Goal: Task Accomplishment & Management: Manage account settings

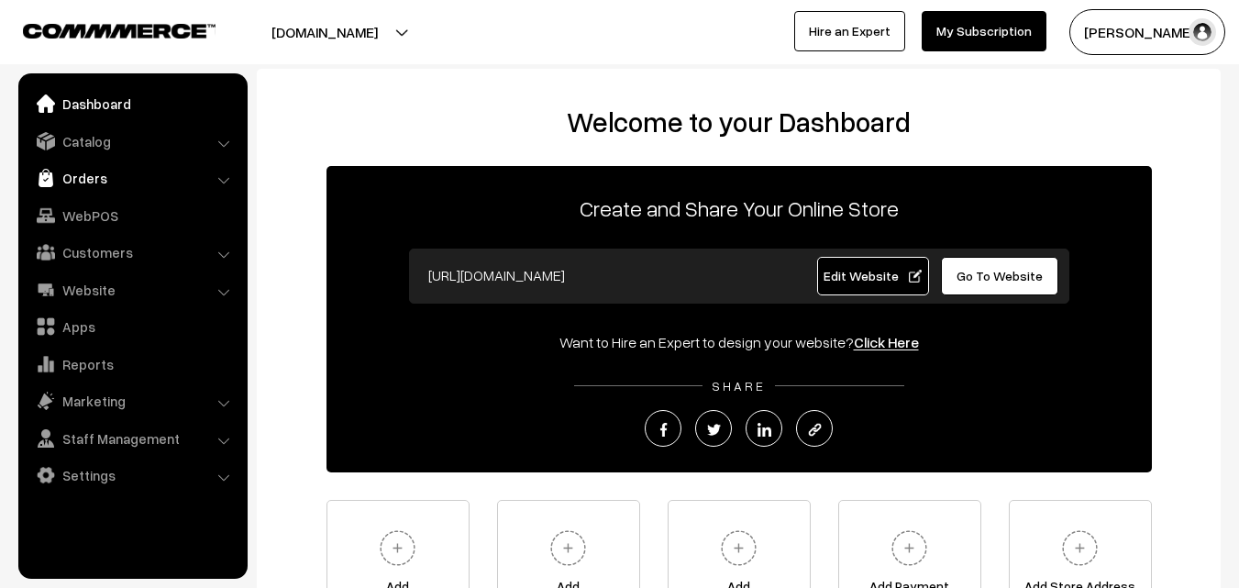
click at [95, 172] on link "Orders" at bounding box center [132, 177] width 218 height 33
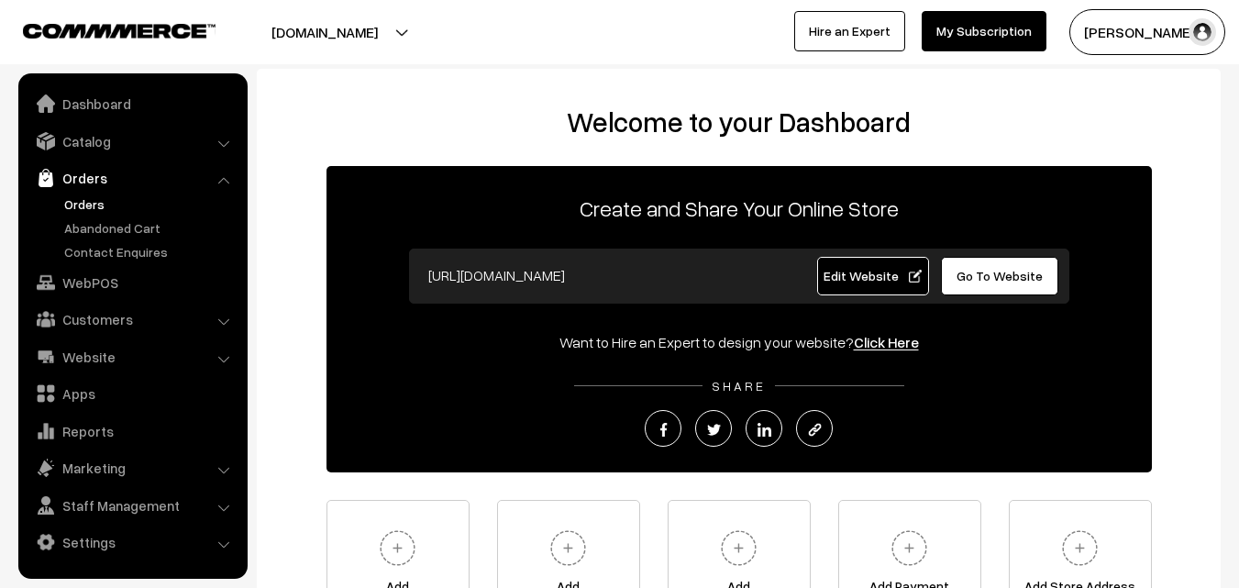
click at [94, 204] on link "Orders" at bounding box center [151, 203] width 182 height 19
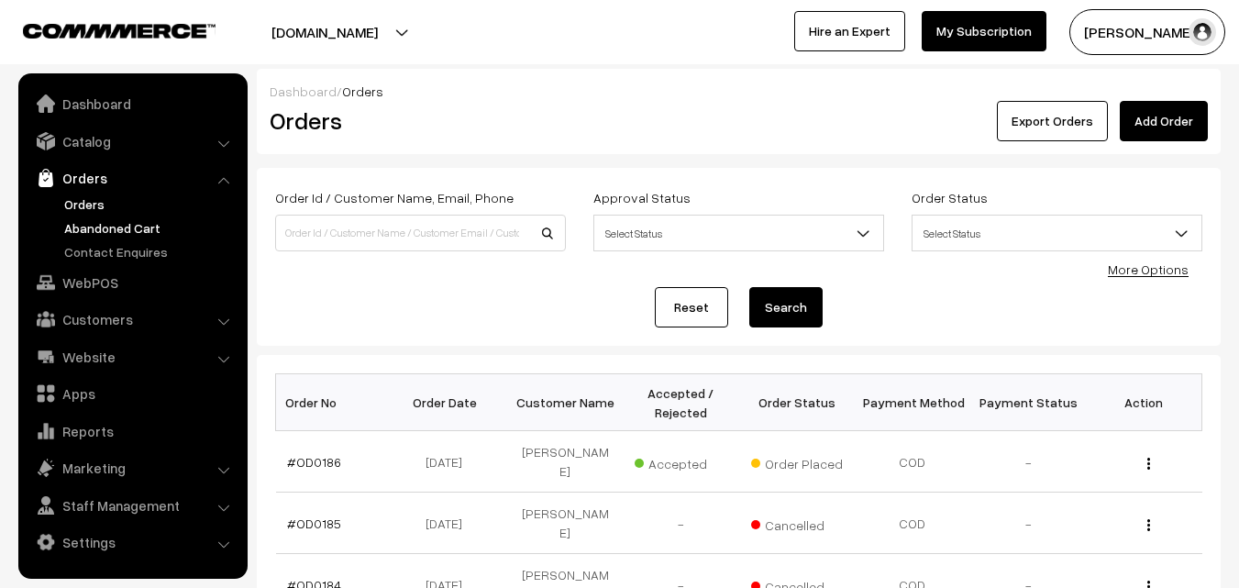
click at [116, 226] on link "Abandoned Cart" at bounding box center [151, 227] width 182 height 19
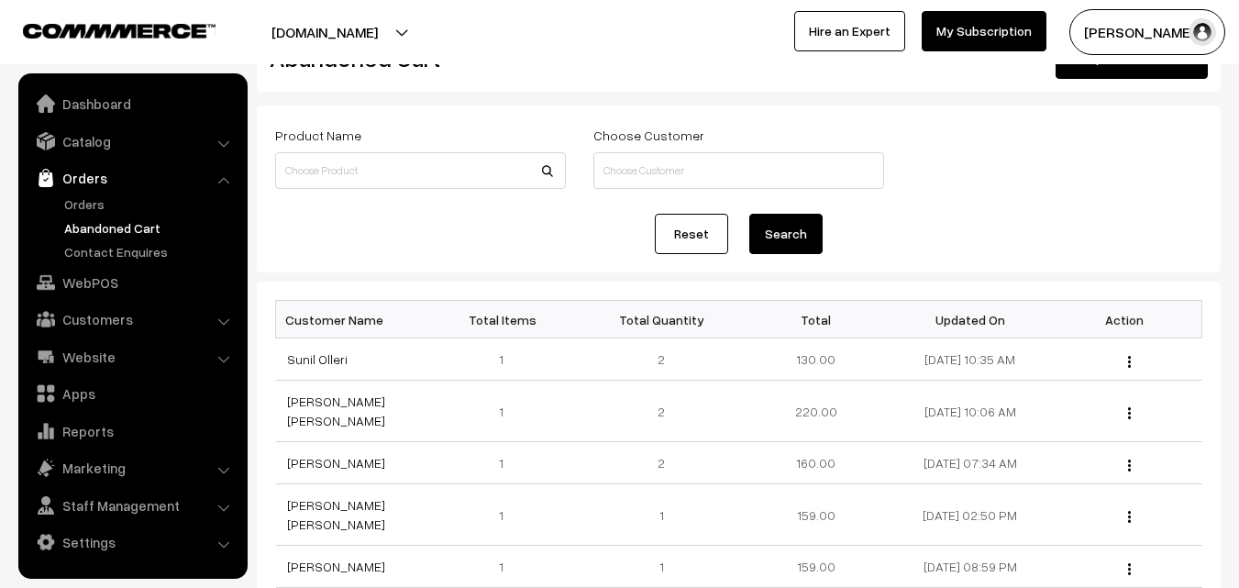
scroll to position [92, 0]
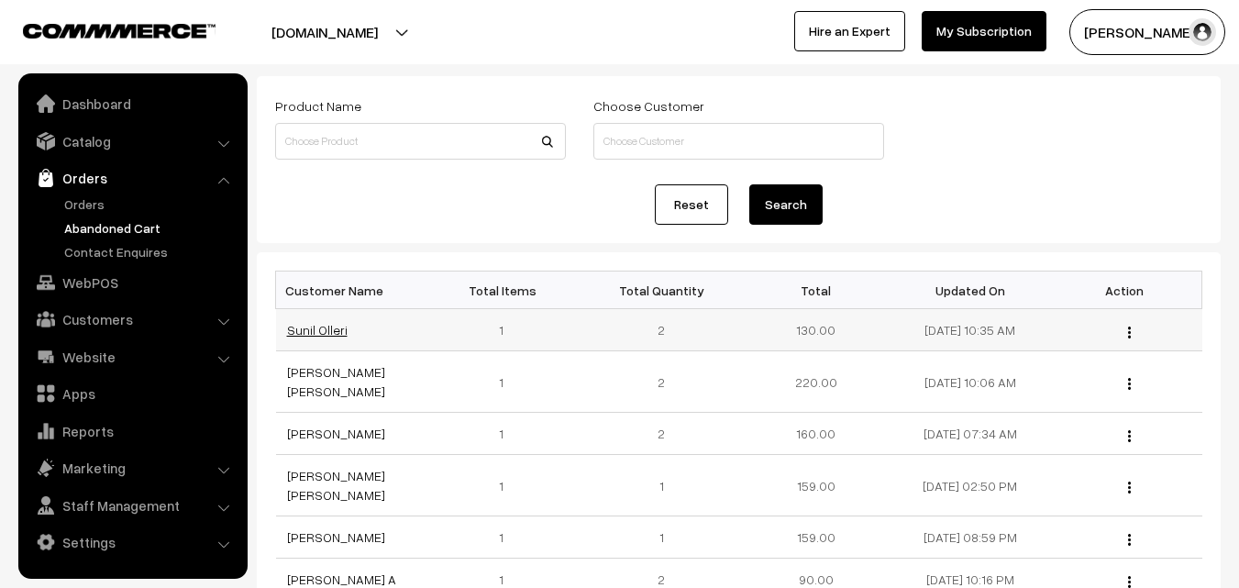
click at [317, 333] on link "Sunil Olleri" at bounding box center [317, 330] width 61 height 16
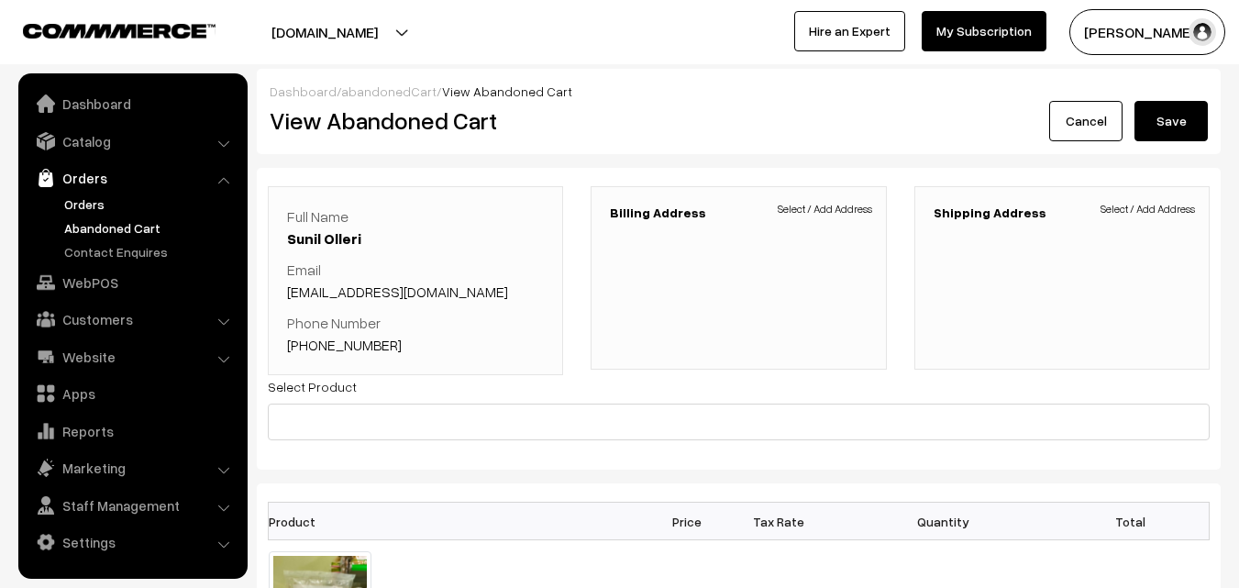
click at [92, 200] on link "Orders" at bounding box center [151, 203] width 182 height 19
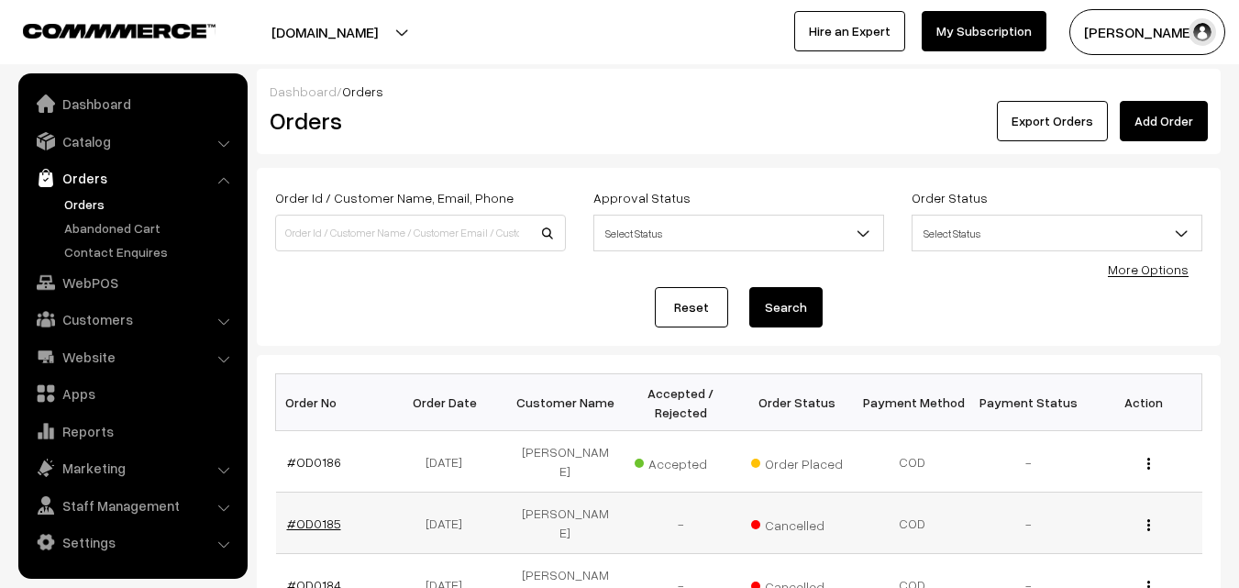
click at [319, 516] on link "#OD0185" at bounding box center [314, 524] width 54 height 16
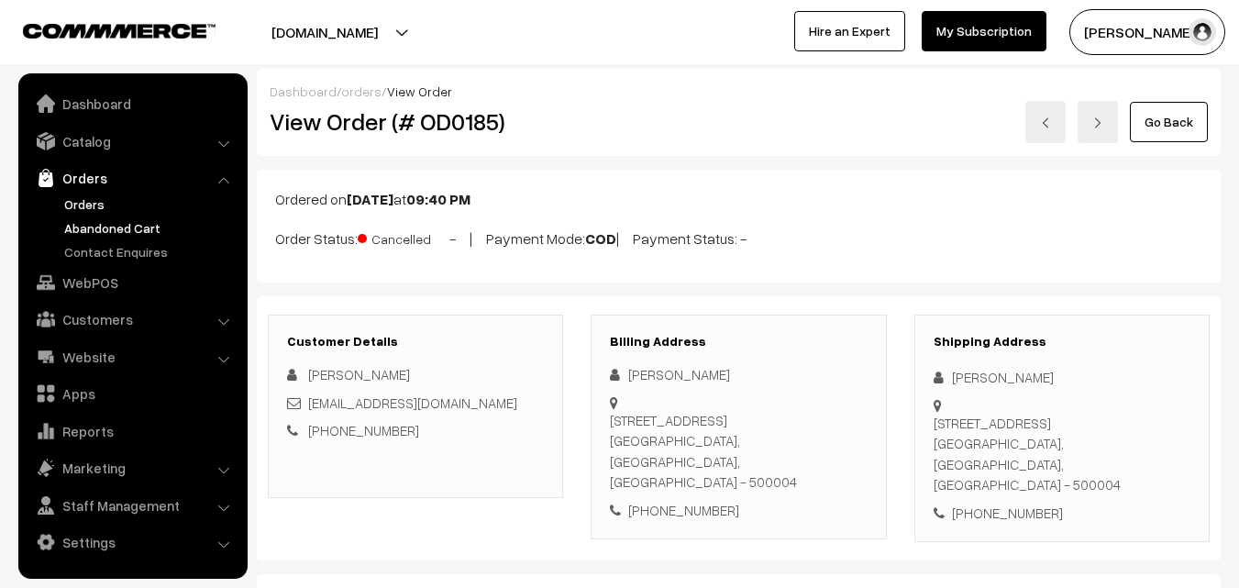
click at [118, 226] on link "Abandoned Cart" at bounding box center [151, 227] width 182 height 19
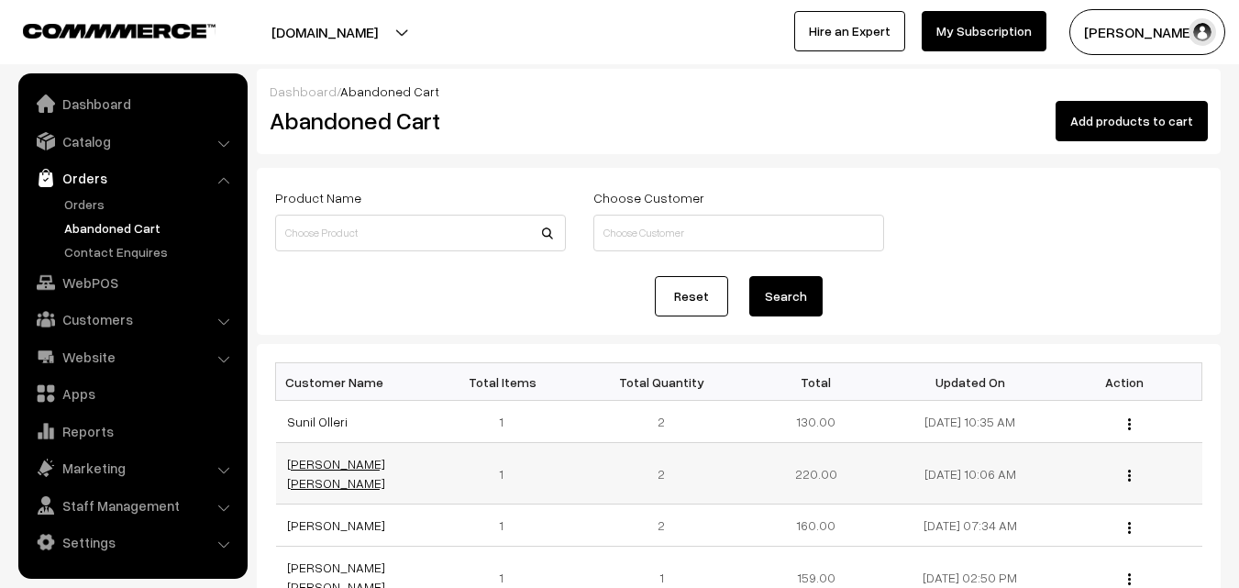
click at [320, 468] on link "[PERSON_NAME] [PERSON_NAME]" at bounding box center [336, 473] width 98 height 35
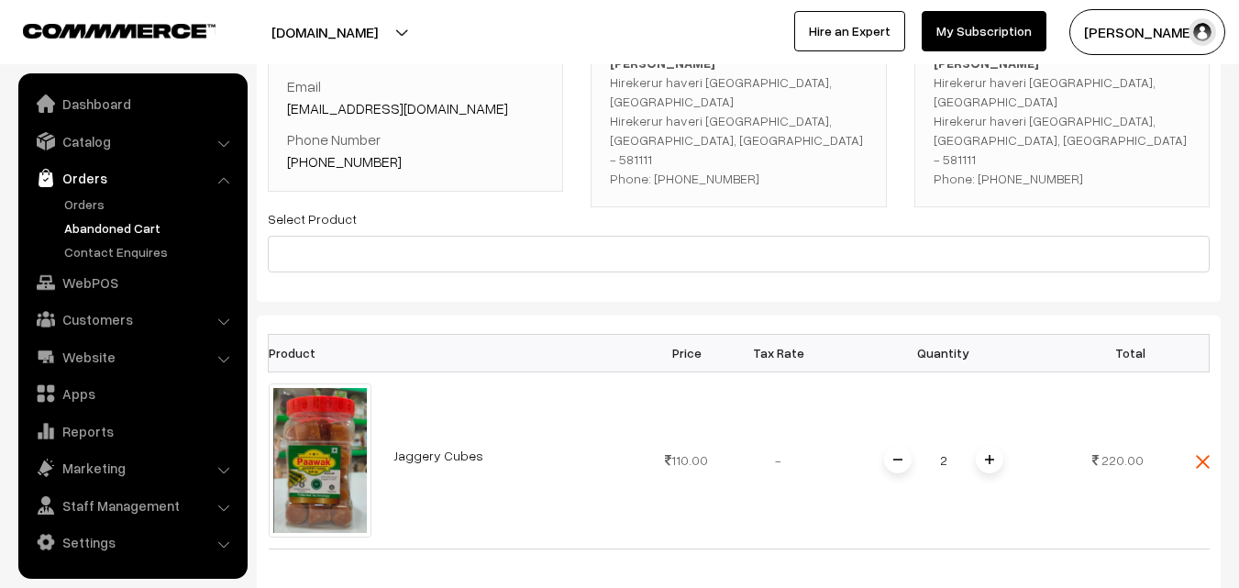
scroll to position [92, 0]
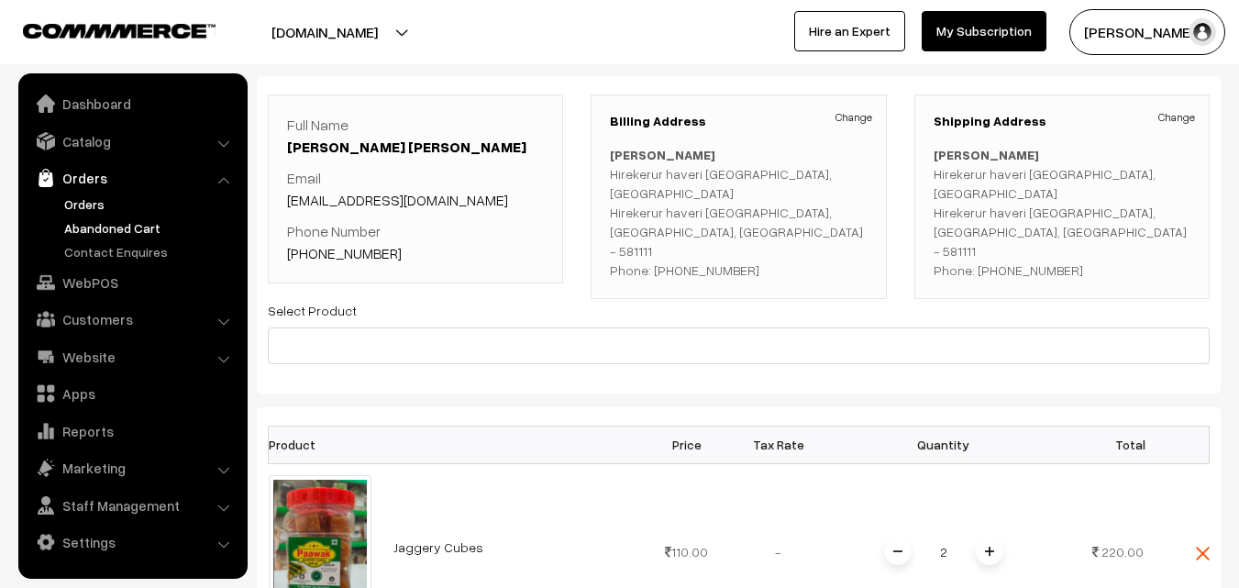
click at [106, 199] on link "Orders" at bounding box center [151, 203] width 182 height 19
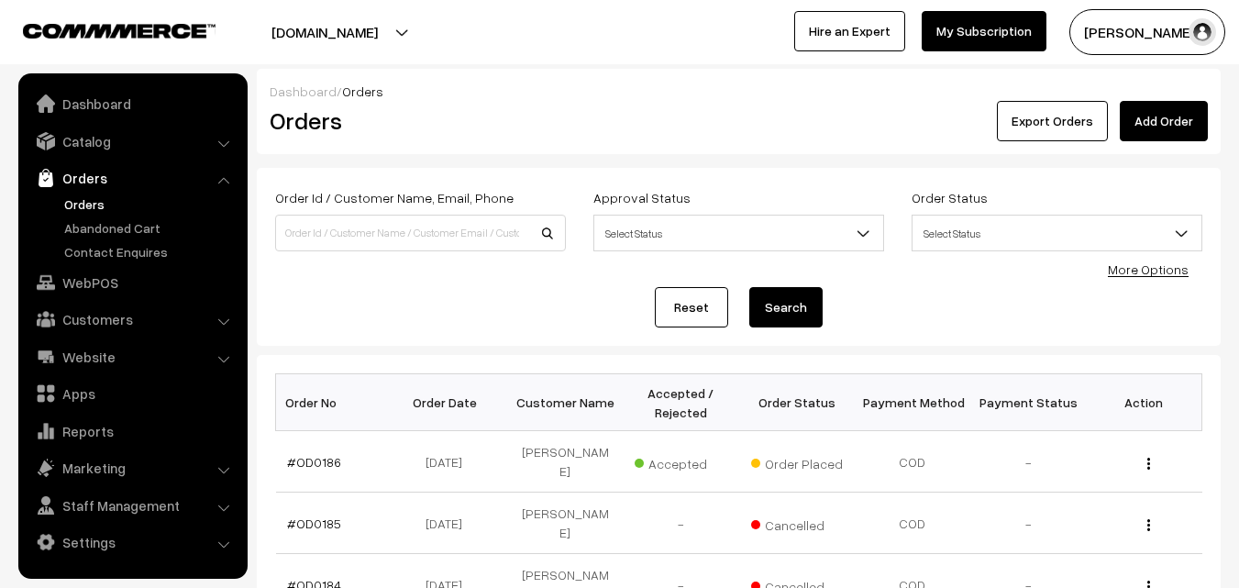
click at [1127, 35] on button "[PERSON_NAME]" at bounding box center [1148, 32] width 156 height 46
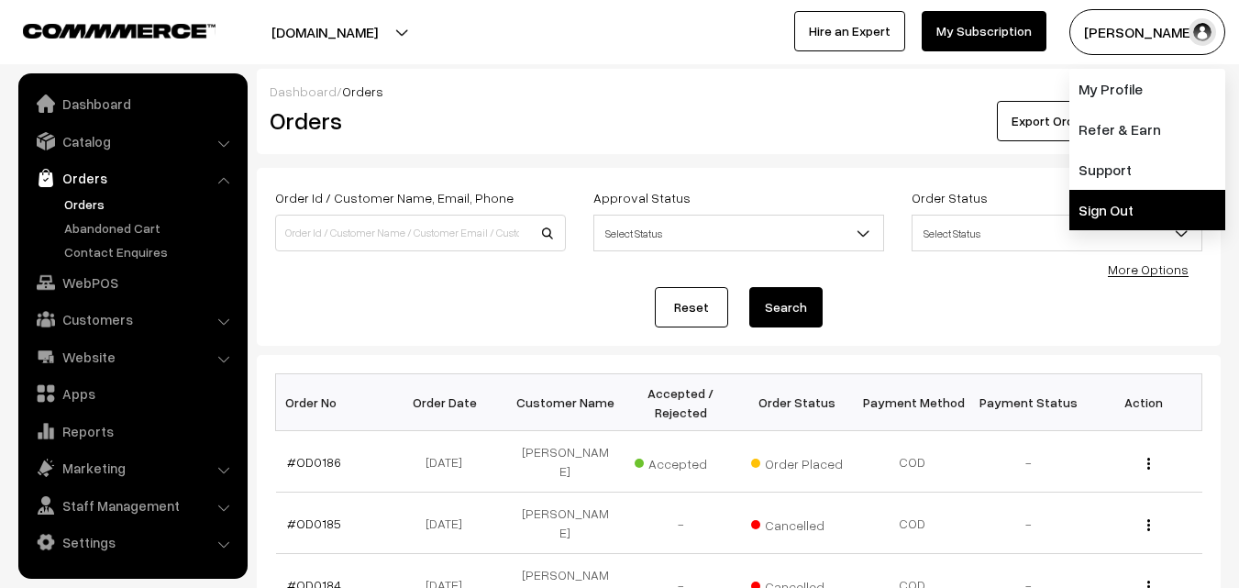
click at [1107, 209] on link "Sign Out" at bounding box center [1148, 210] width 156 height 40
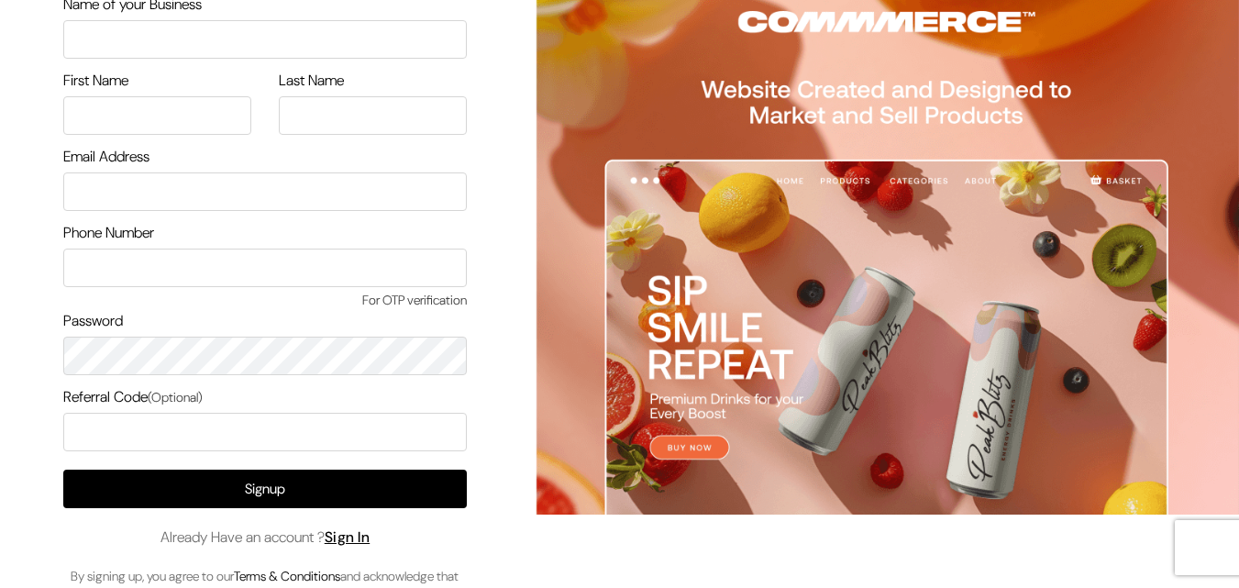
scroll to position [106, 0]
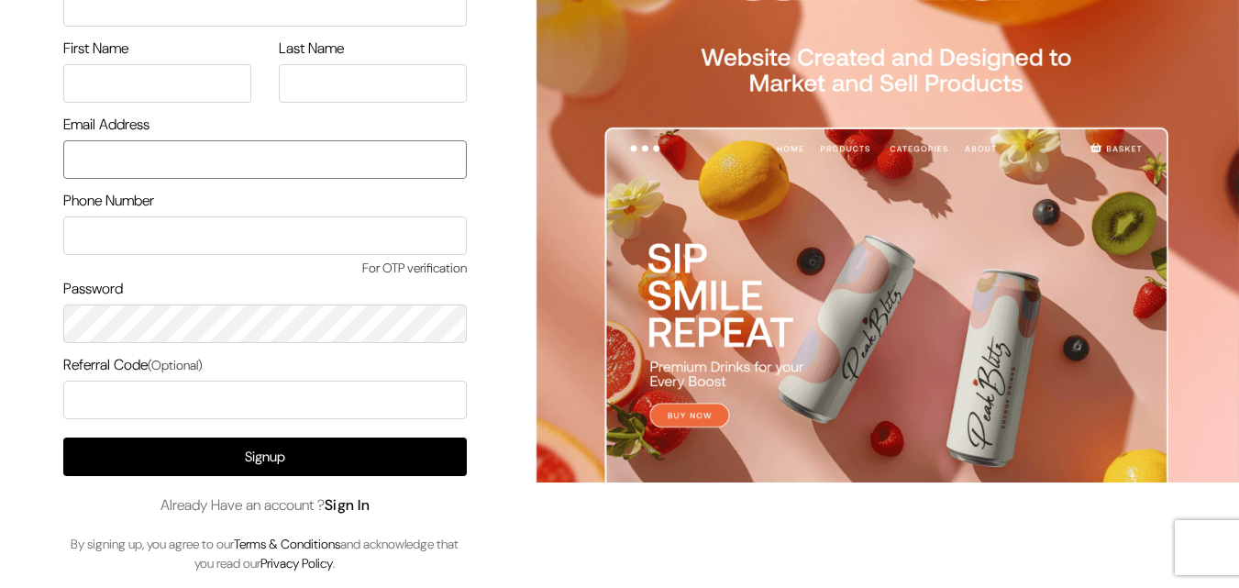
type input "uppadasarees999@gmail.com"
click at [364, 504] on link "Sign In" at bounding box center [348, 504] width 46 height 19
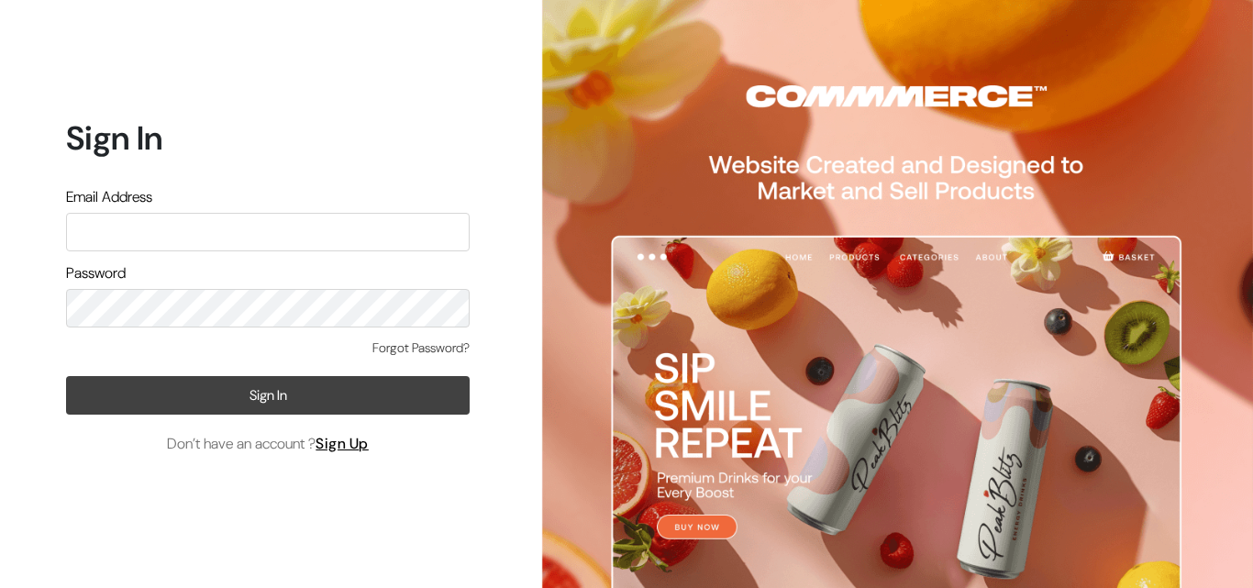
type input "uppadasarees999@gmail.com"
click at [339, 410] on button "Sign In" at bounding box center [268, 395] width 404 height 39
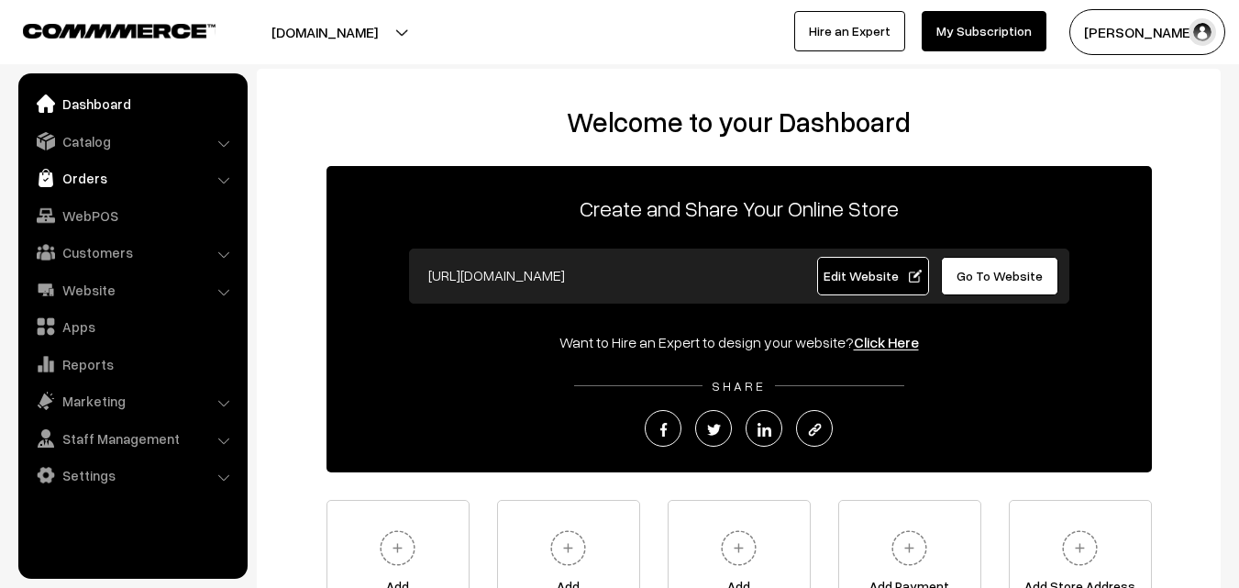
click at [97, 170] on link "Orders" at bounding box center [132, 177] width 218 height 33
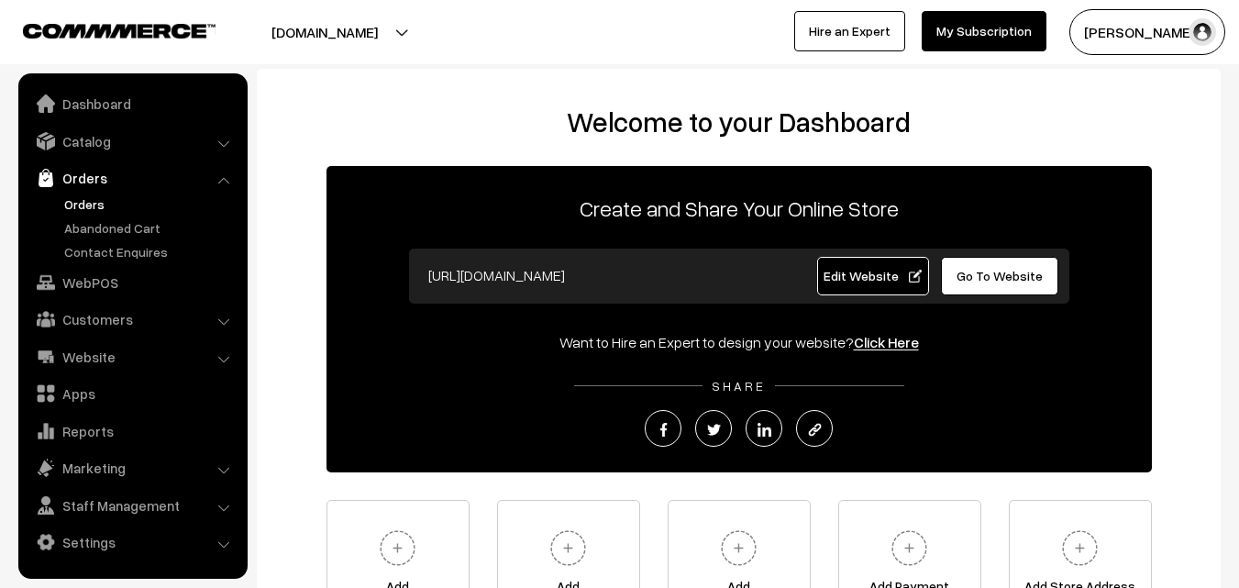
click at [84, 197] on link "Orders" at bounding box center [151, 203] width 182 height 19
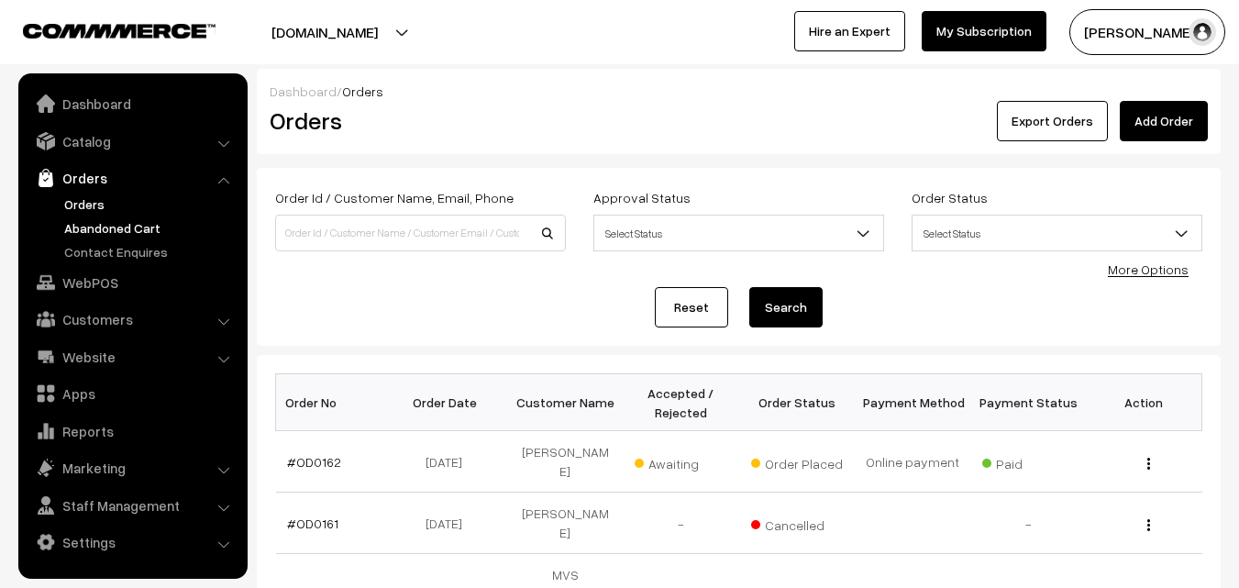
click at [95, 228] on link "Abandoned Cart" at bounding box center [151, 227] width 182 height 19
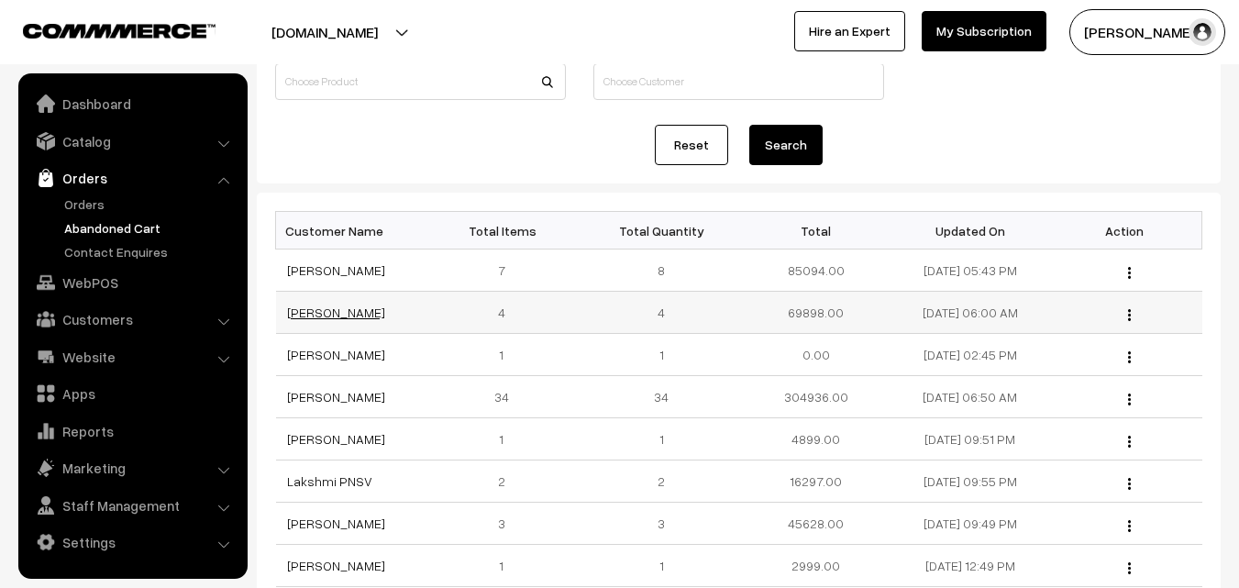
scroll to position [183, 0]
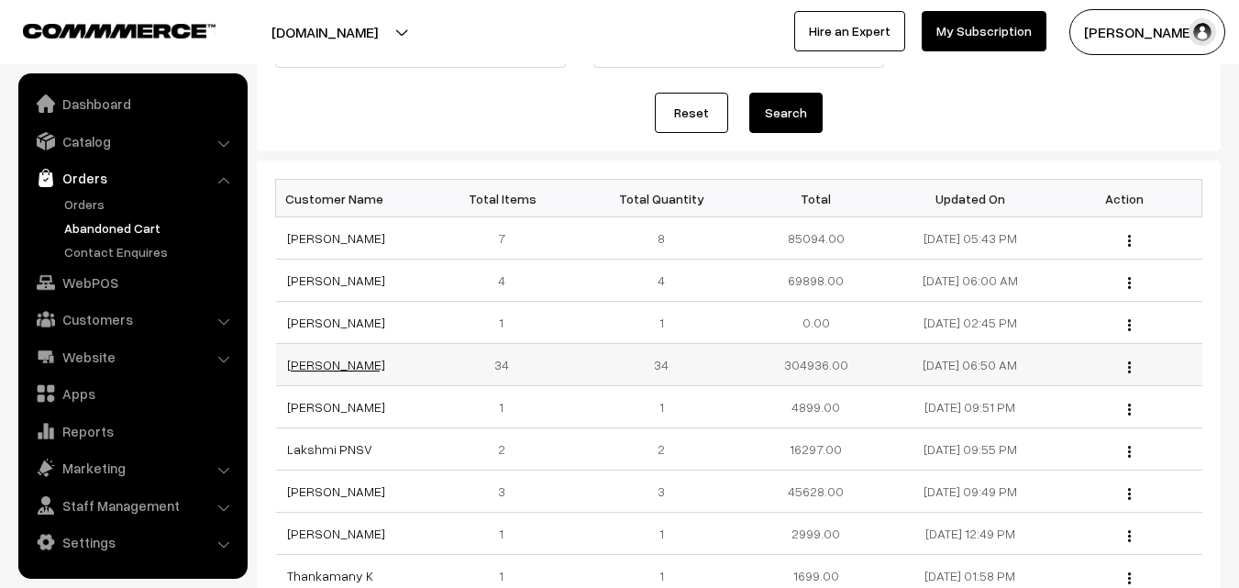
click at [345, 364] on link "[PERSON_NAME]" at bounding box center [336, 365] width 98 height 16
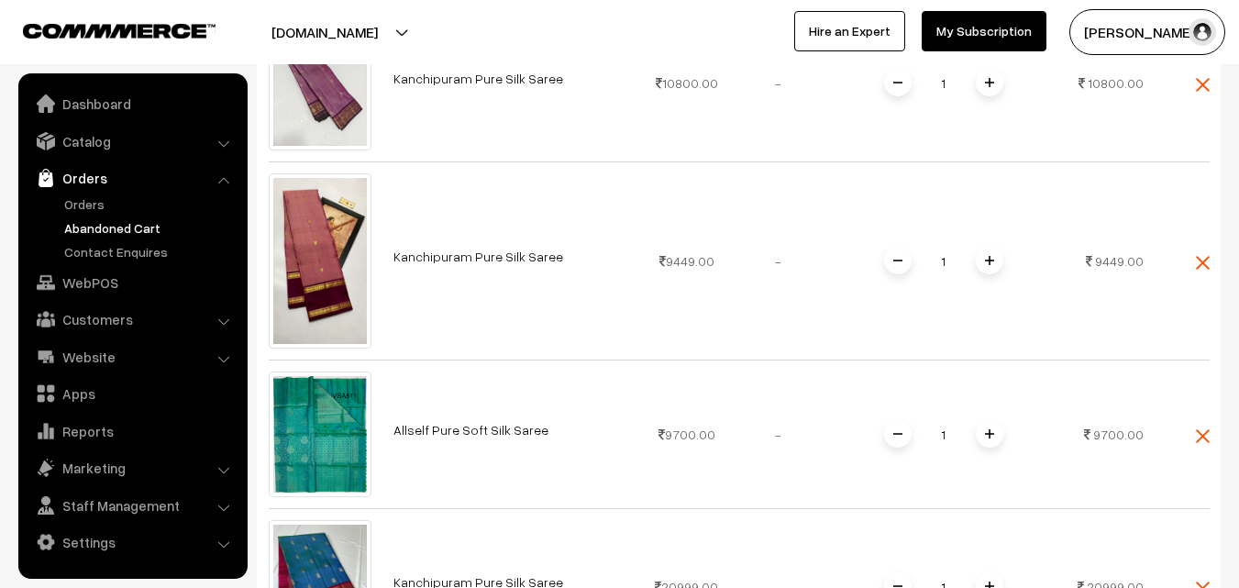
scroll to position [734, 0]
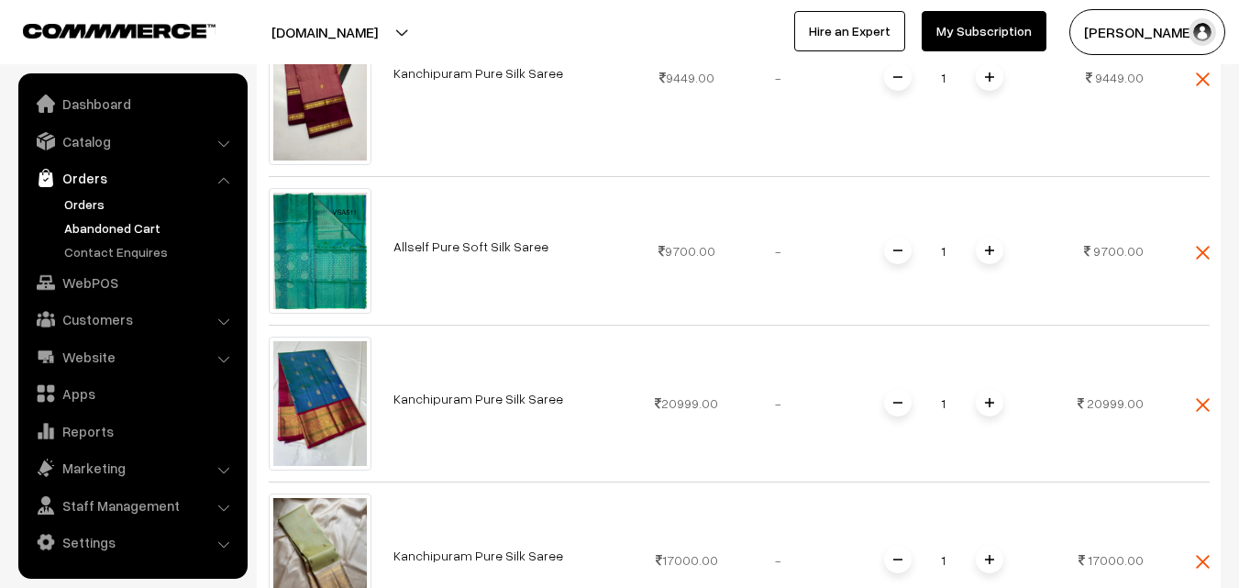
click at [93, 205] on link "Orders" at bounding box center [151, 203] width 182 height 19
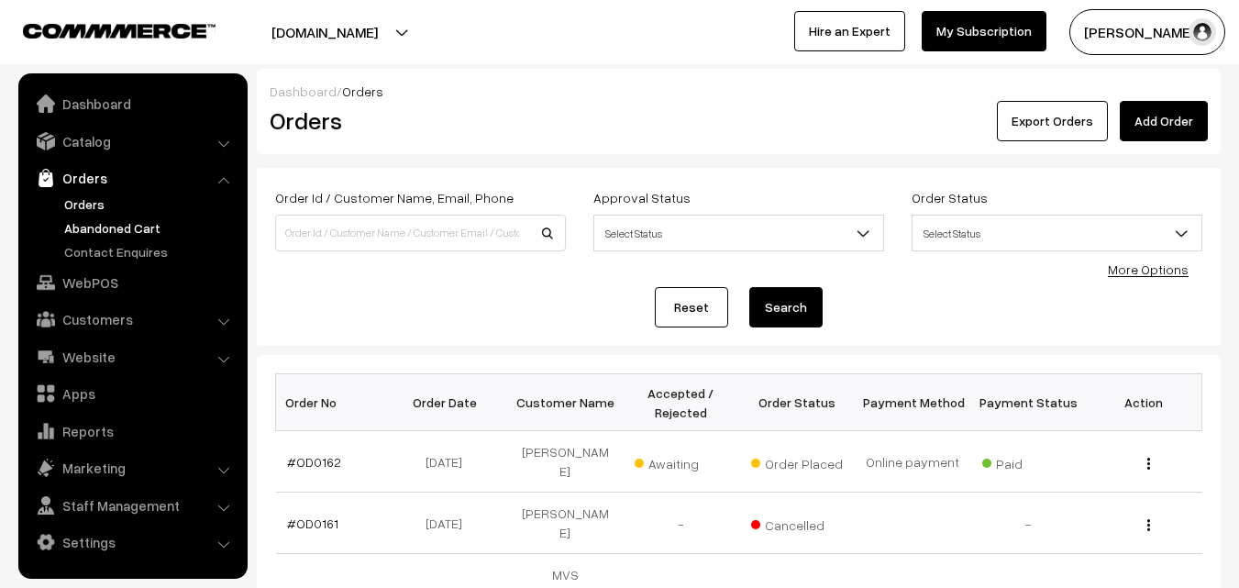
click at [94, 224] on link "Abandoned Cart" at bounding box center [151, 227] width 182 height 19
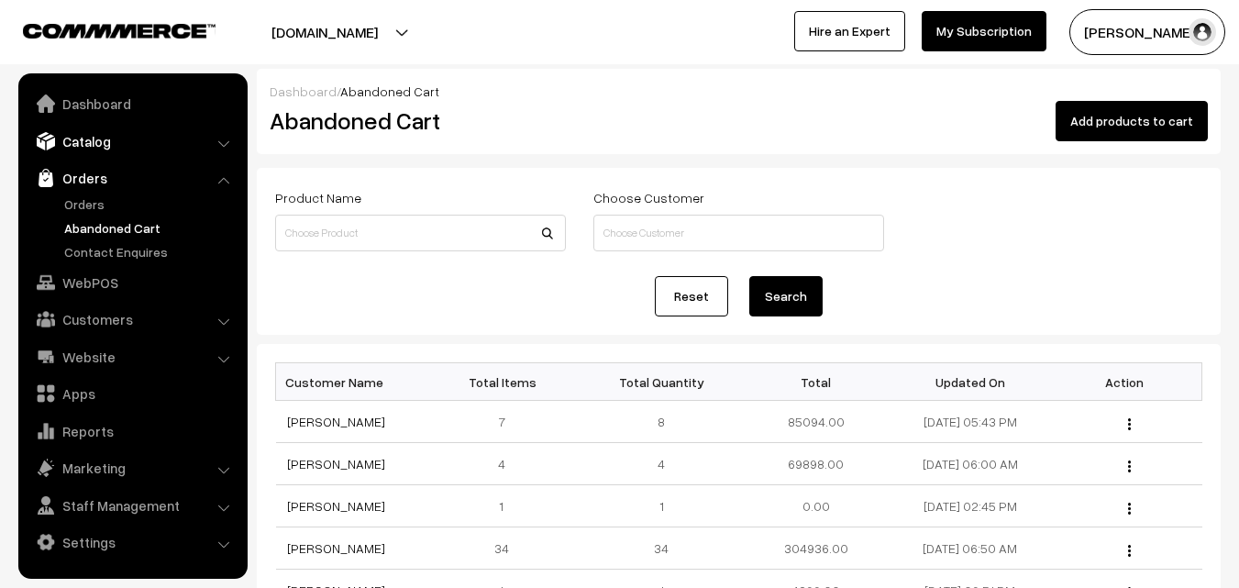
click at [105, 136] on link "Catalog" at bounding box center [132, 141] width 218 height 33
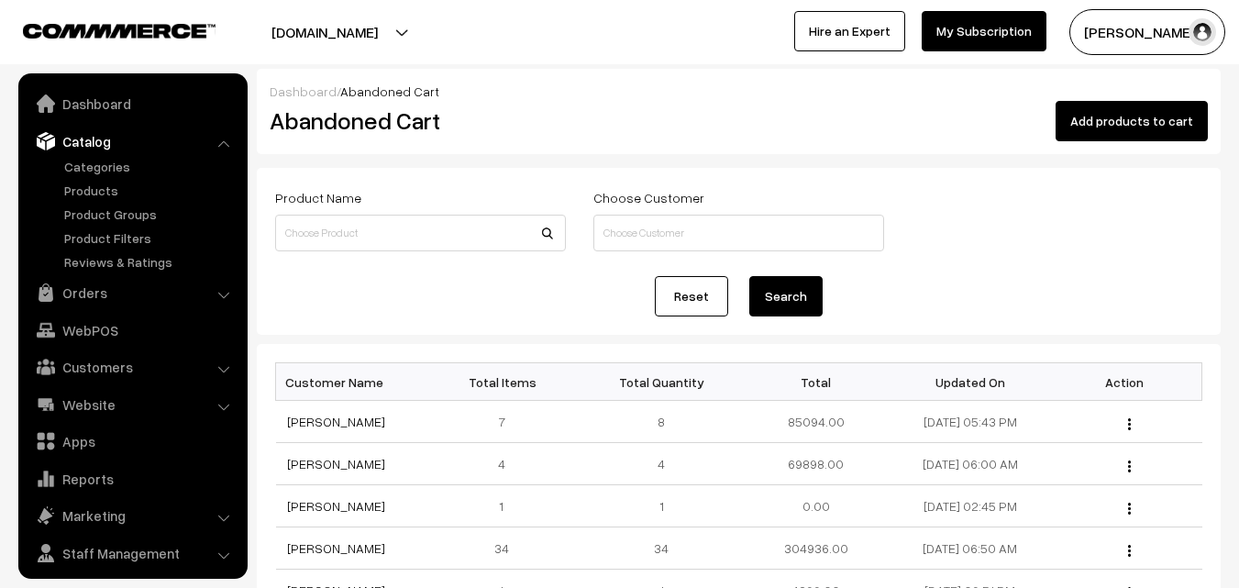
click at [98, 177] on ul "Categories" at bounding box center [133, 214] width 220 height 115
click at [98, 185] on link "Products" at bounding box center [151, 190] width 182 height 19
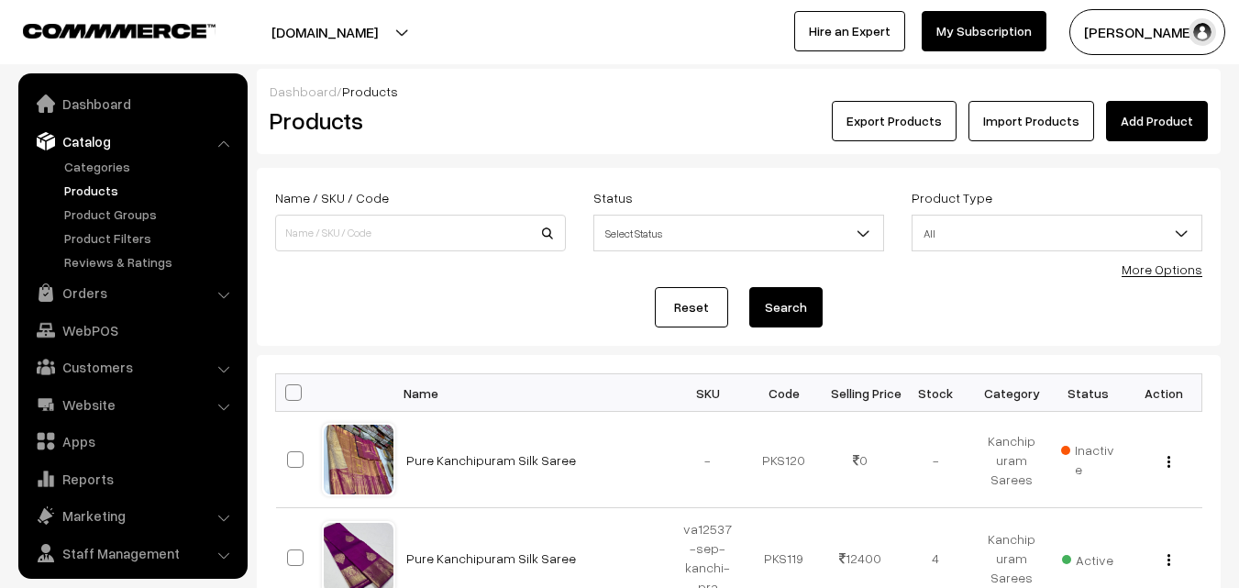
scroll to position [46, 0]
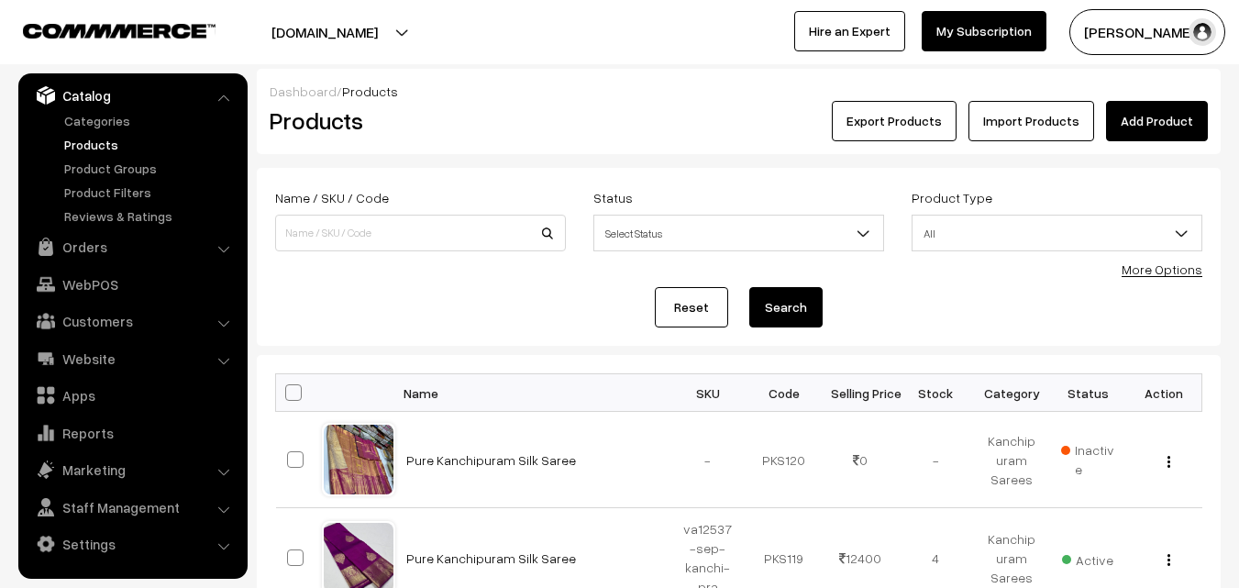
click at [1141, 108] on link "Add Product" at bounding box center [1157, 121] width 102 height 40
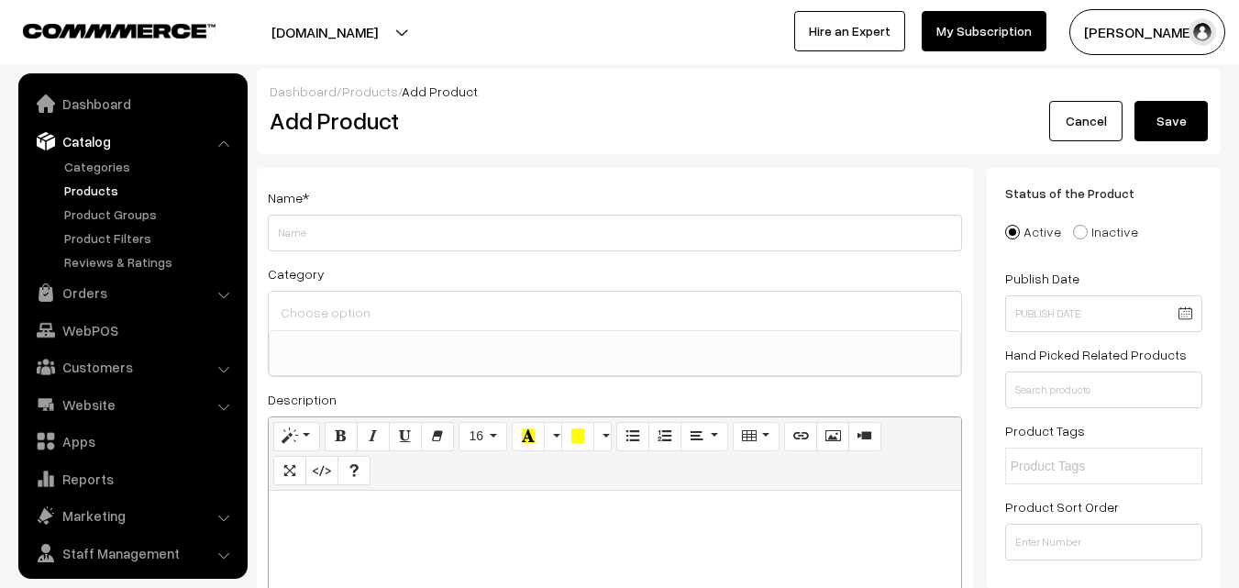
select select
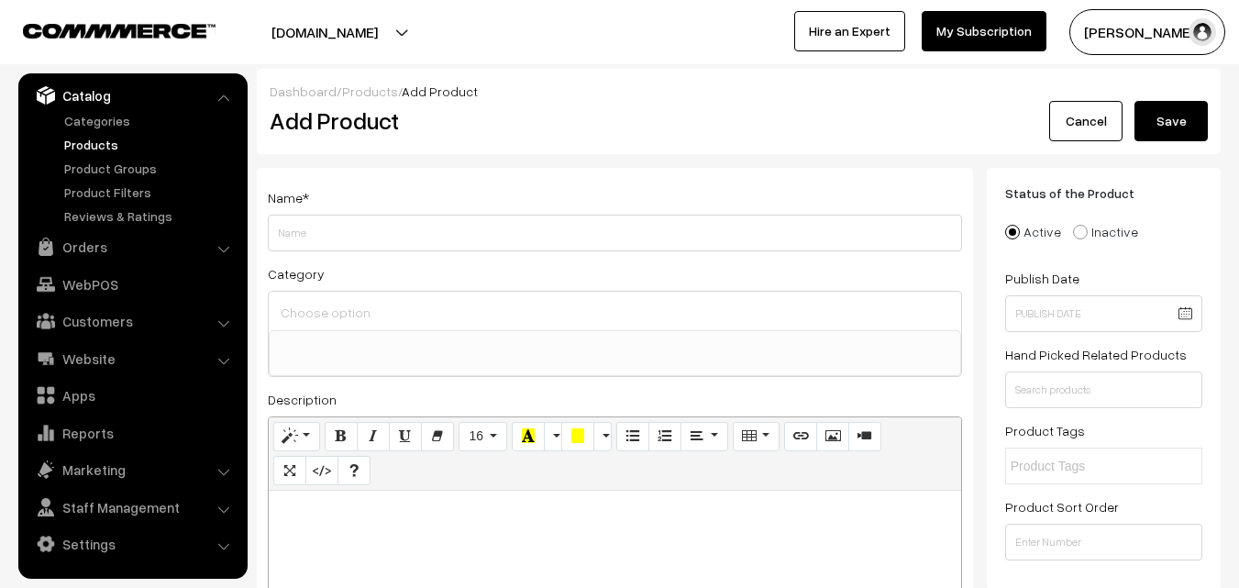
click at [109, 139] on link "Products" at bounding box center [151, 144] width 182 height 19
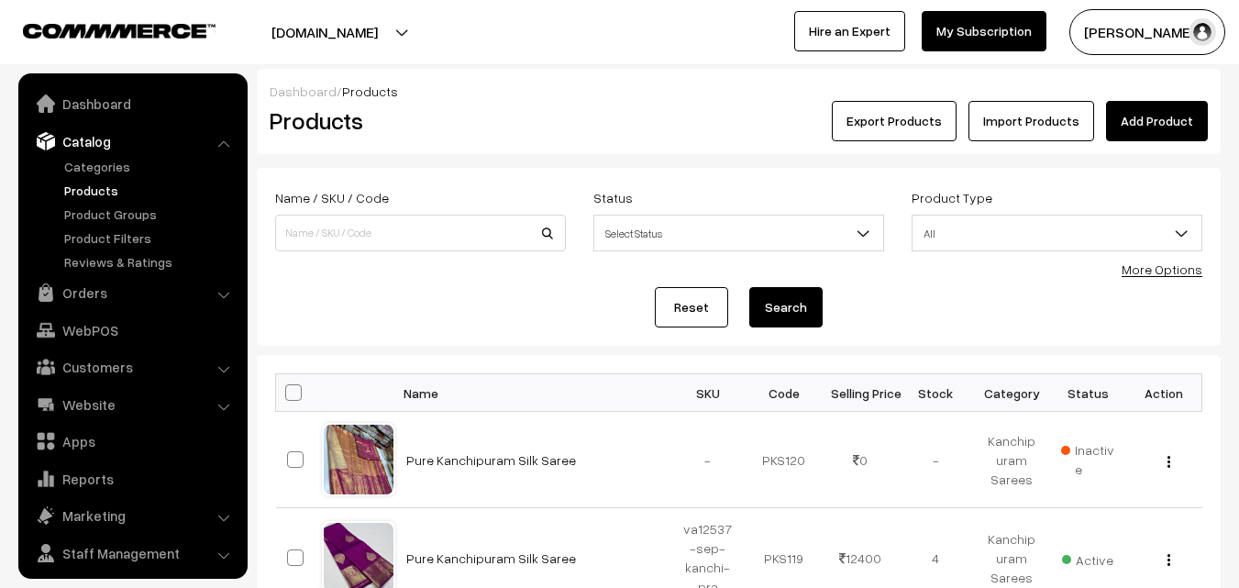
scroll to position [46, 0]
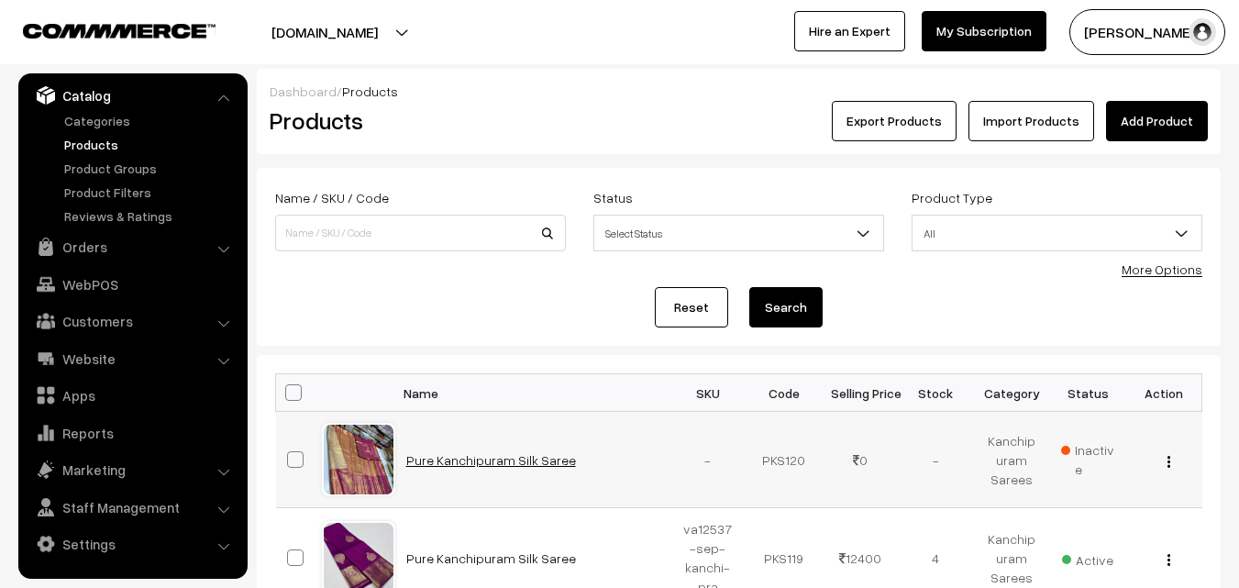
click at [456, 456] on link "Pure Kanchipuram Silk Saree" at bounding box center [491, 460] width 170 height 16
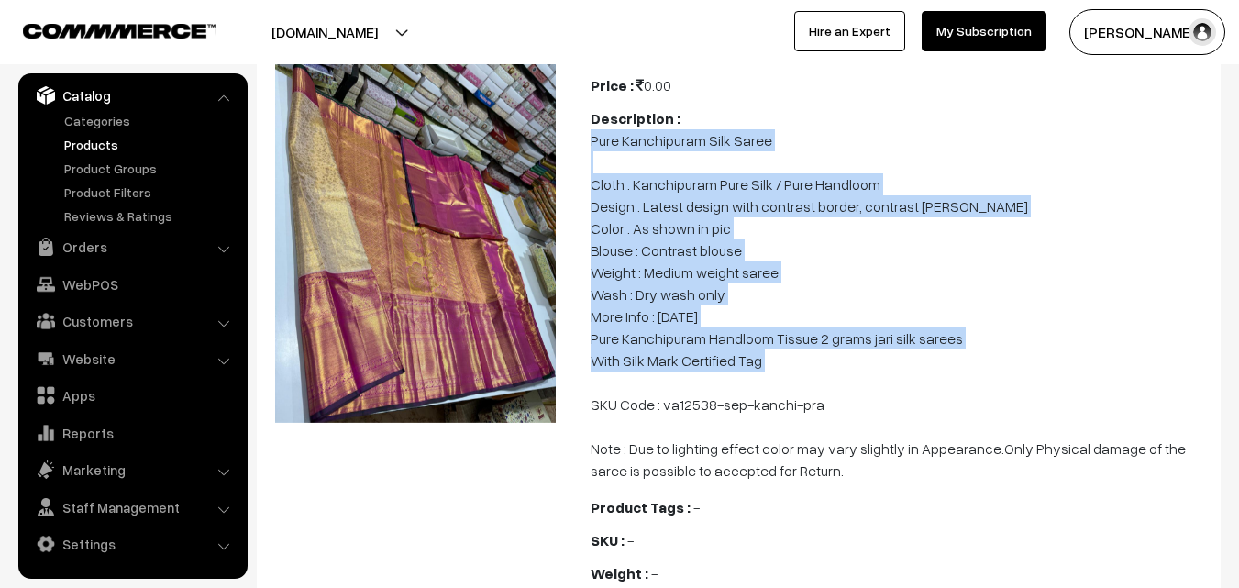
scroll to position [183, 0]
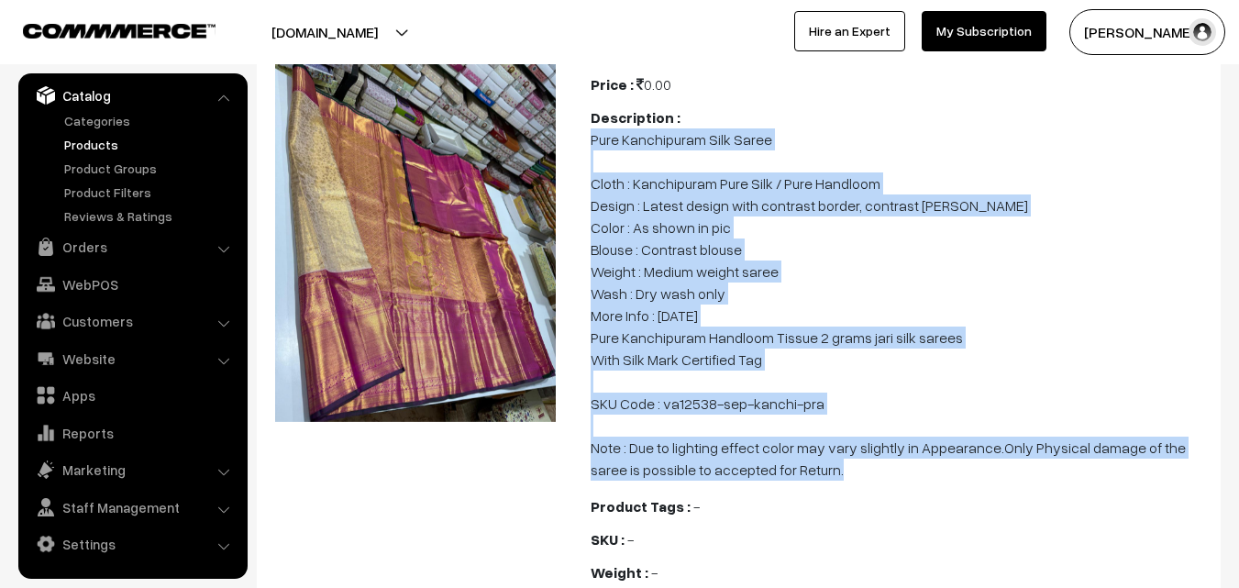
drag, startPoint x: 591, startPoint y: 251, endPoint x: 842, endPoint y: 491, distance: 347.2
click at [842, 481] on p "Pure Kanchipuram Silk Saree Cloth : Kanchipuram Pure Silk / Pure Handloom Desig…" at bounding box center [900, 304] width 619 height 352
copy p "Pure Kanchipuram Silk Saree Cloth : Kanchipuram Pure Silk / Pure Handloom Desig…"
click at [95, 139] on link "Products" at bounding box center [151, 144] width 182 height 19
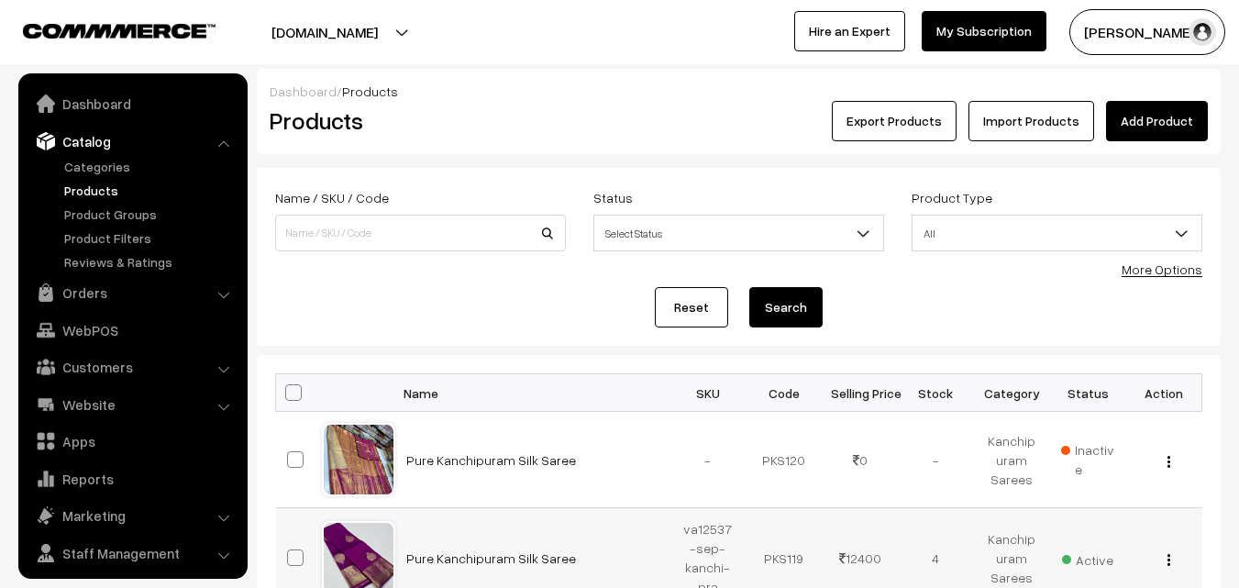
scroll to position [46, 0]
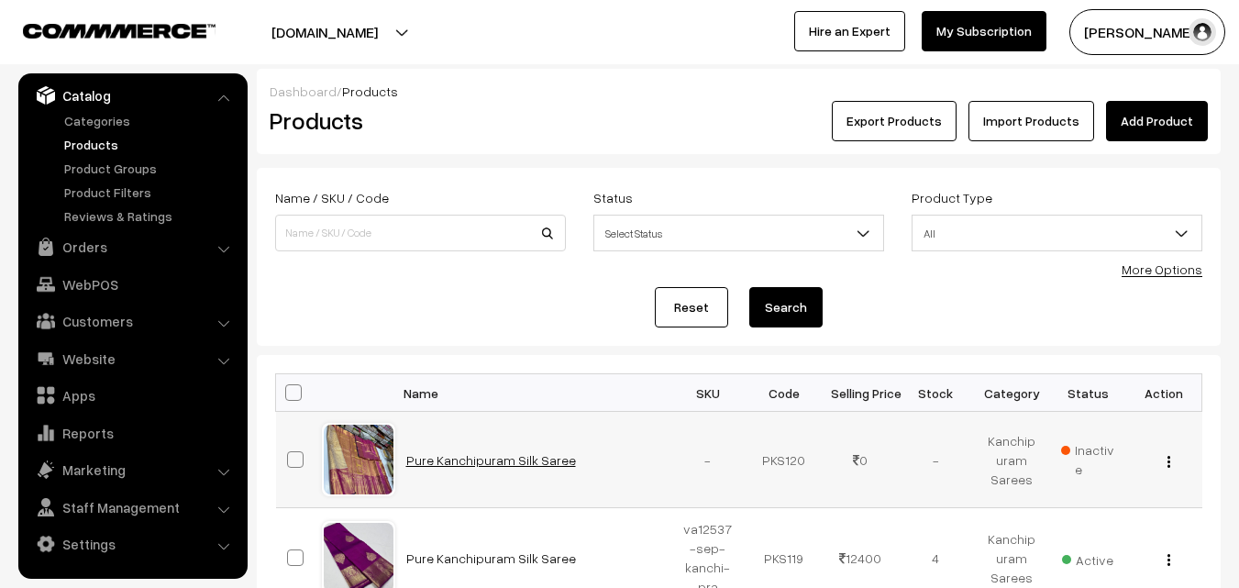
click at [424, 454] on link "Pure Kanchipuram Silk Saree" at bounding box center [491, 460] width 170 height 16
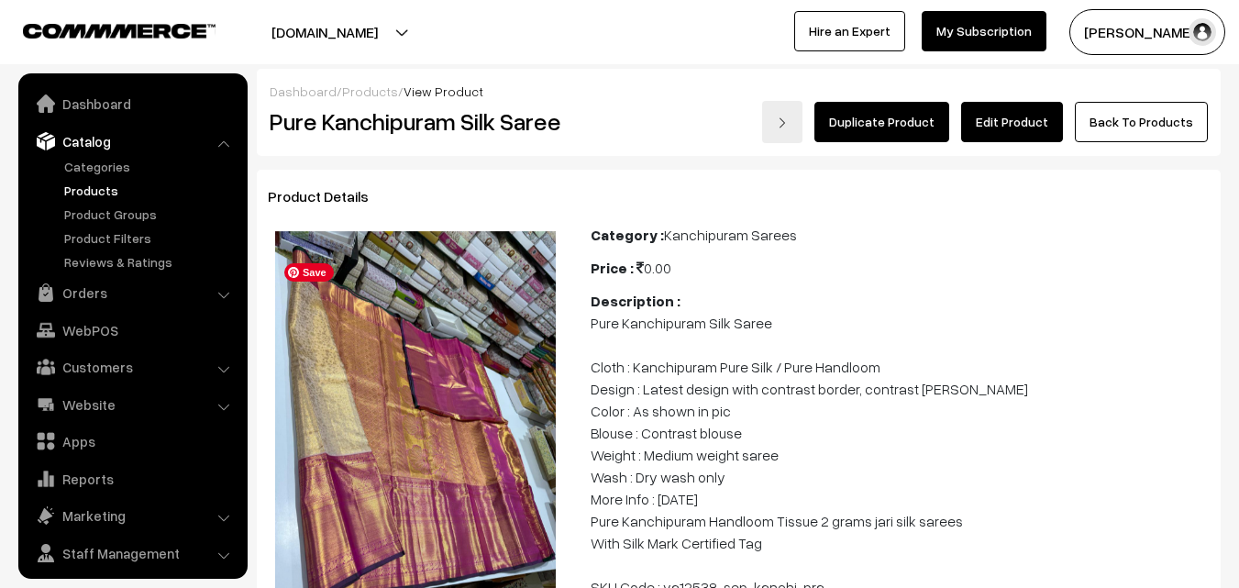
scroll to position [46, 0]
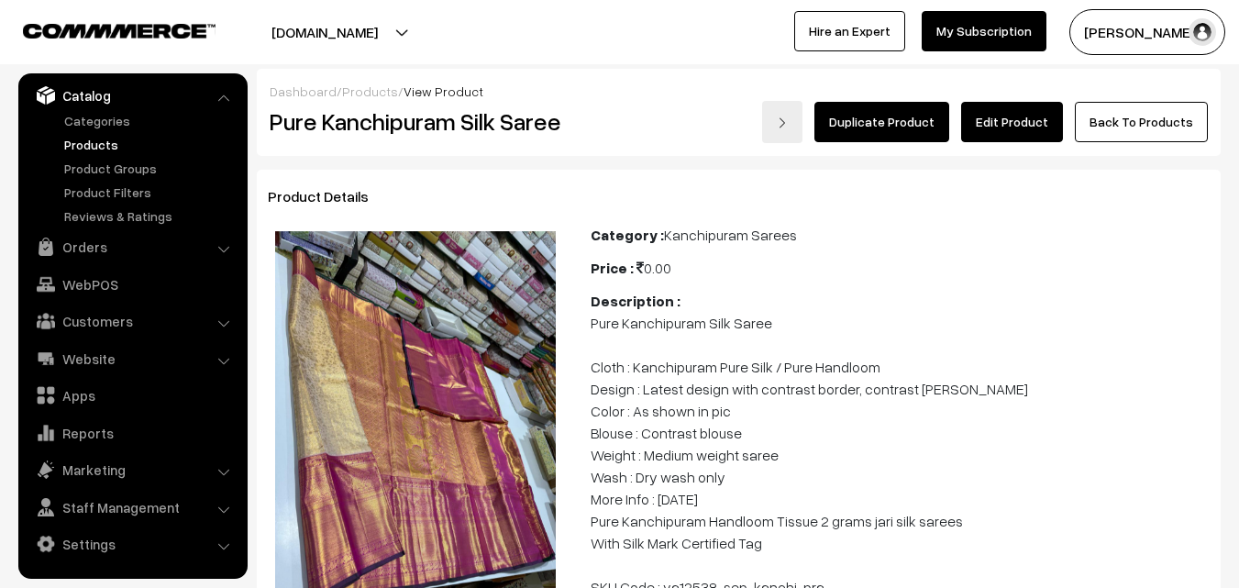
click at [1014, 117] on link "Edit Product" at bounding box center [1012, 122] width 102 height 40
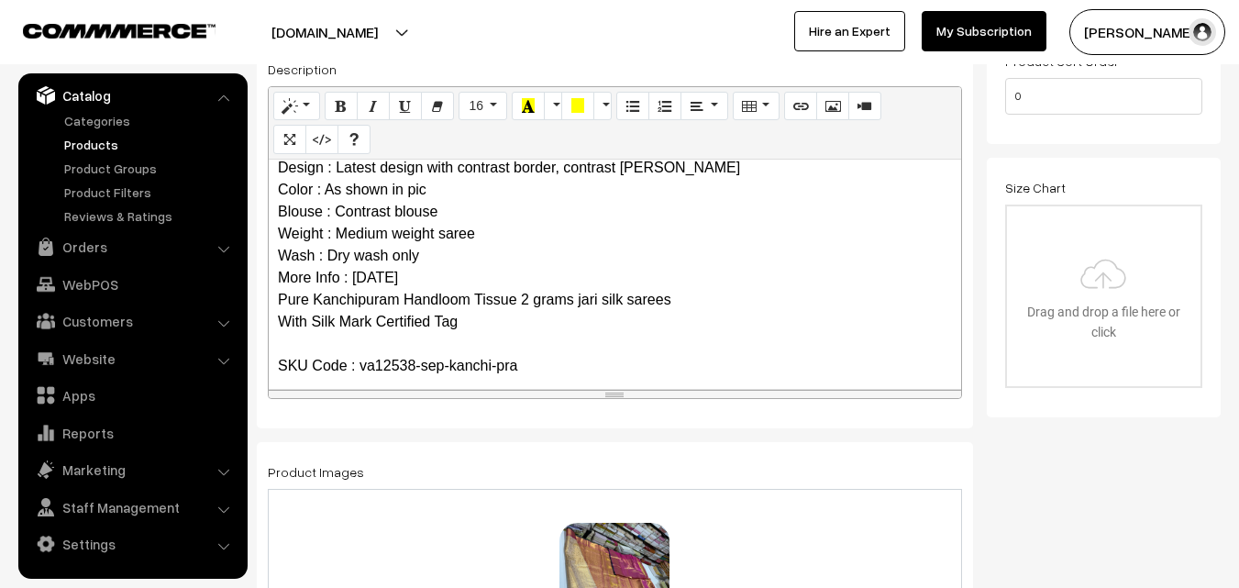
scroll to position [156, 0]
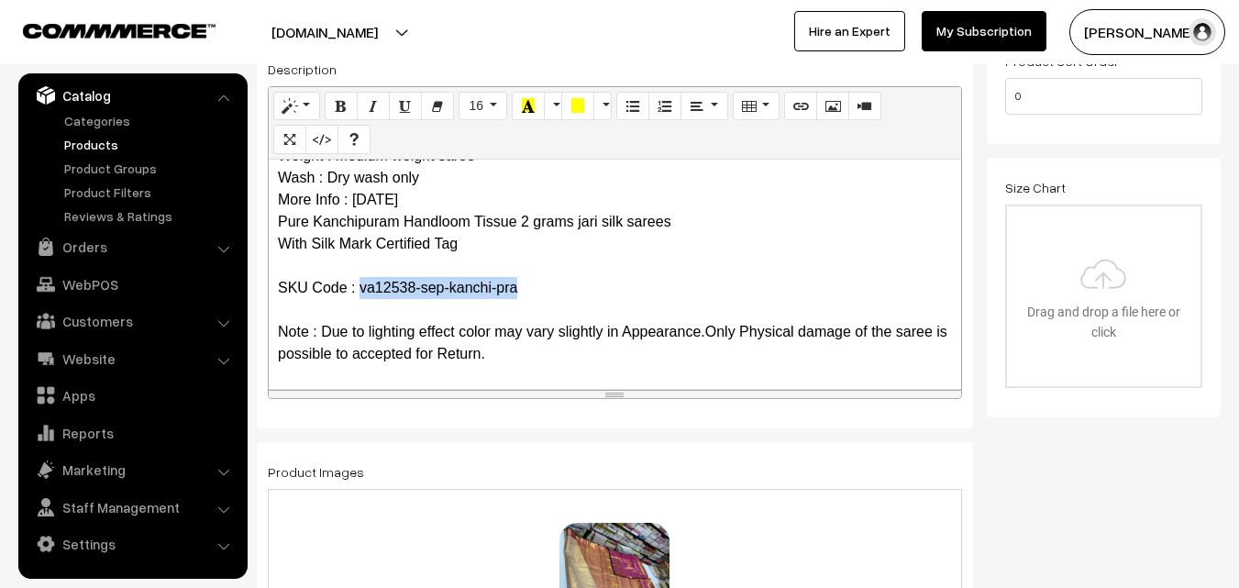
drag, startPoint x: 360, startPoint y: 282, endPoint x: 539, endPoint y: 282, distance: 178.9
click at [539, 282] on p "Pure Kanchipuram Silk Saree Cloth : Kanchipuram Pure Silk / Pure Handloom Desig…" at bounding box center [615, 189] width 674 height 352
copy p "va12538-sep-kanchi-pra"
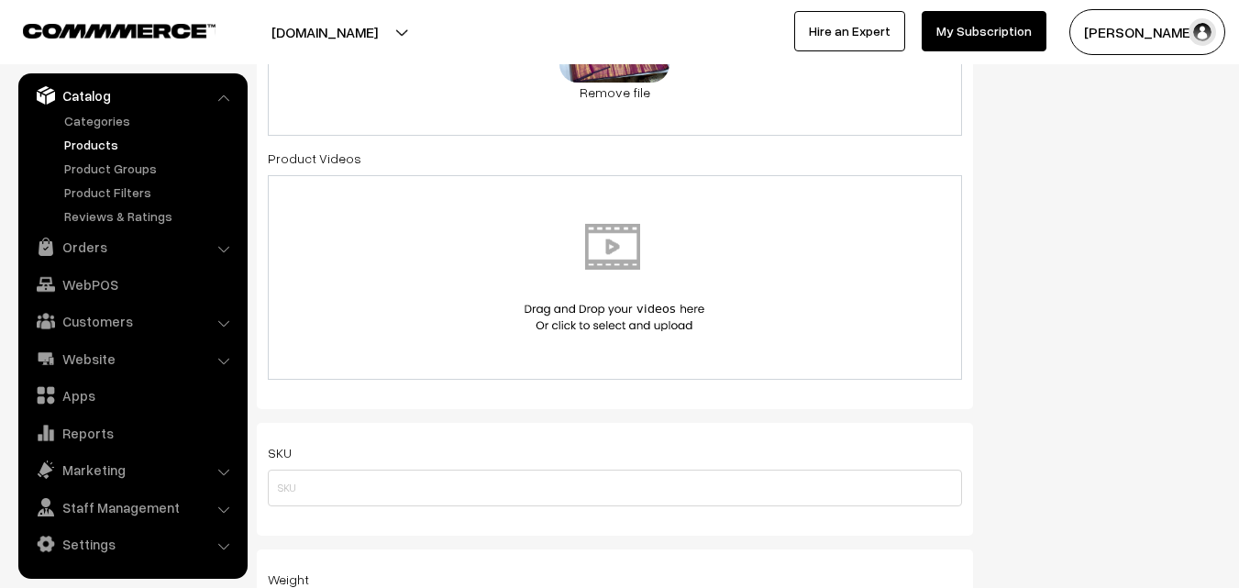
scroll to position [1009, 0]
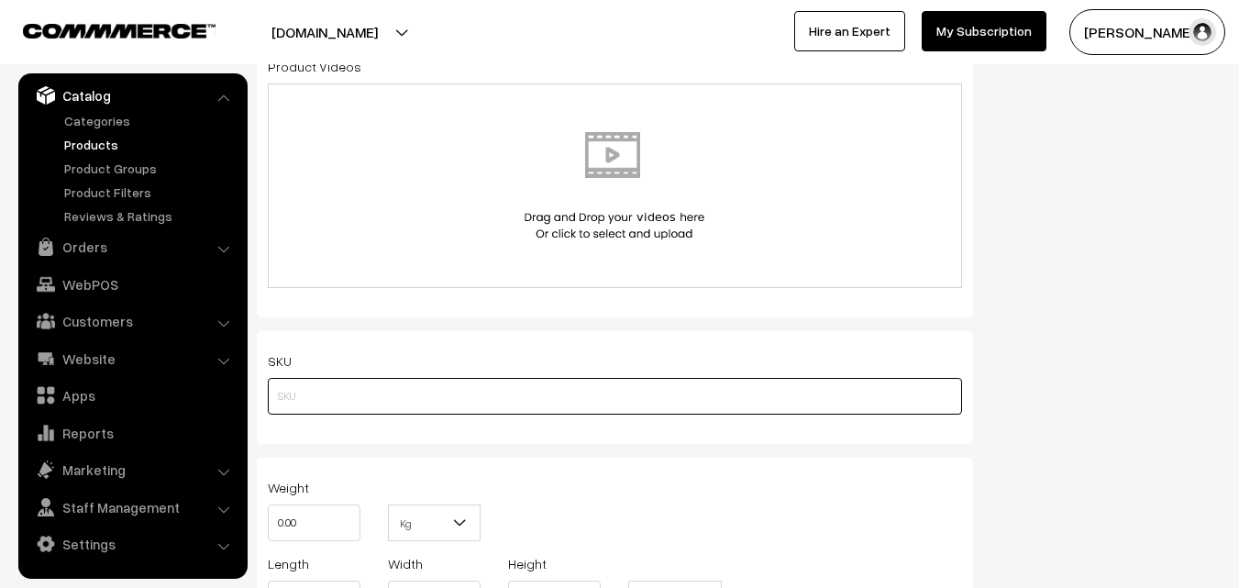
click at [334, 379] on input "text" at bounding box center [615, 396] width 694 height 37
paste input "va12538-sep-kanchi-pra"
type input "va12538-sep-kanchi-pra"
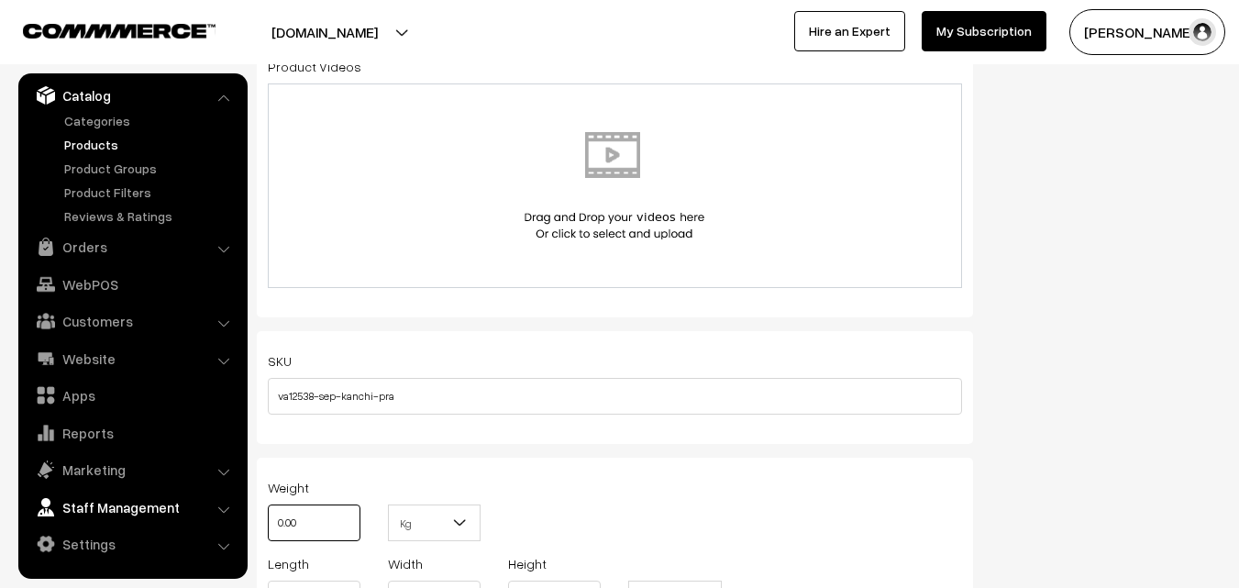
drag, startPoint x: 308, startPoint y: 508, endPoint x: 232, endPoint y: 516, distance: 76.5
click at [232, 516] on body "Thank you for showing interest. Our team will call you shortly. Close uppadasar…" at bounding box center [619, 571] width 1239 height 3160
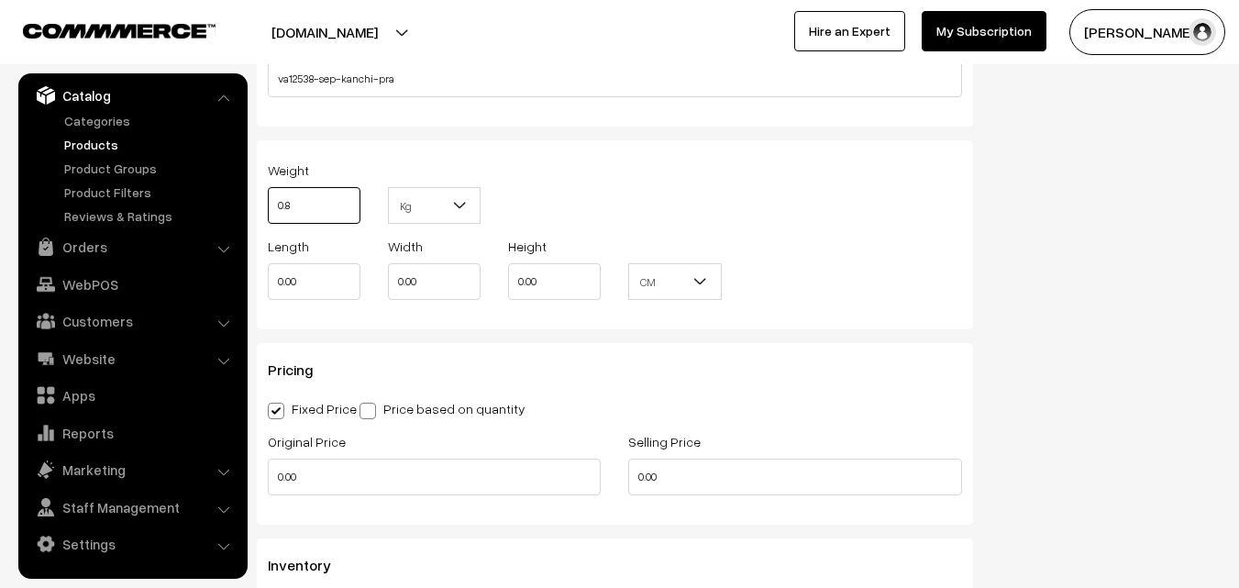
scroll to position [1376, 0]
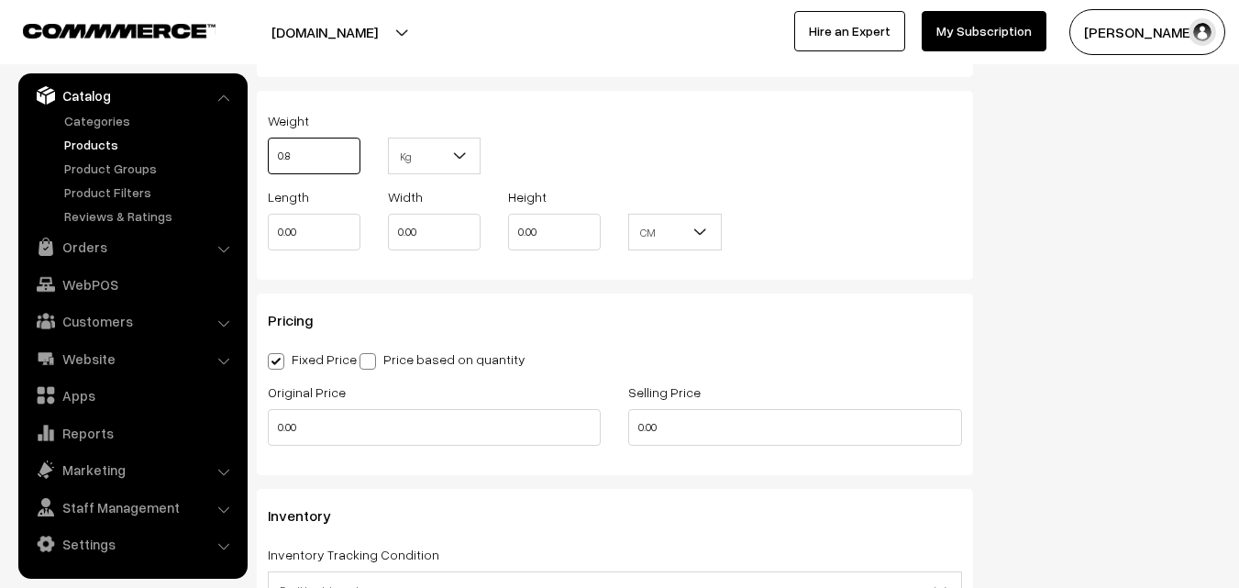
type input "0.8"
drag, startPoint x: 303, startPoint y: 432, endPoint x: 225, endPoint y: 422, distance: 78.6
click at [225, 422] on body "Thank you for showing interest. Our team will call you shortly. Close uppadasar…" at bounding box center [619, 204] width 1239 height 3160
type input "13000.00"
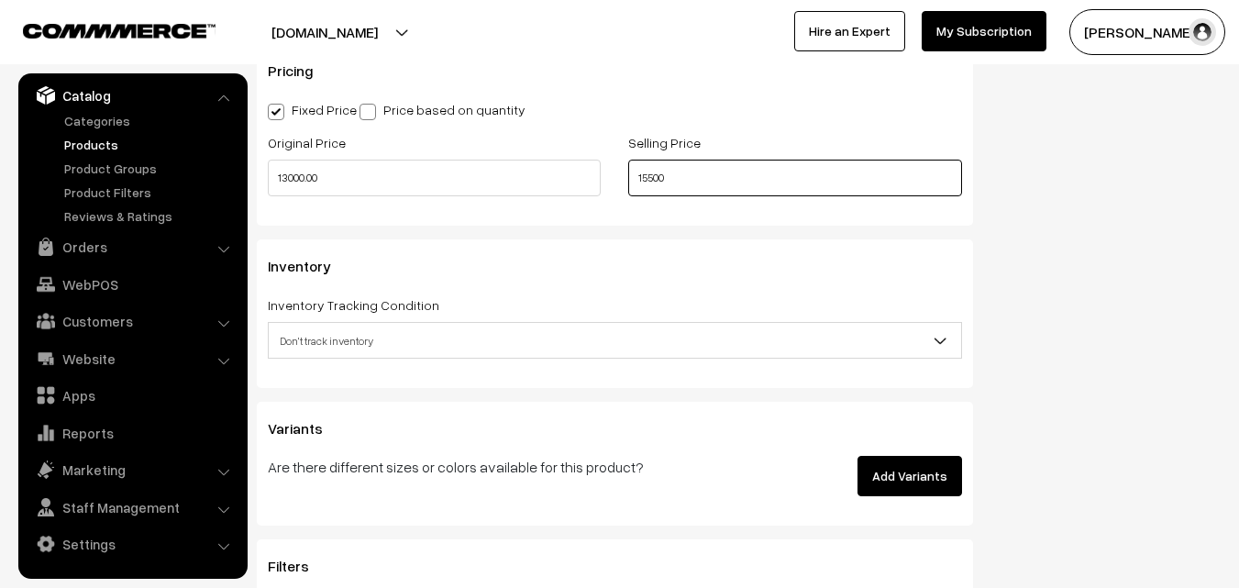
scroll to position [1651, 0]
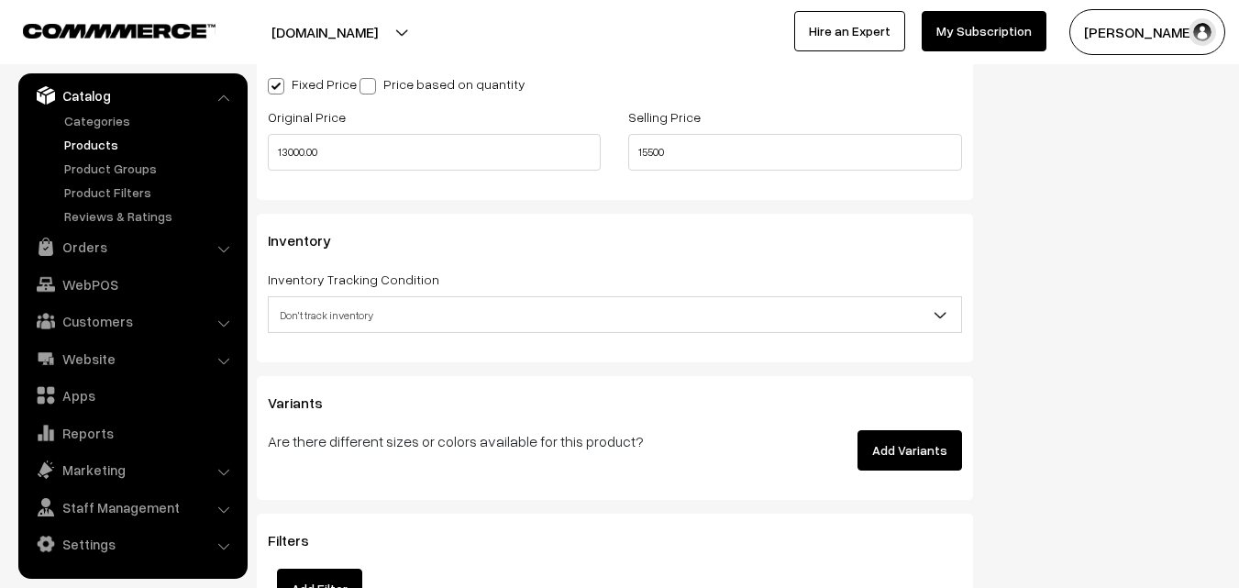
type input "15500.00"
click at [325, 304] on span "Don't track inventory" at bounding box center [615, 315] width 693 height 32
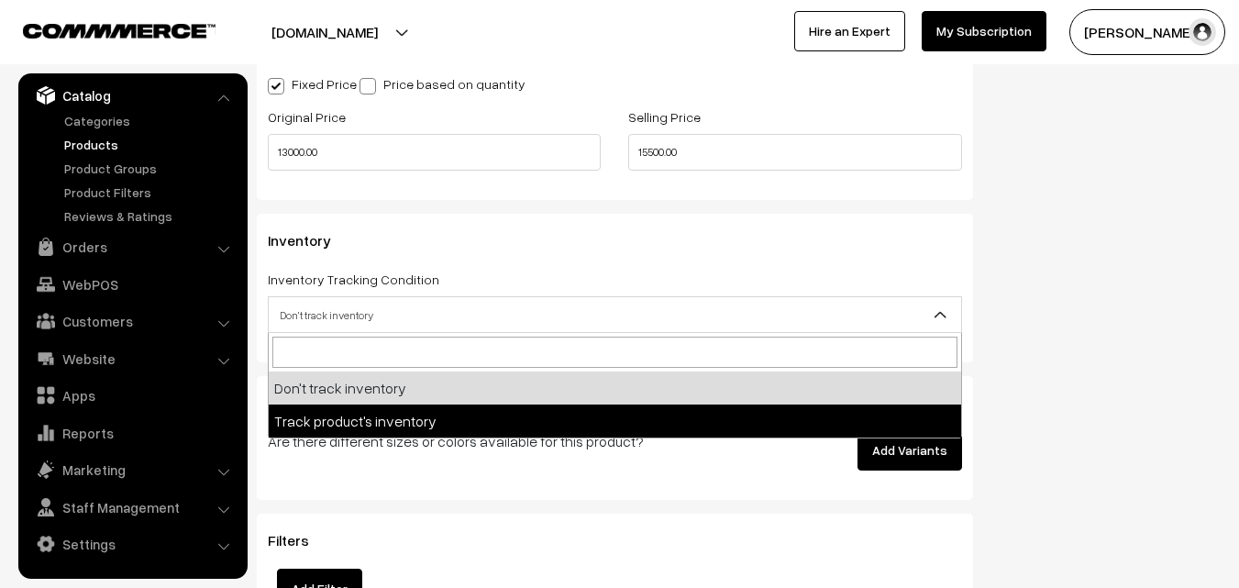
select select "2"
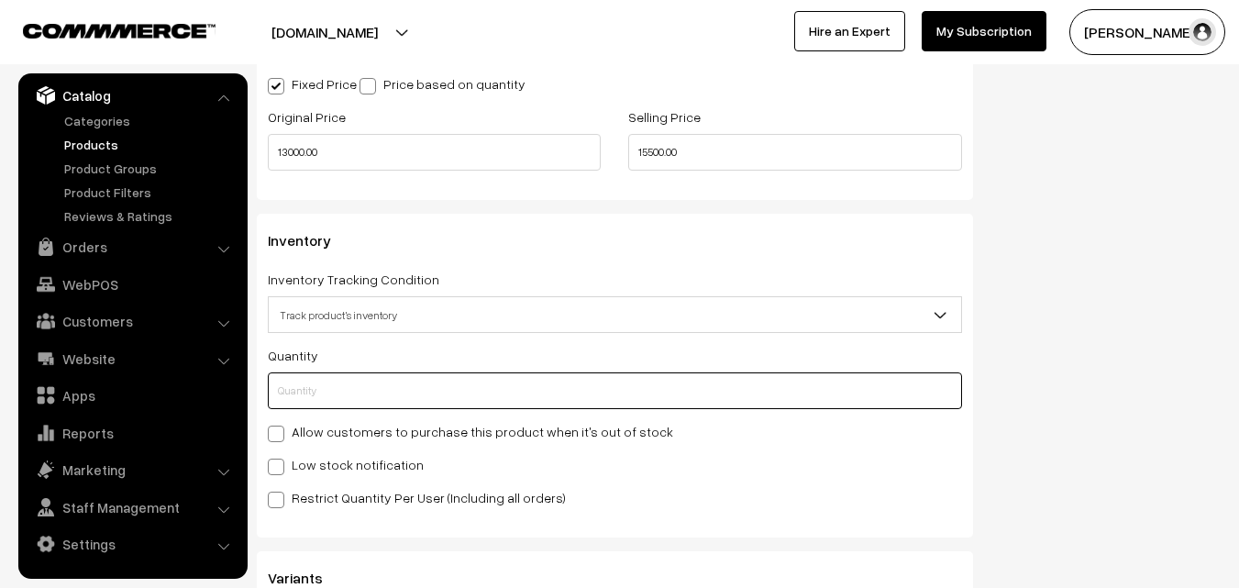
click at [318, 381] on input "text" at bounding box center [615, 390] width 694 height 37
type input "4"
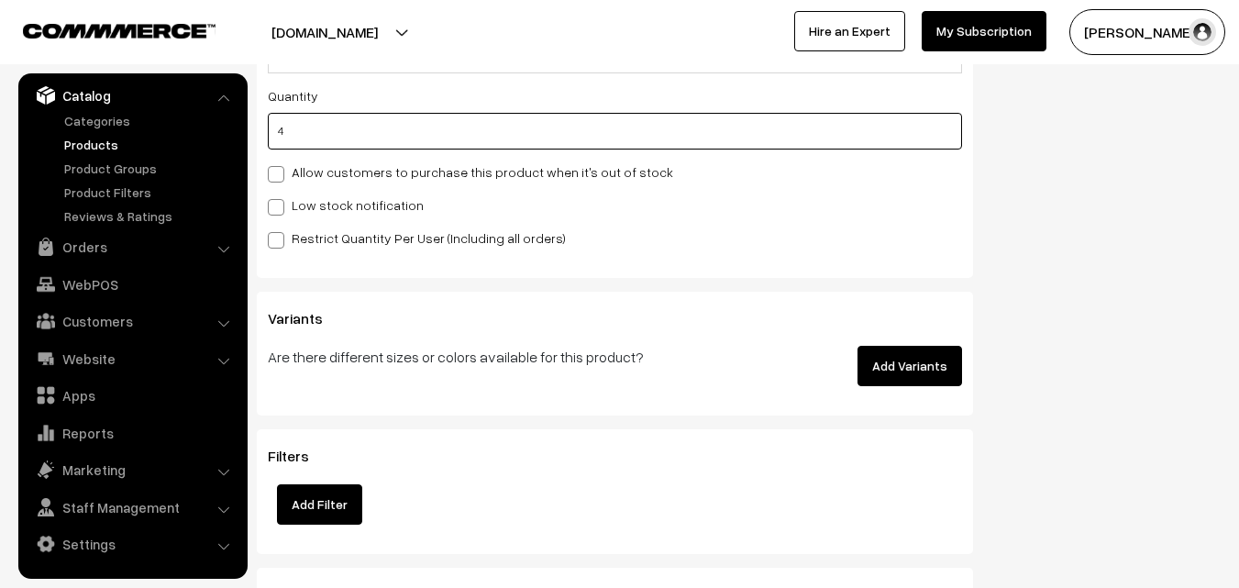
scroll to position [1927, 0]
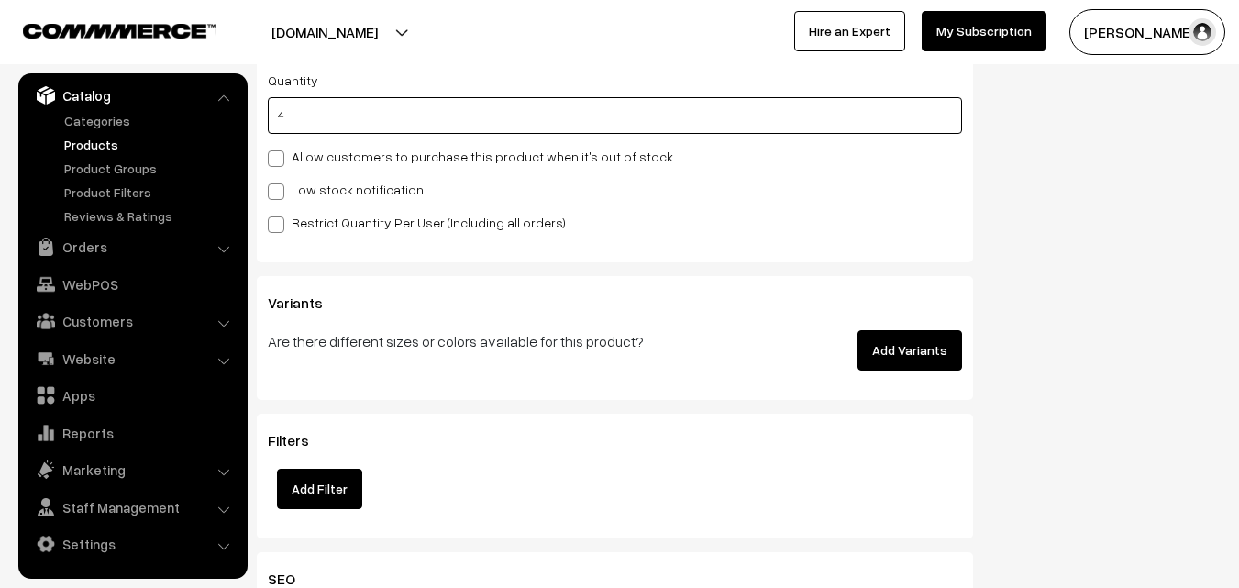
type input "4"
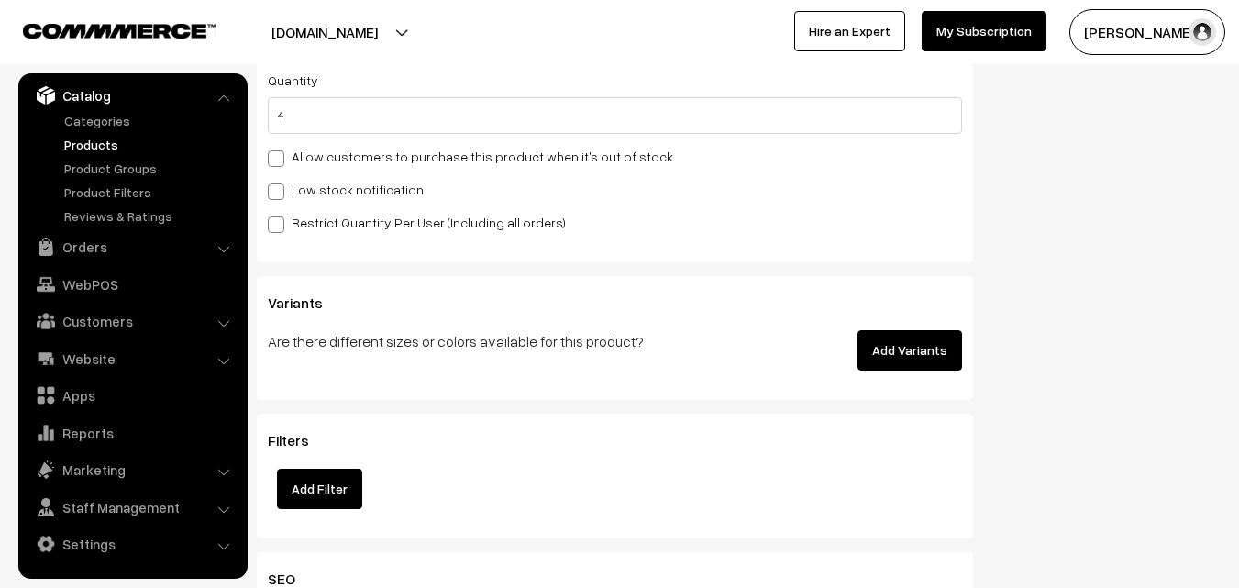
click at [284, 187] on label "Low stock notification" at bounding box center [346, 189] width 156 height 19
click at [280, 187] on input "Low stock notification" at bounding box center [274, 189] width 12 height 12
checkbox input "true"
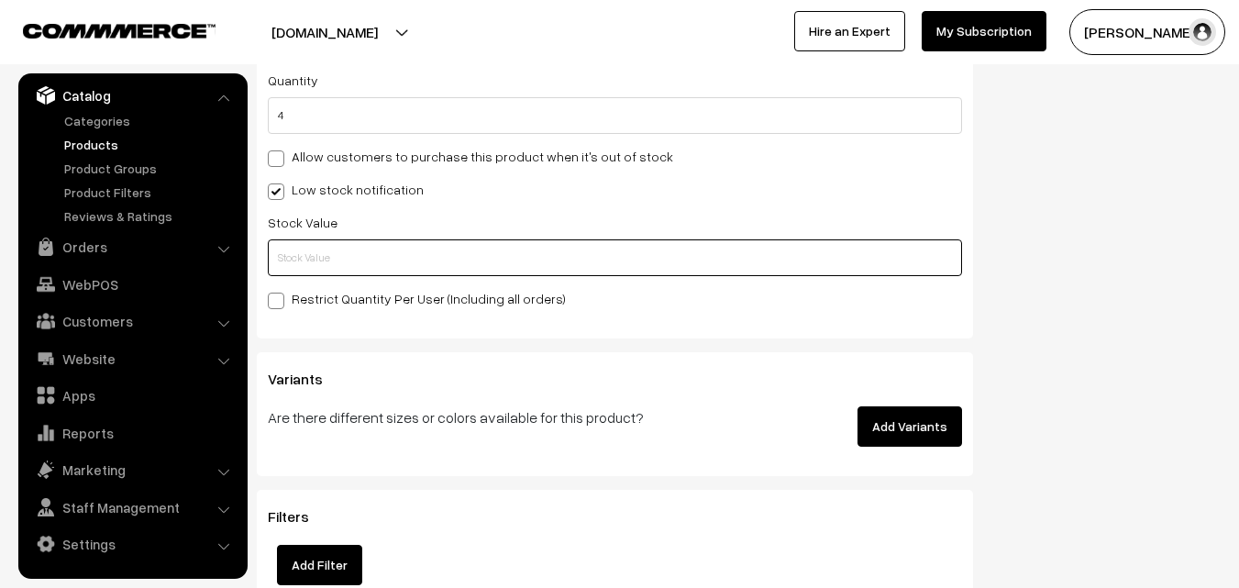
click at [287, 261] on input "text" at bounding box center [615, 257] width 694 height 37
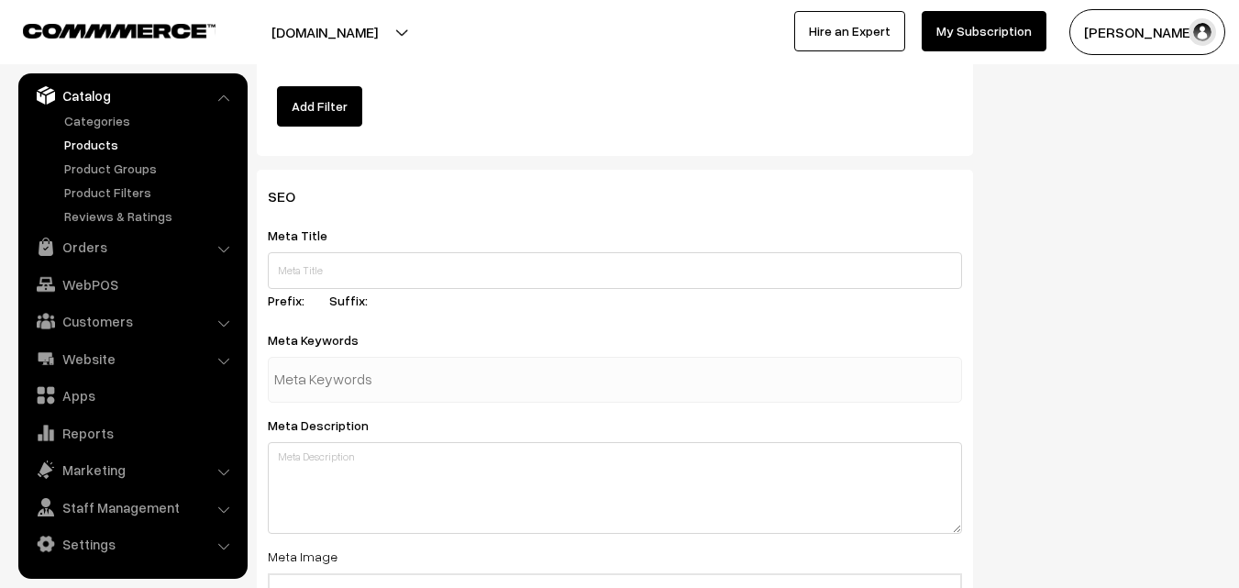
scroll to position [2837, 0]
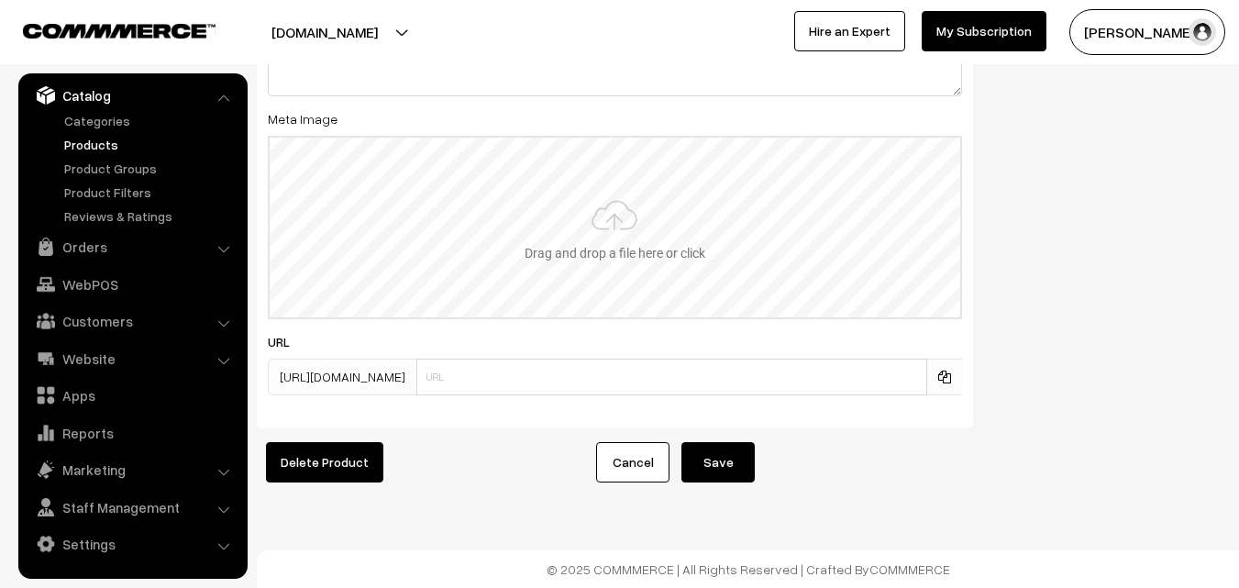
type input "2"
click at [672, 221] on input "file" at bounding box center [615, 228] width 691 height 180
type input "C:\fakepath\kanchipuram-saree-va12538-sep.jpeg"
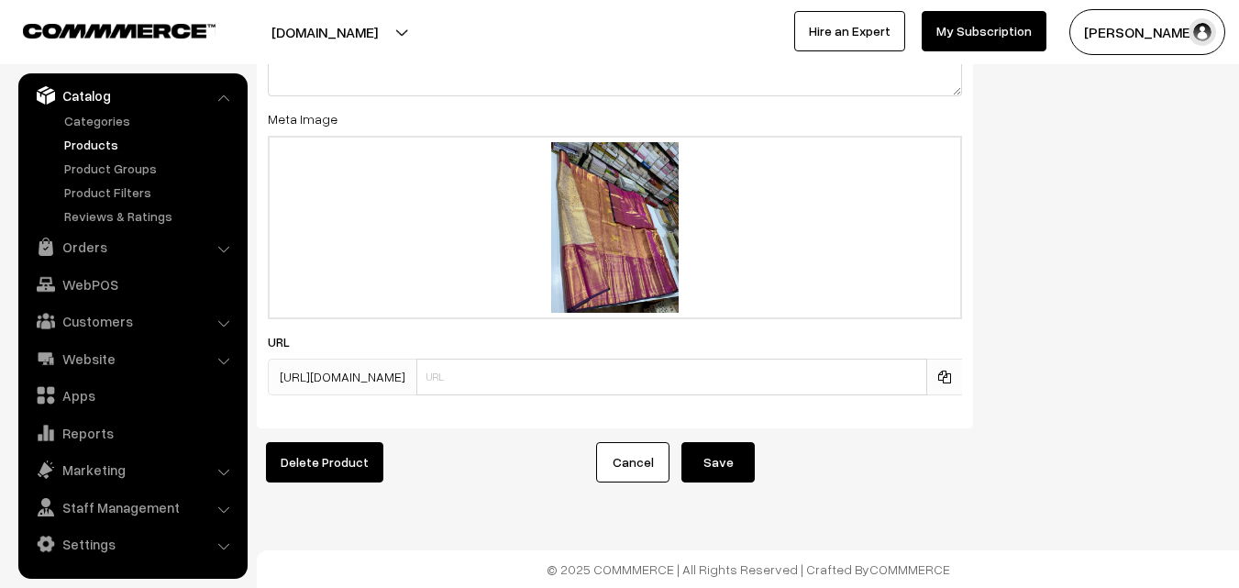
click at [716, 450] on button "Save" at bounding box center [718, 462] width 73 height 40
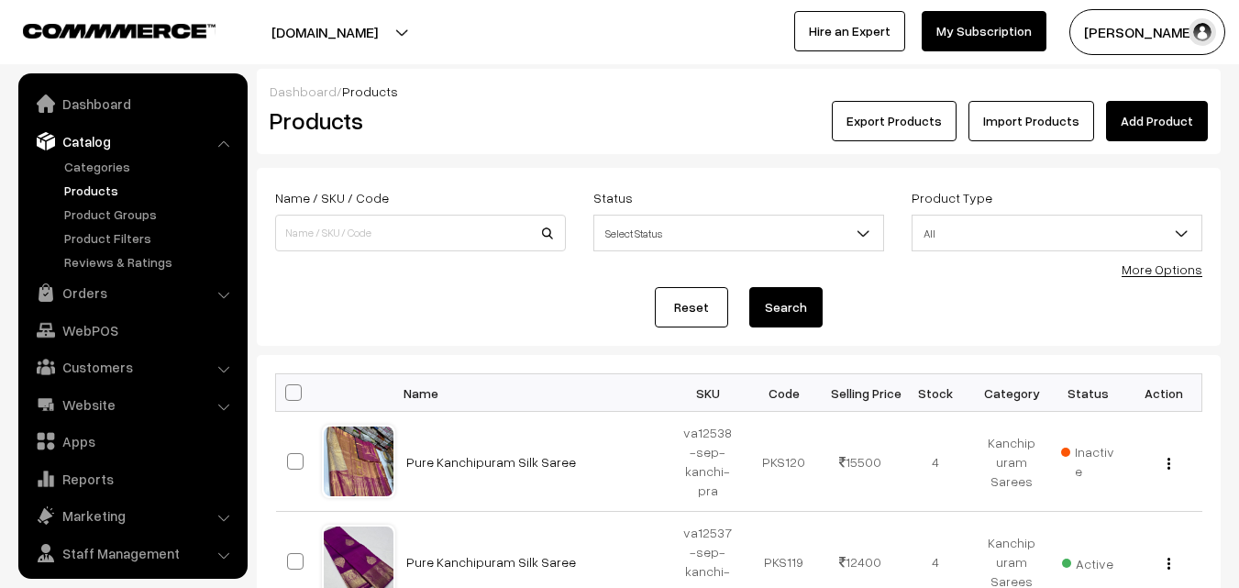
scroll to position [46, 0]
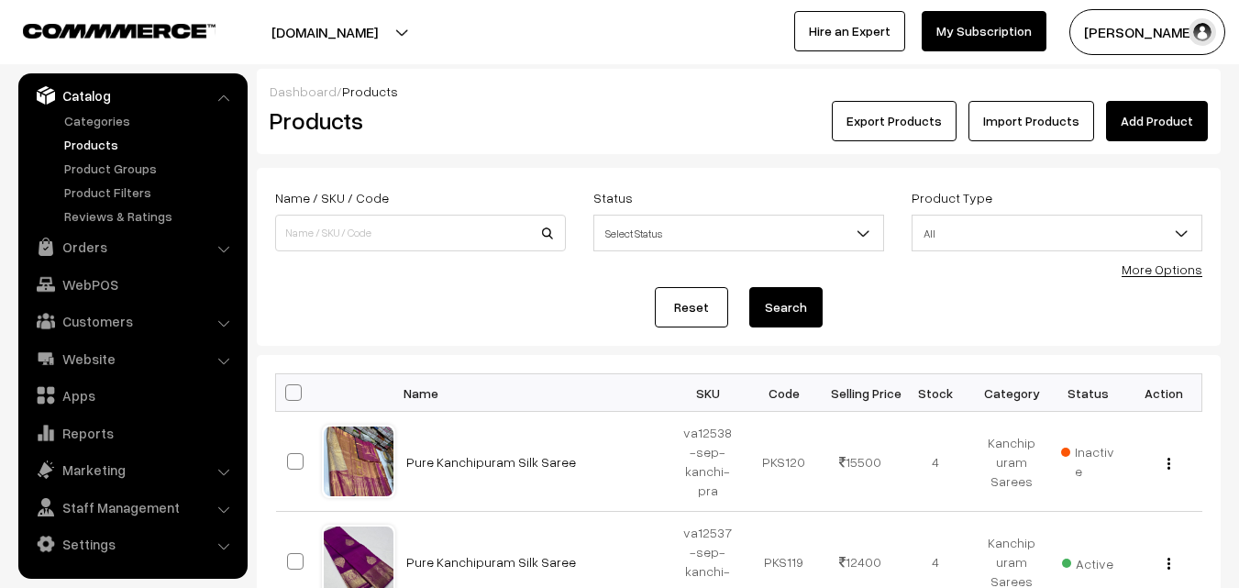
click at [1158, 116] on link "Add Product" at bounding box center [1157, 121] width 102 height 40
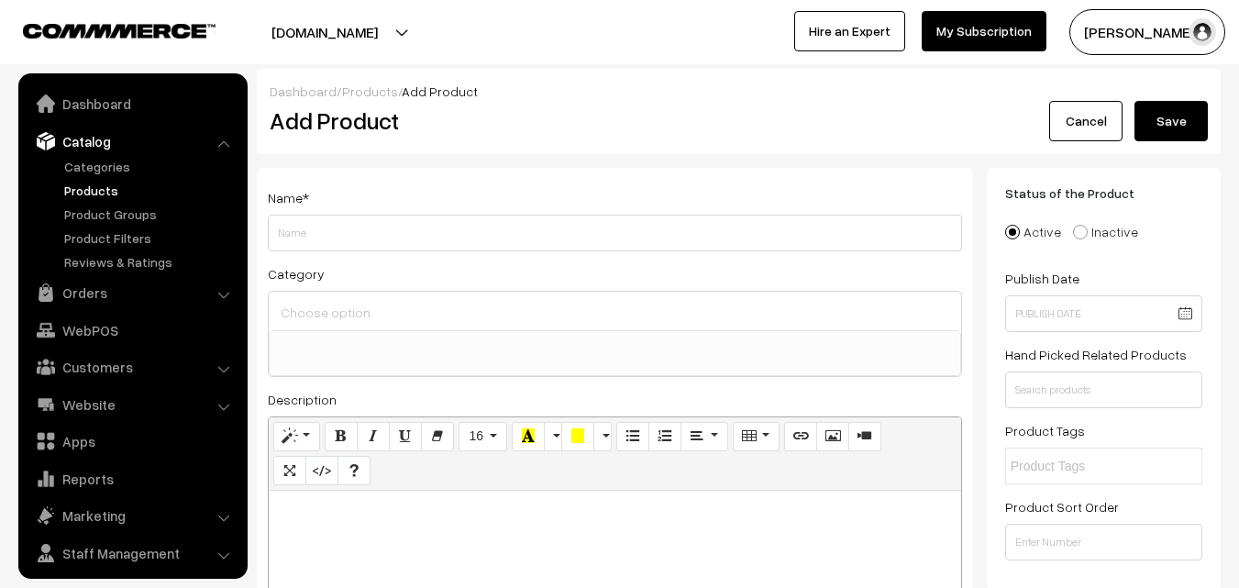
select select
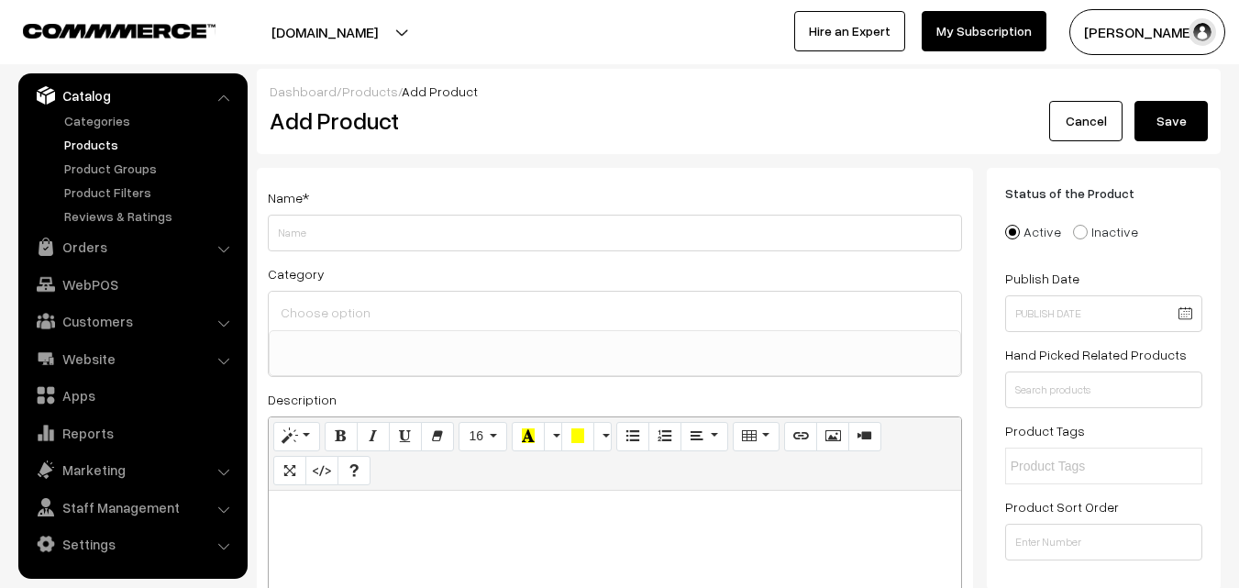
scroll to position [92, 0]
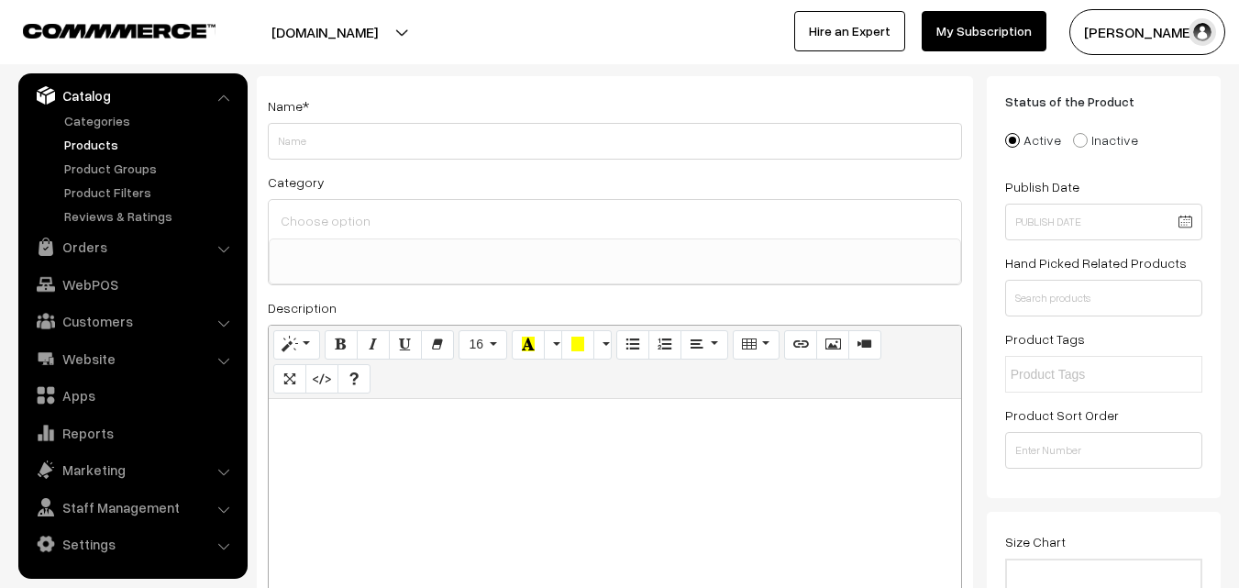
click at [332, 437] on div at bounding box center [615, 513] width 693 height 229
paste div
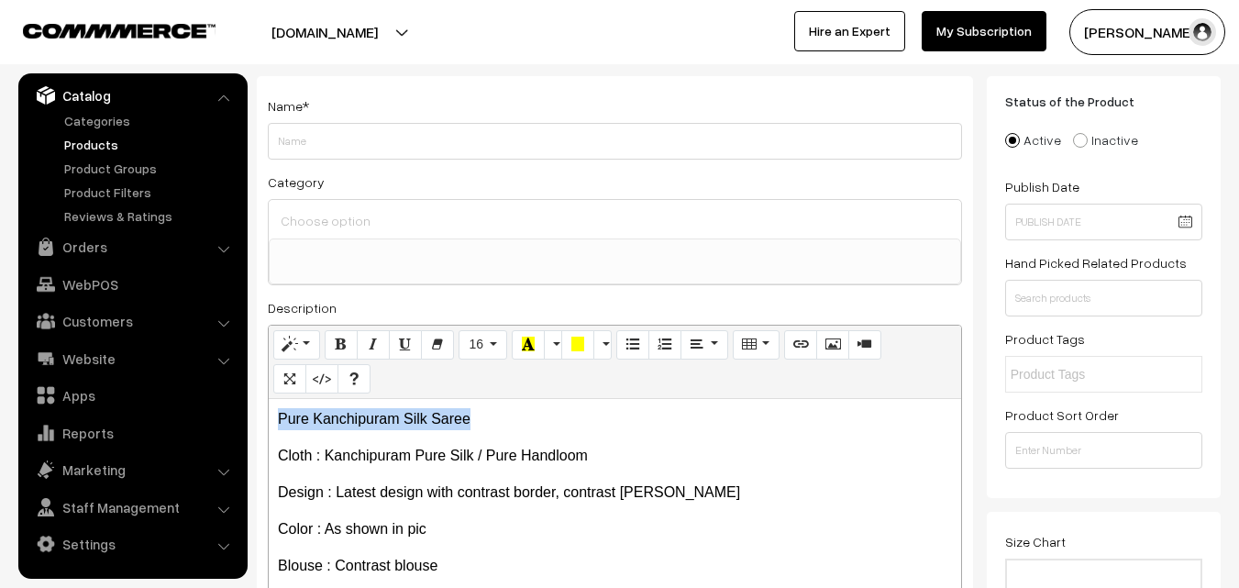
drag, startPoint x: 490, startPoint y: 416, endPoint x: 250, endPoint y: 409, distance: 239.5
copy p "Pure Kanchipuram Silk Saree"
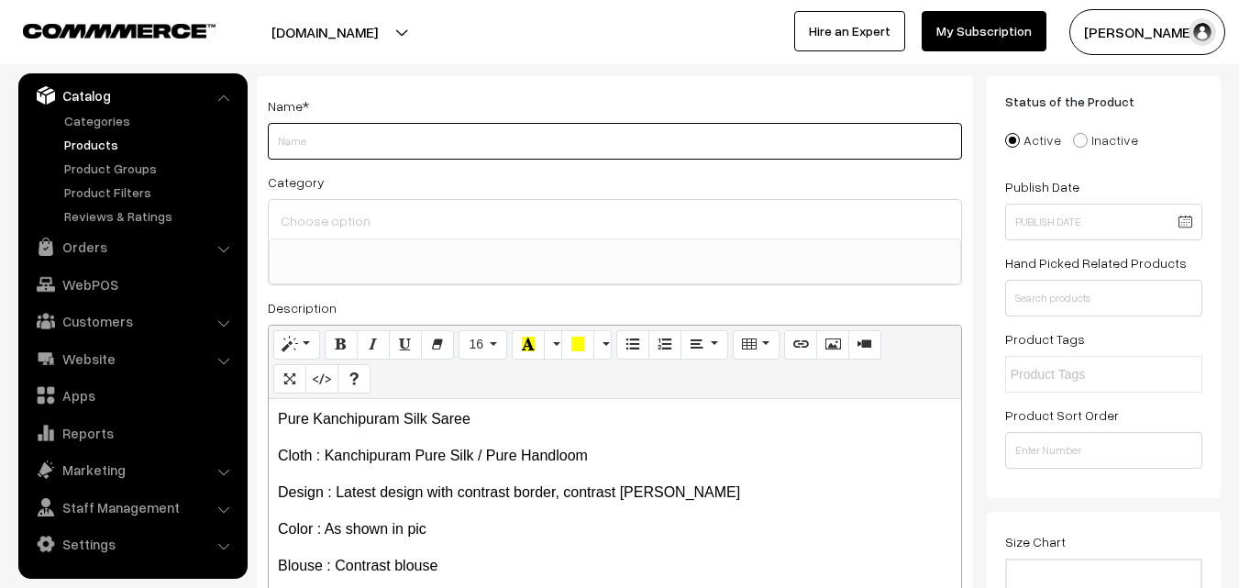
click at [338, 145] on input "Weight" at bounding box center [615, 141] width 694 height 37
paste input "Pure Kanchipuram Silk Saree"
type input "Pure Kanchipuram Silk Saree"
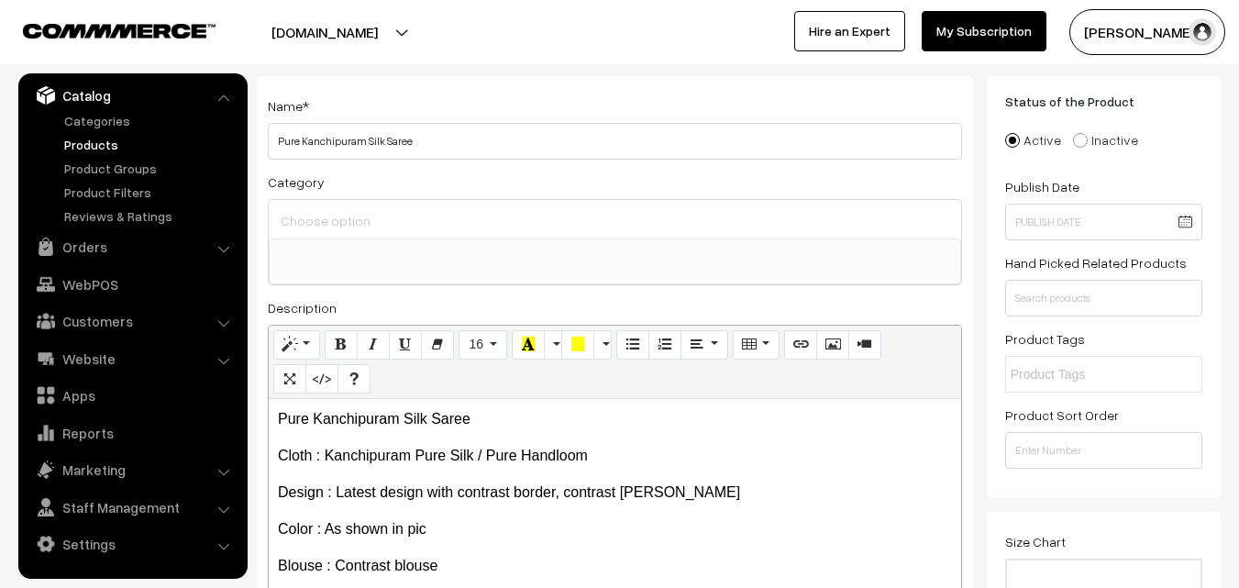
click at [341, 226] on input at bounding box center [615, 220] width 678 height 27
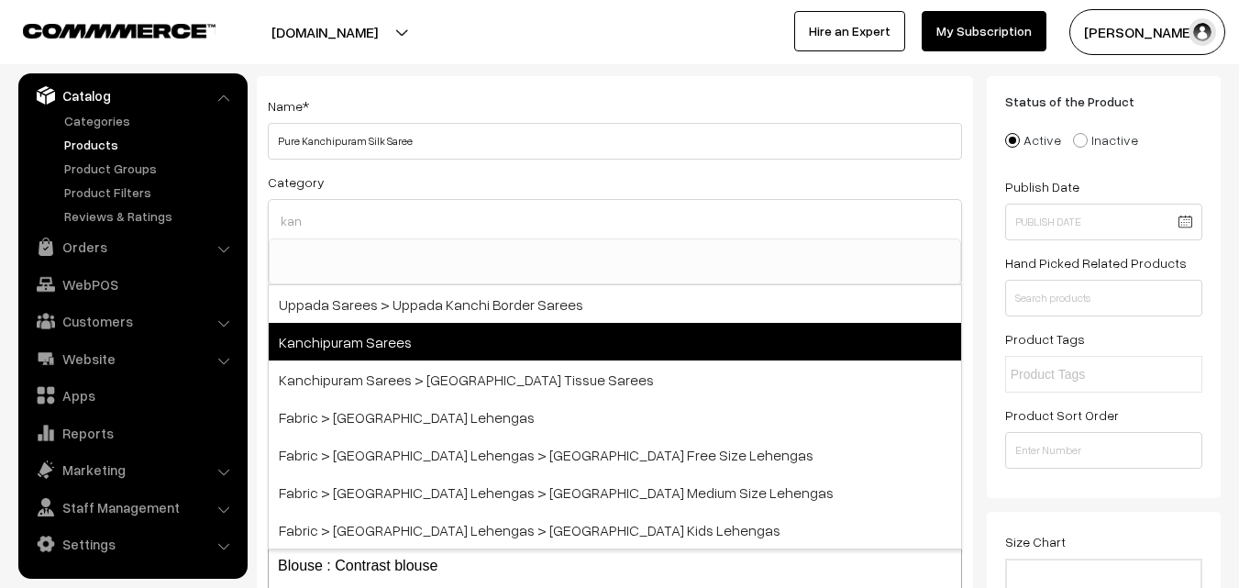
type input "kan"
click at [371, 356] on span "Kanchipuram Sarees" at bounding box center [615, 342] width 693 height 38
select select "3"
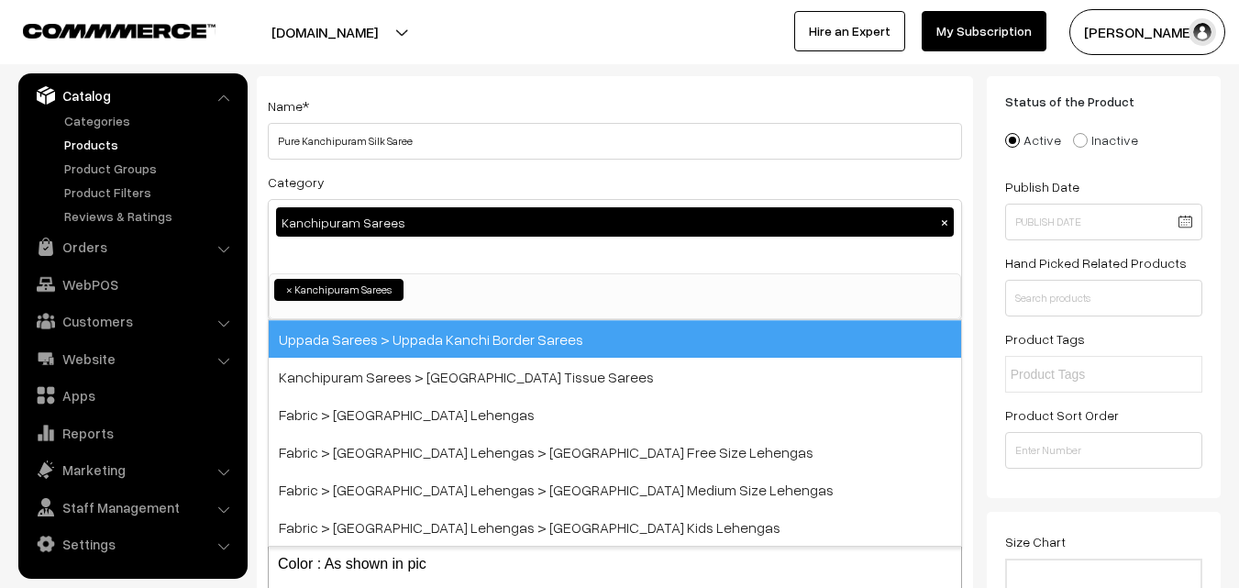
scroll to position [312, 0]
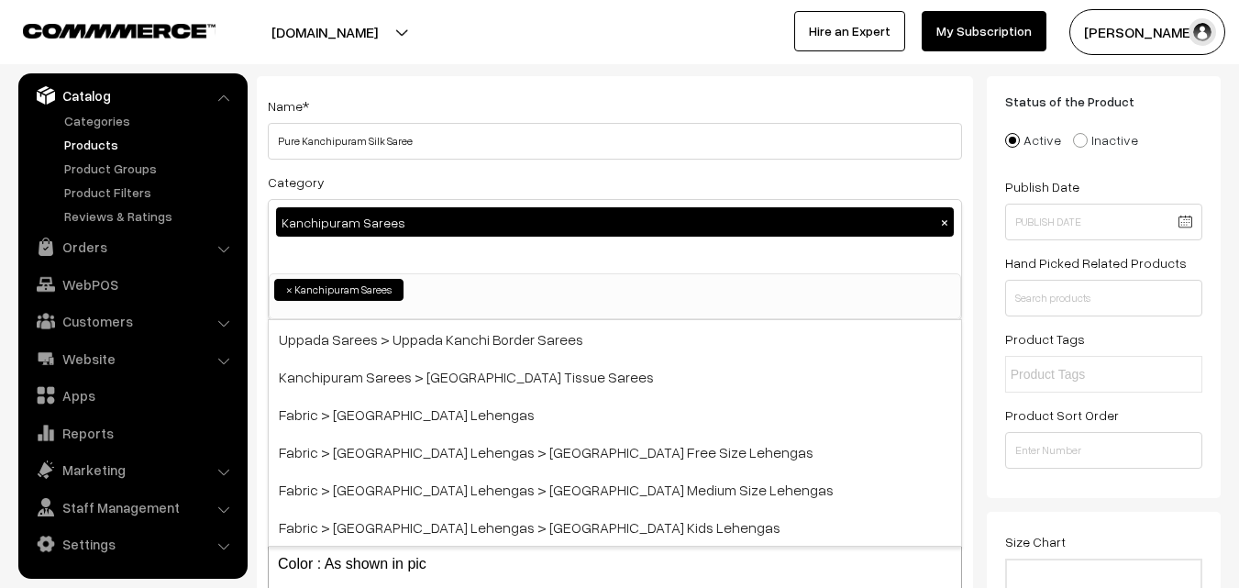
click at [422, 178] on div "Category Kanchipuram Sarees × Uppada Sarees Uppada Sarees > Uppada Plain Sarees…" at bounding box center [615, 246] width 694 height 150
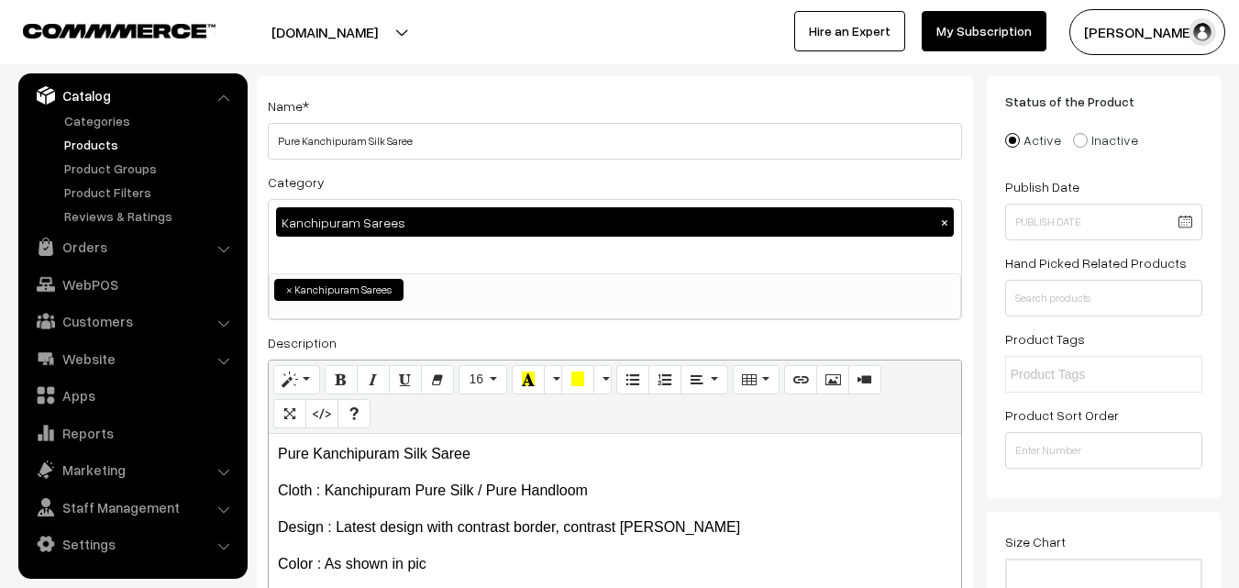
click at [945, 224] on button "×" at bounding box center [945, 222] width 17 height 17
select select
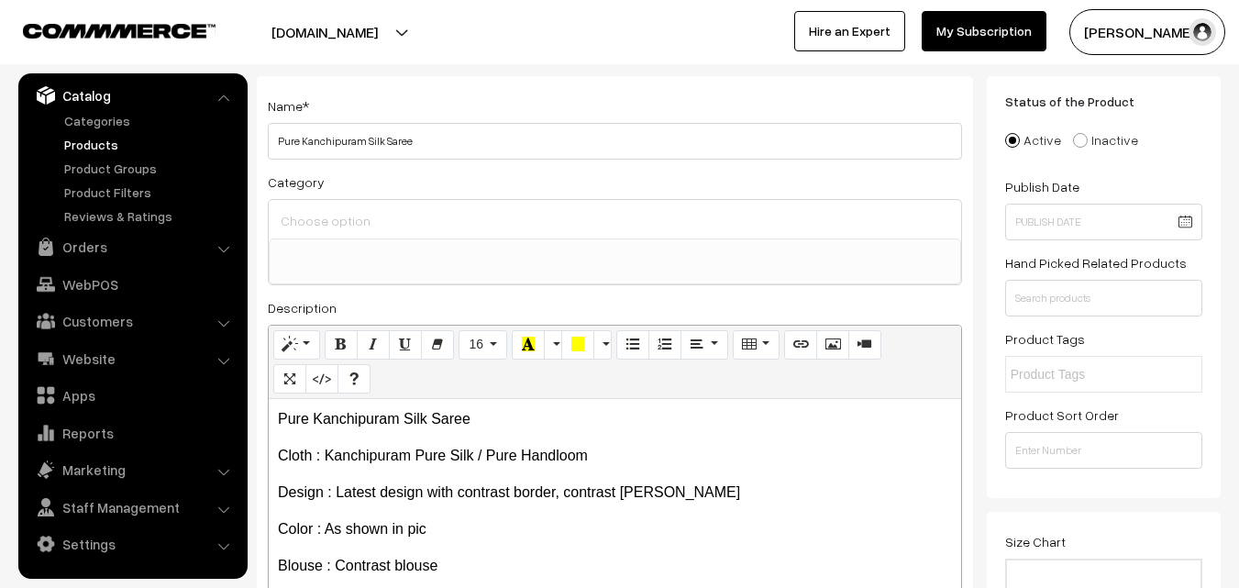
click at [352, 224] on input at bounding box center [615, 220] width 678 height 27
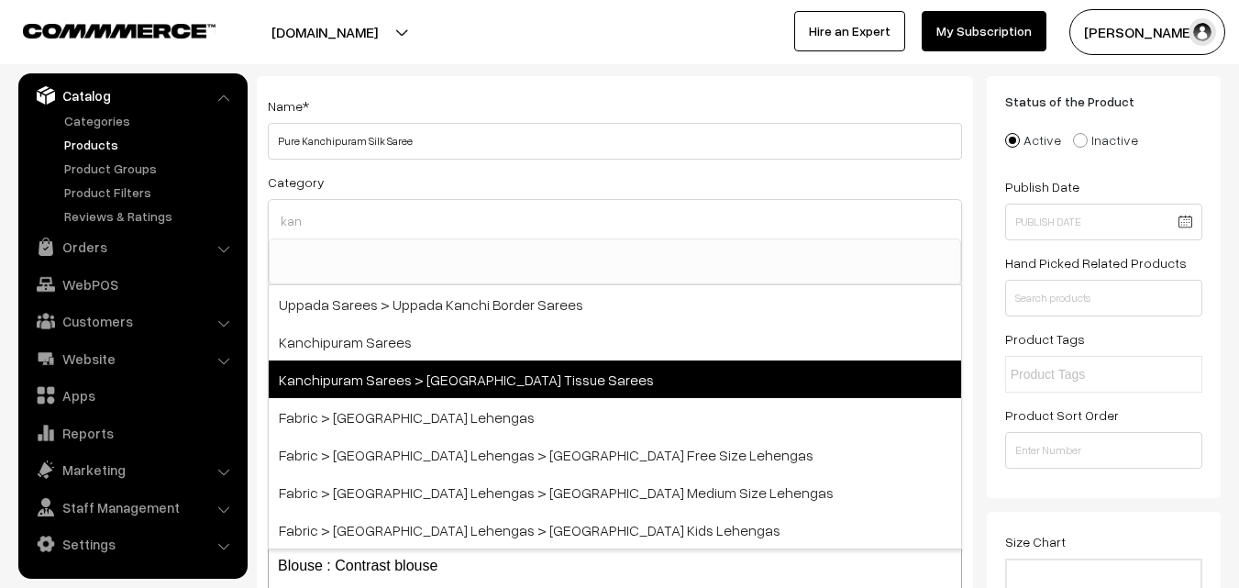
type input "kan"
click at [492, 378] on span "Kanchipuram Sarees > [GEOGRAPHIC_DATA] Tissue Sarees" at bounding box center [615, 380] width 693 height 38
select select "51"
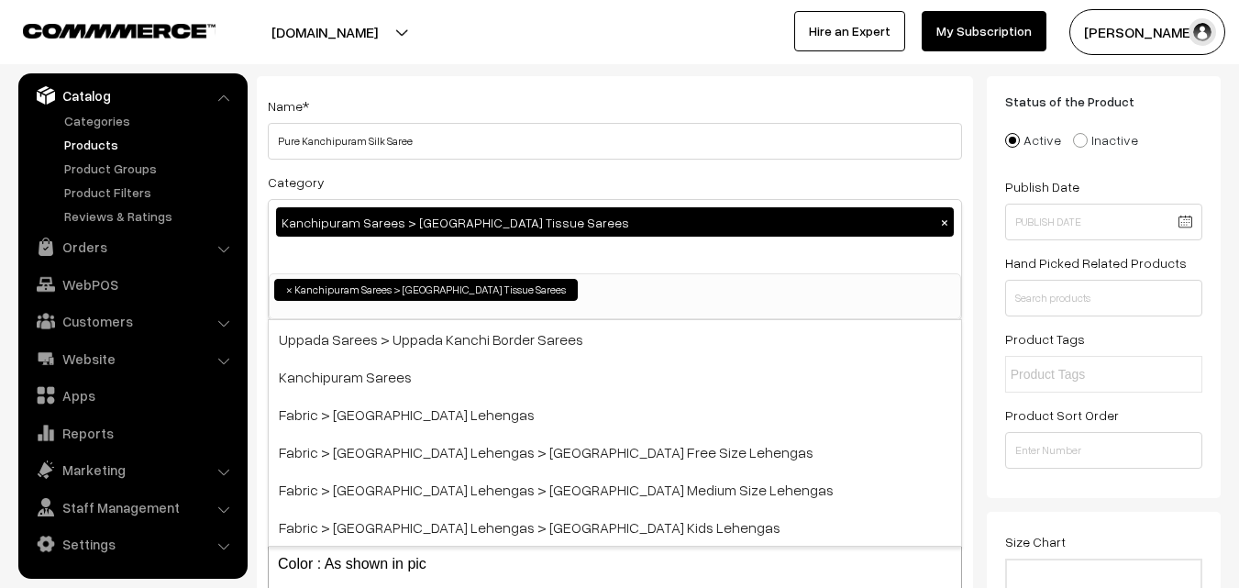
click at [489, 180] on div "Category Kanchipuram Sarees > Kanchipuram Tissue Sarees × Uppada Sarees Uppada …" at bounding box center [615, 246] width 694 height 150
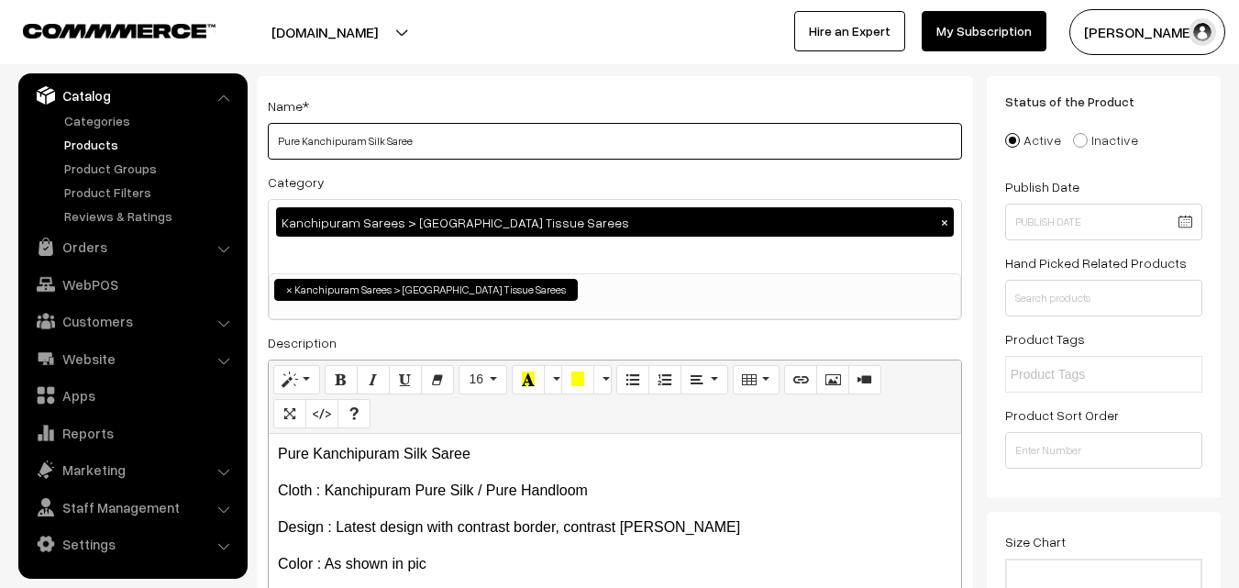
click at [380, 143] on input "Pure Kanchipuram Silk Saree" at bounding box center [615, 141] width 694 height 37
type input "Pure Kanchipuram Silk Tissue Saree"
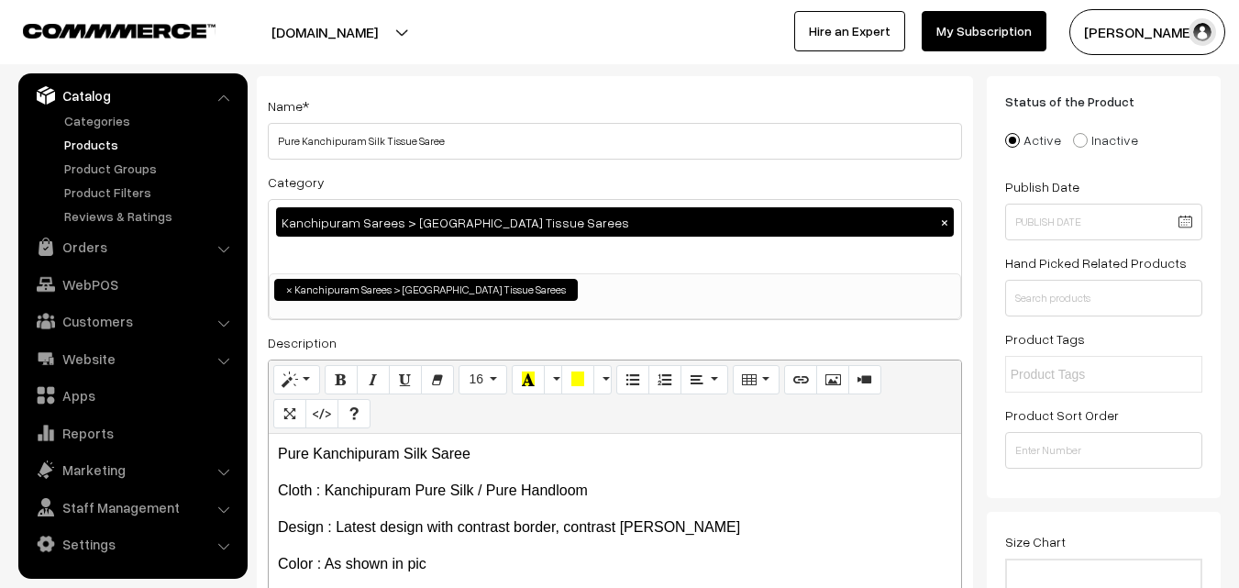
click at [428, 454] on p "Pure Kanchipuram Silk Saree" at bounding box center [615, 454] width 674 height 22
click at [472, 486] on p "Cloth : Kanchipuram Pure Silk / Pure Handloom" at bounding box center [615, 491] width 674 height 22
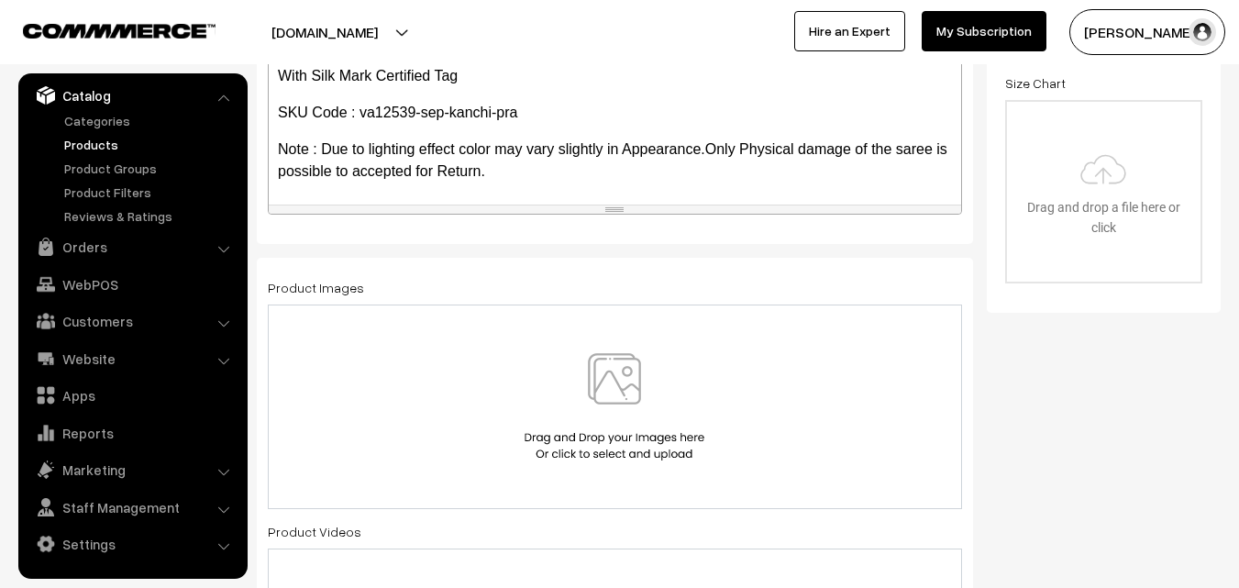
scroll to position [251, 0]
click at [608, 384] on img at bounding box center [614, 406] width 189 height 107
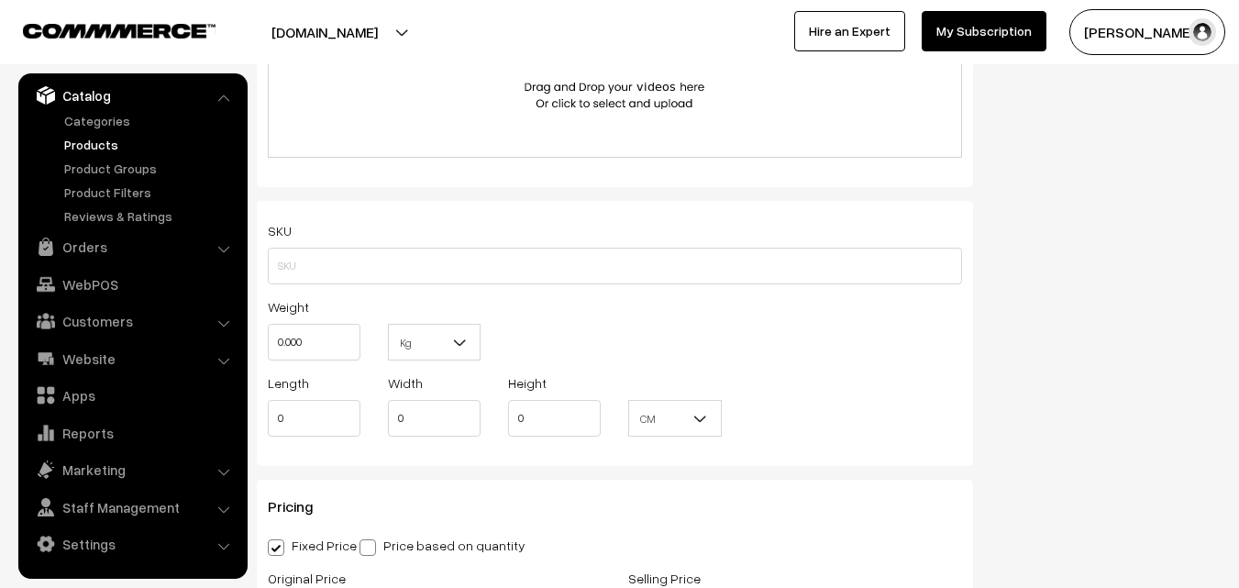
scroll to position [1193, 0]
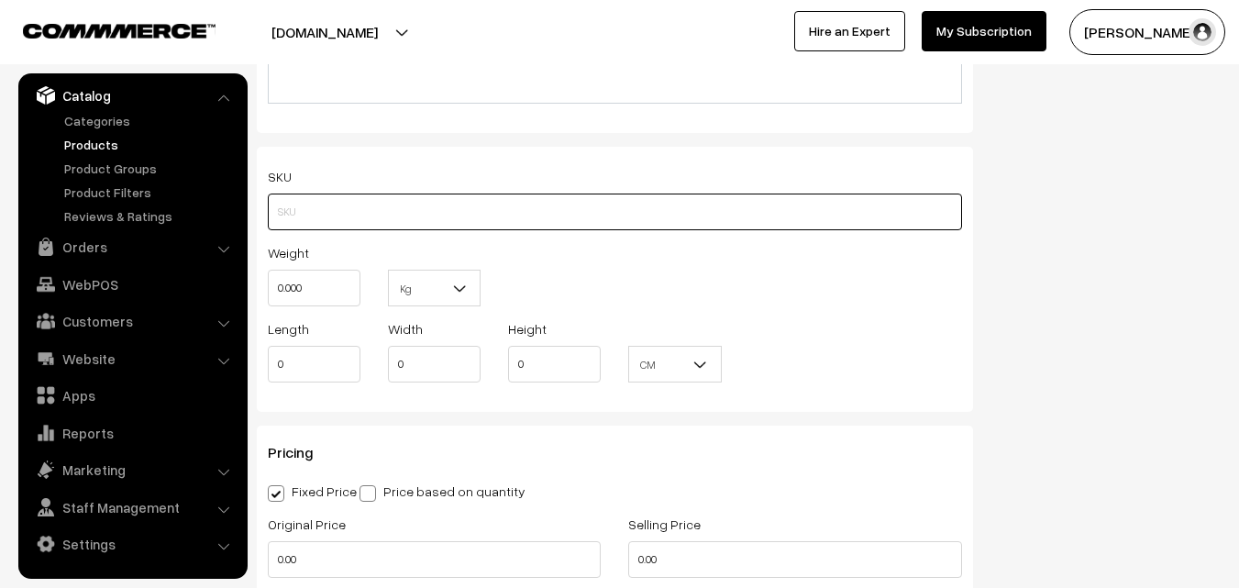
click at [302, 215] on input "text" at bounding box center [615, 212] width 694 height 37
paste input "va12539-sep-kanchi-pra"
type input "va12539-sep-kanchi-pra"
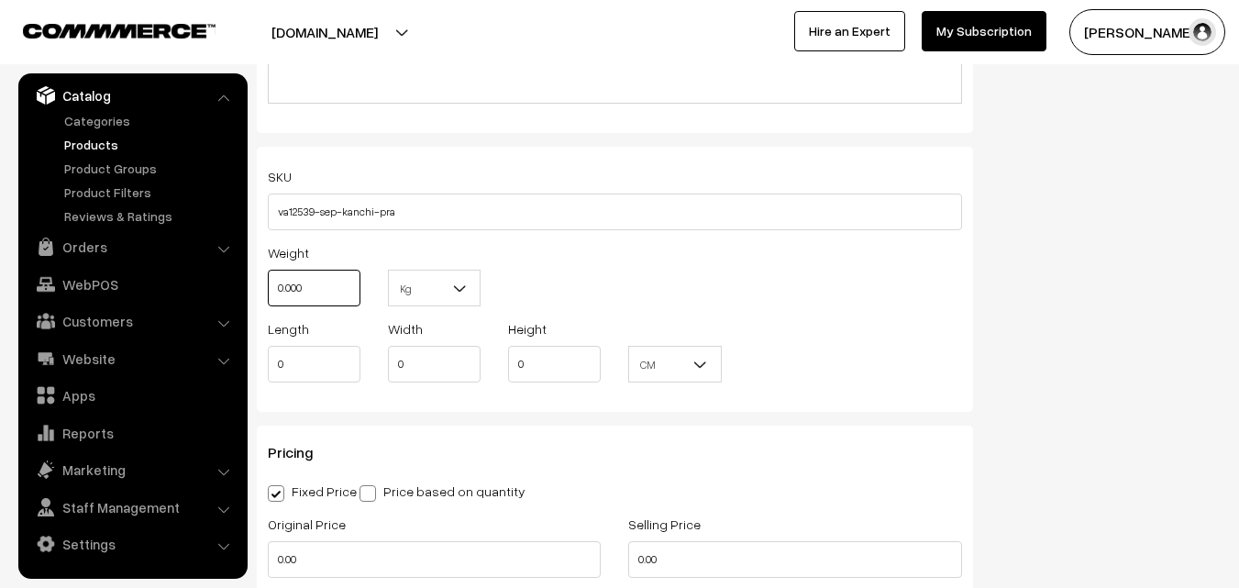
drag, startPoint x: 320, startPoint y: 281, endPoint x: 245, endPoint y: 281, distance: 75.2
click at [245, 281] on body "Thank you for showing interest. Our team will call you shortly. Close [DOMAIN_N…" at bounding box center [619, 341] width 1239 height 3068
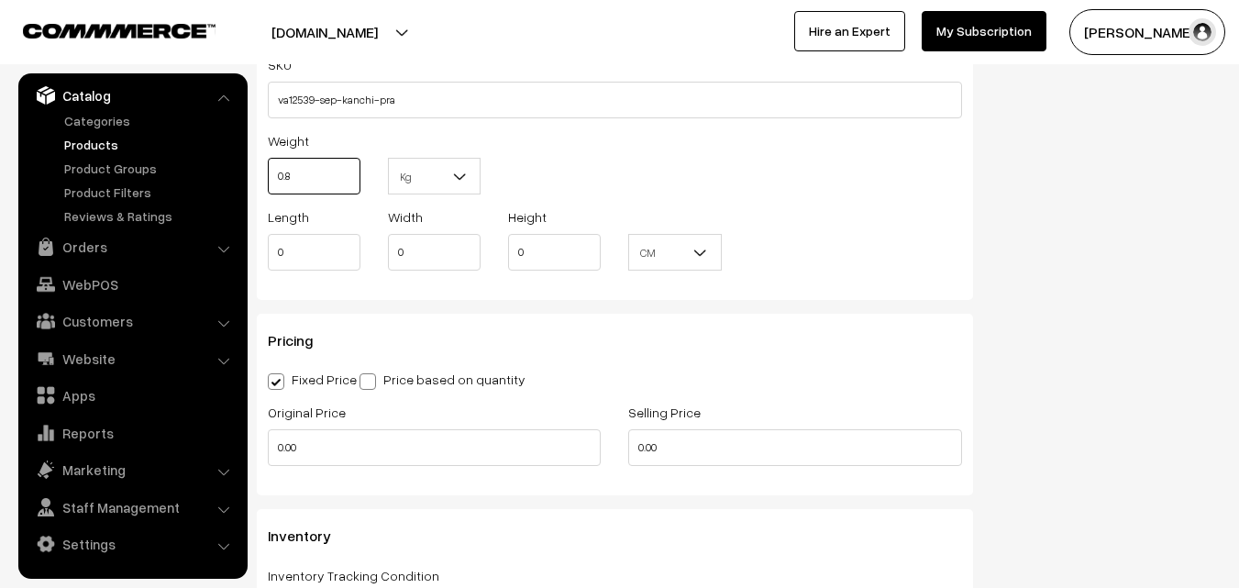
scroll to position [1376, 0]
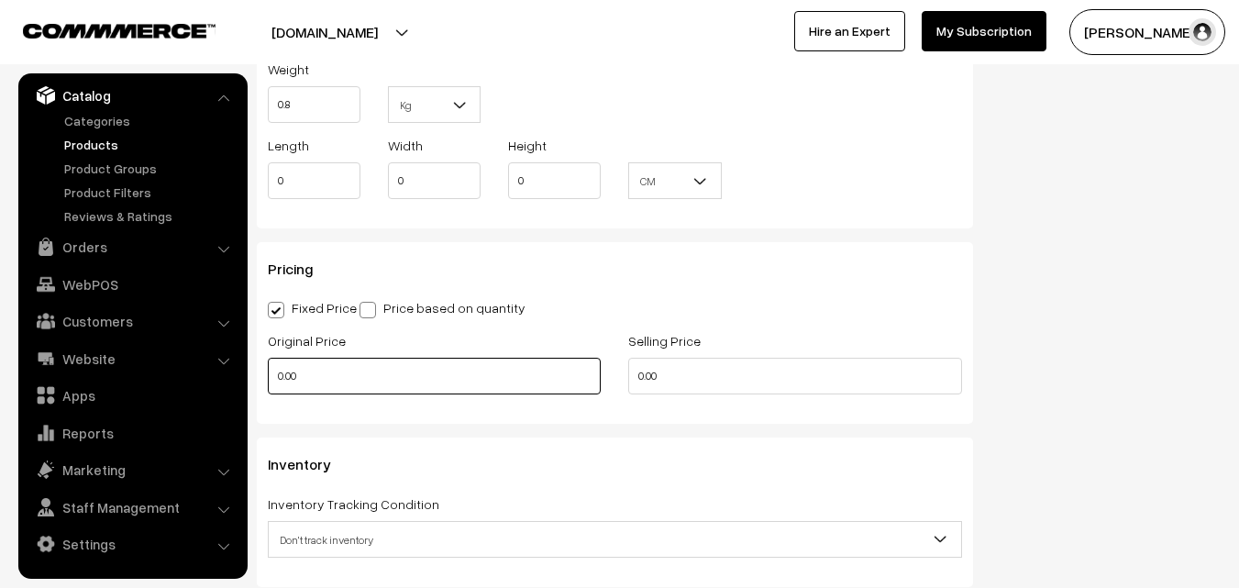
type input "0.80"
drag, startPoint x: 307, startPoint y: 365, endPoint x: 242, endPoint y: 366, distance: 65.1
click at [244, 366] on body "Thank you for showing interest. Our team will call you shortly. Close [DOMAIN_N…" at bounding box center [619, 158] width 1239 height 3068
type input "13000"
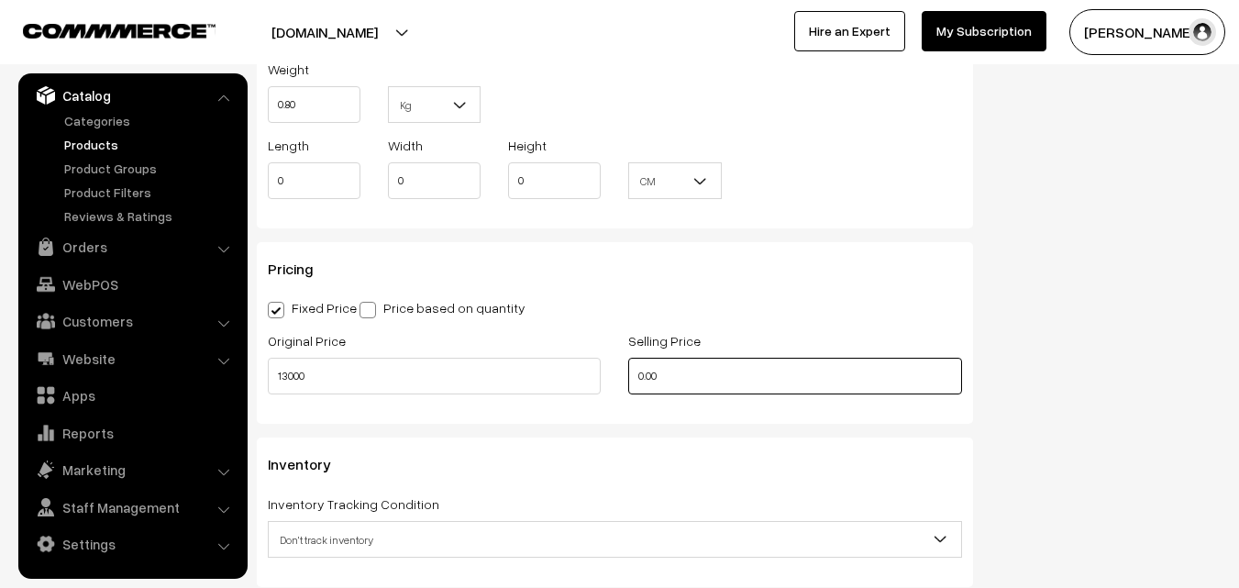
drag, startPoint x: 716, startPoint y: 374, endPoint x: 526, endPoint y: 376, distance: 189.9
click at [526, 376] on div "Original Price 13000 Selling Price 0.00" at bounding box center [615, 367] width 722 height 76
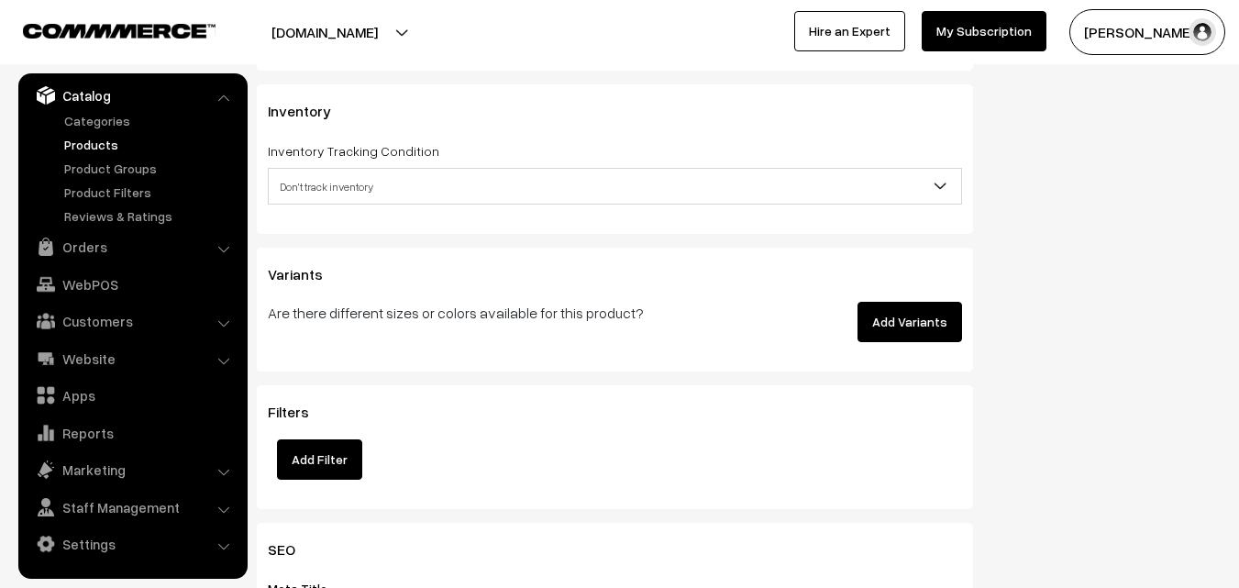
scroll to position [1743, 0]
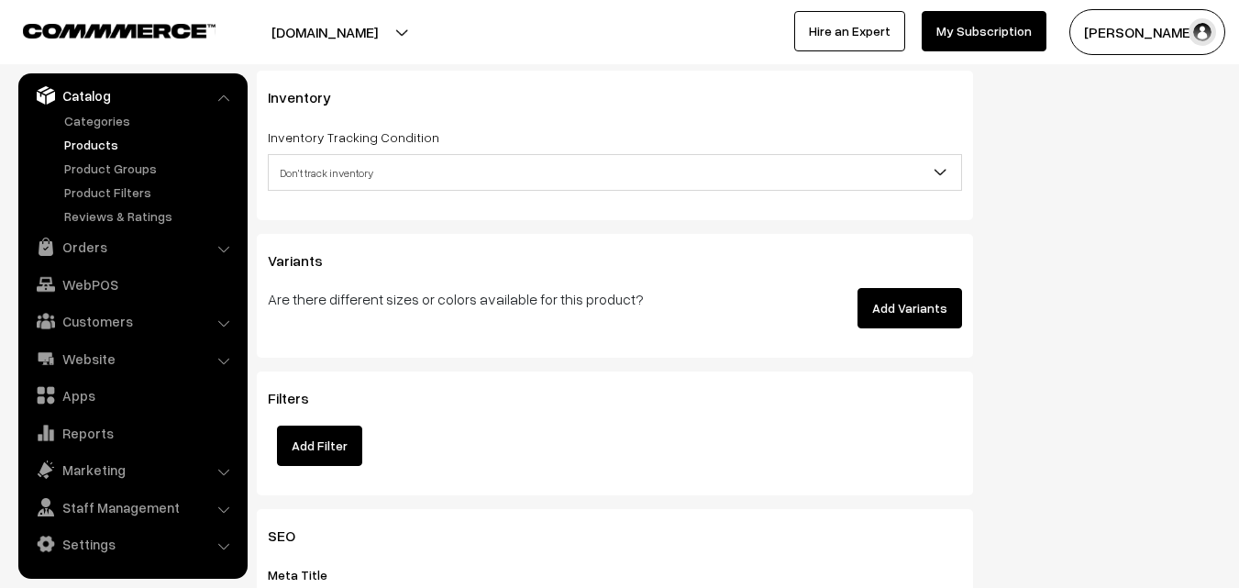
type input "15500"
click at [287, 192] on div "Inventory Inventory Tracking Condition Don't track inventory Track product's in…" at bounding box center [615, 145] width 716 height 149
click at [299, 176] on span "Don't track inventory" at bounding box center [615, 173] width 693 height 32
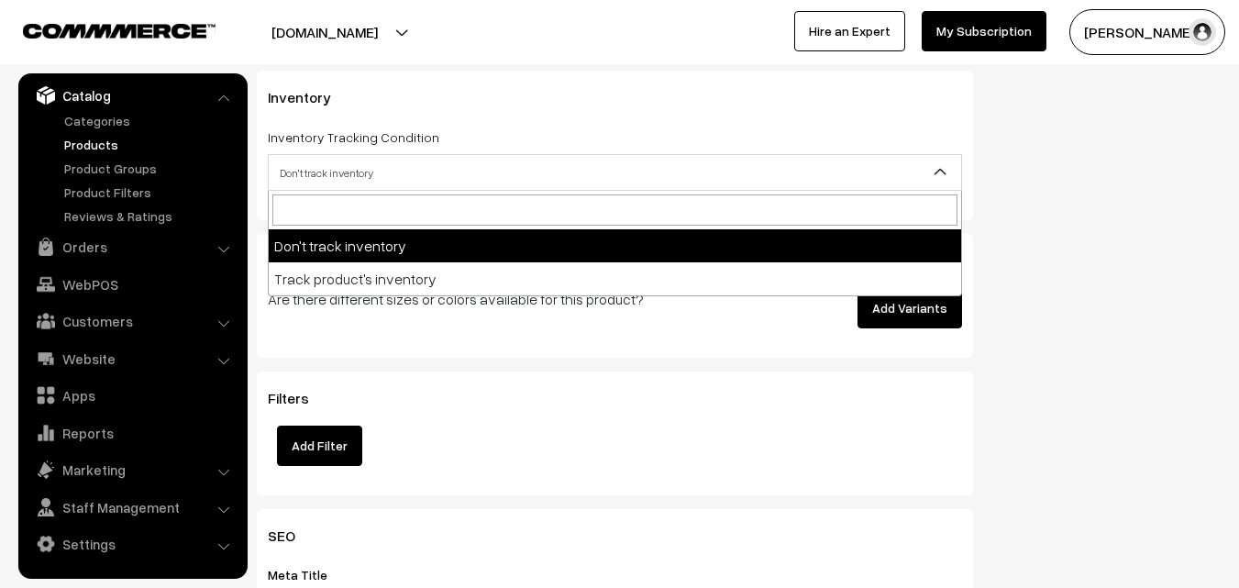
select select "2"
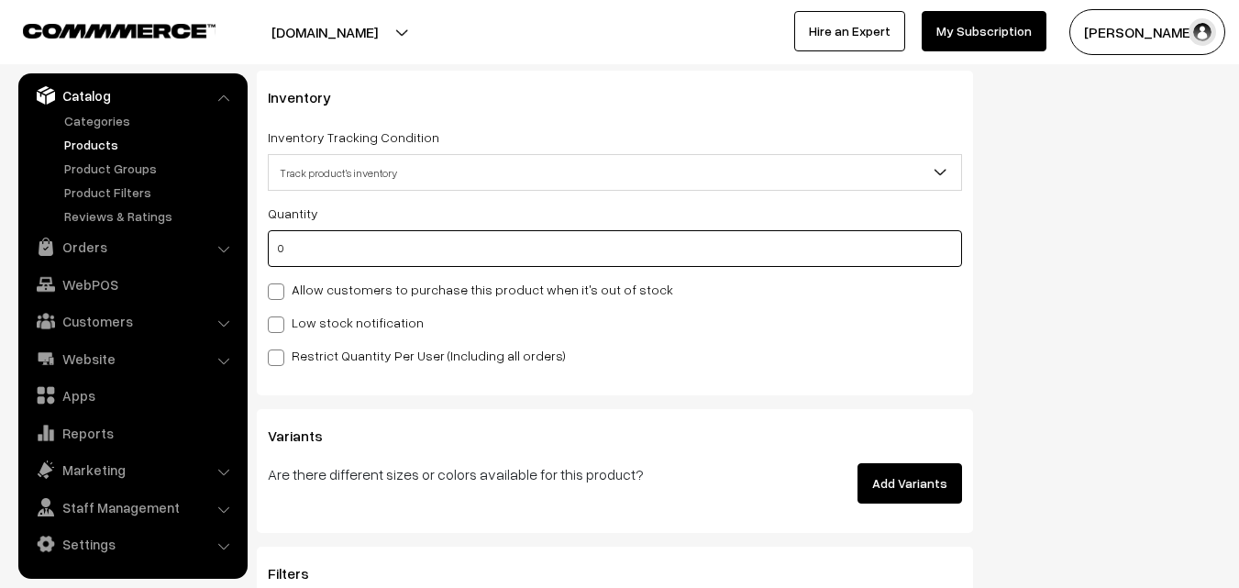
click at [289, 251] on input "0" at bounding box center [615, 248] width 694 height 37
type input "4"
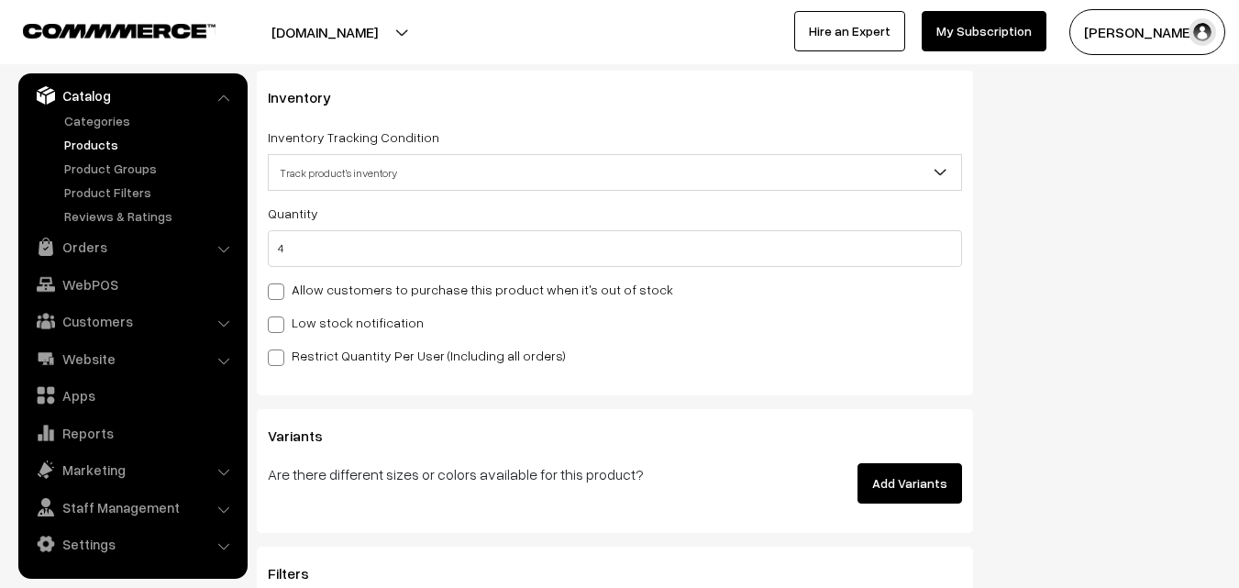
click at [290, 318] on label "Low stock notification" at bounding box center [346, 322] width 156 height 19
click at [280, 318] on input "Low stock notification" at bounding box center [274, 322] width 12 height 12
checkbox input "true"
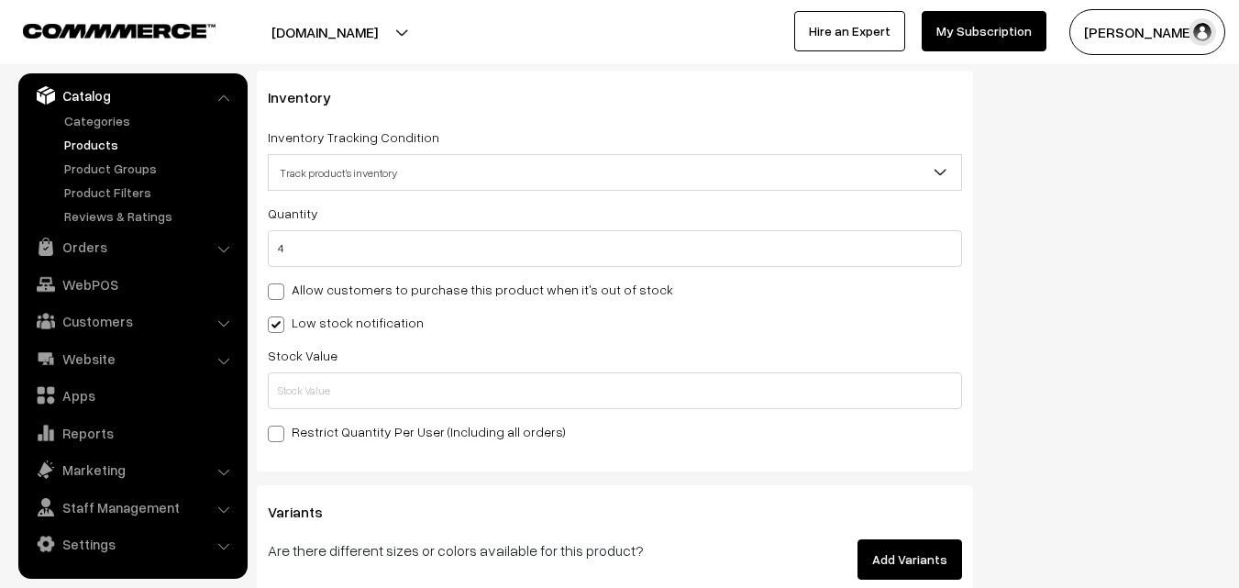
click at [298, 369] on div "Stock Value" at bounding box center [615, 376] width 694 height 65
click at [302, 390] on input "text" at bounding box center [615, 390] width 694 height 37
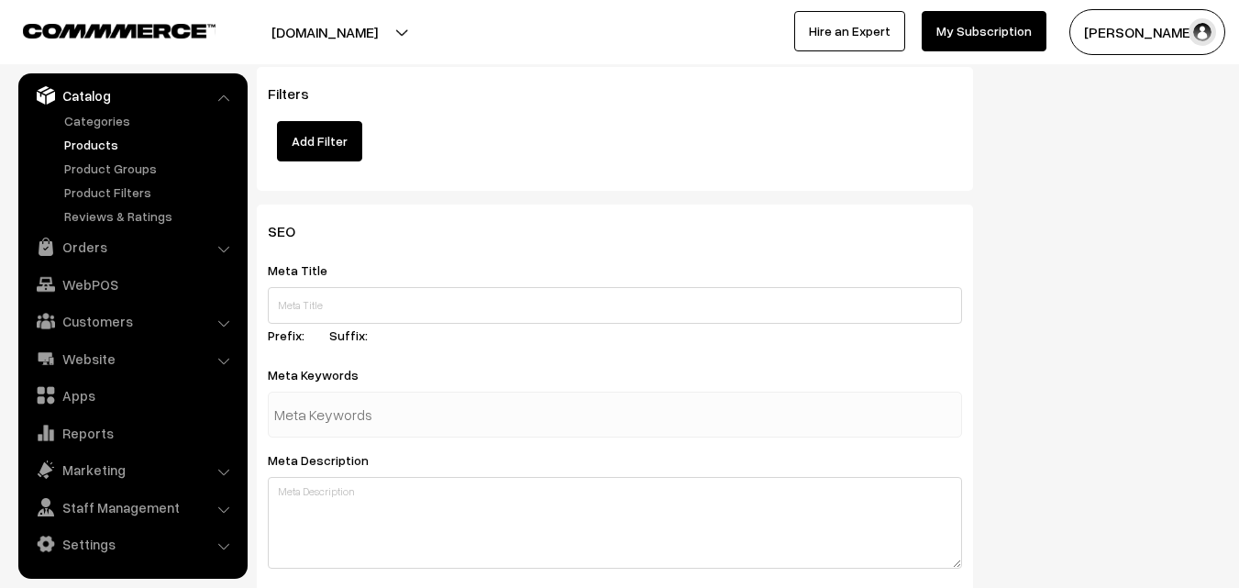
scroll to position [2731, 0]
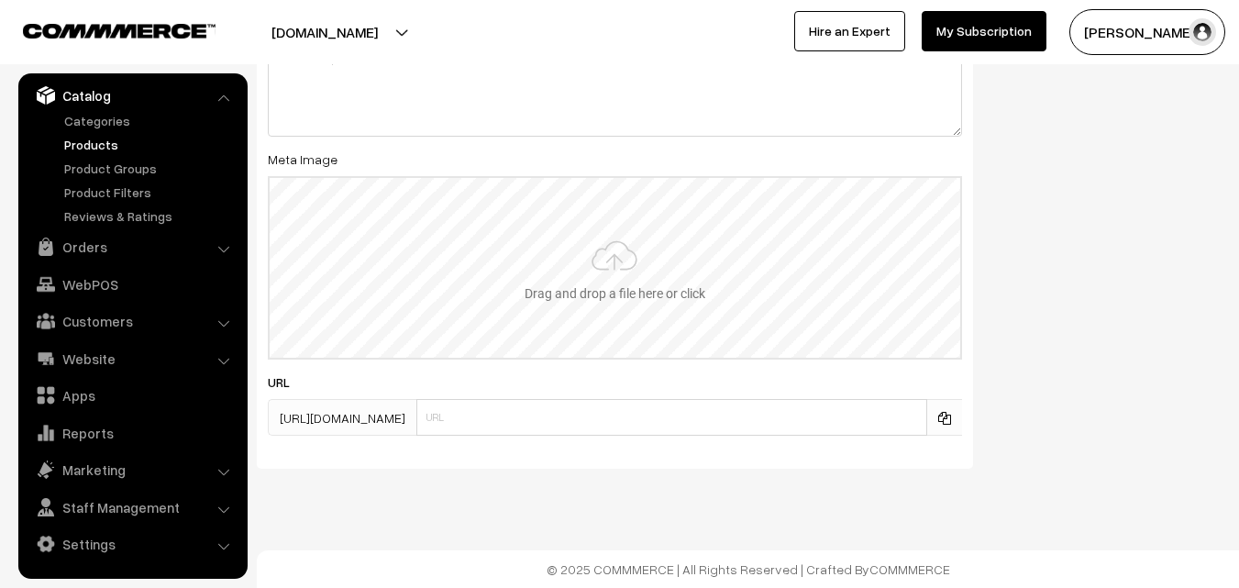
type input "2"
click at [586, 265] on input "file" at bounding box center [615, 268] width 691 height 180
type input "C:\fakepath\kanchipuram-saree-va12539-sep.jpeg"
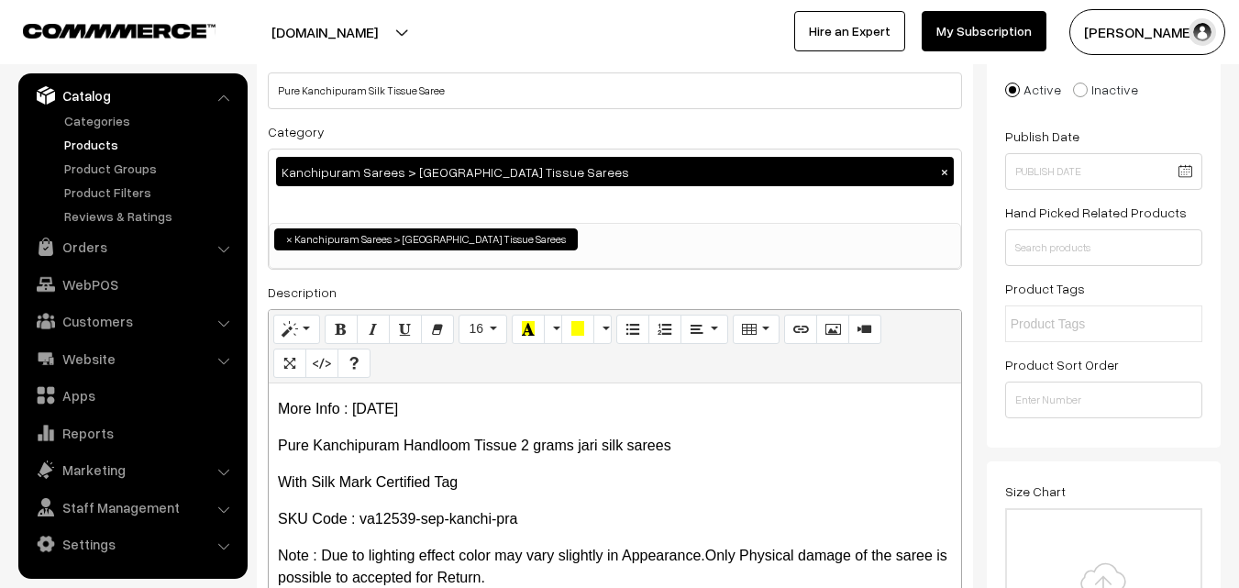
scroll to position [0, 0]
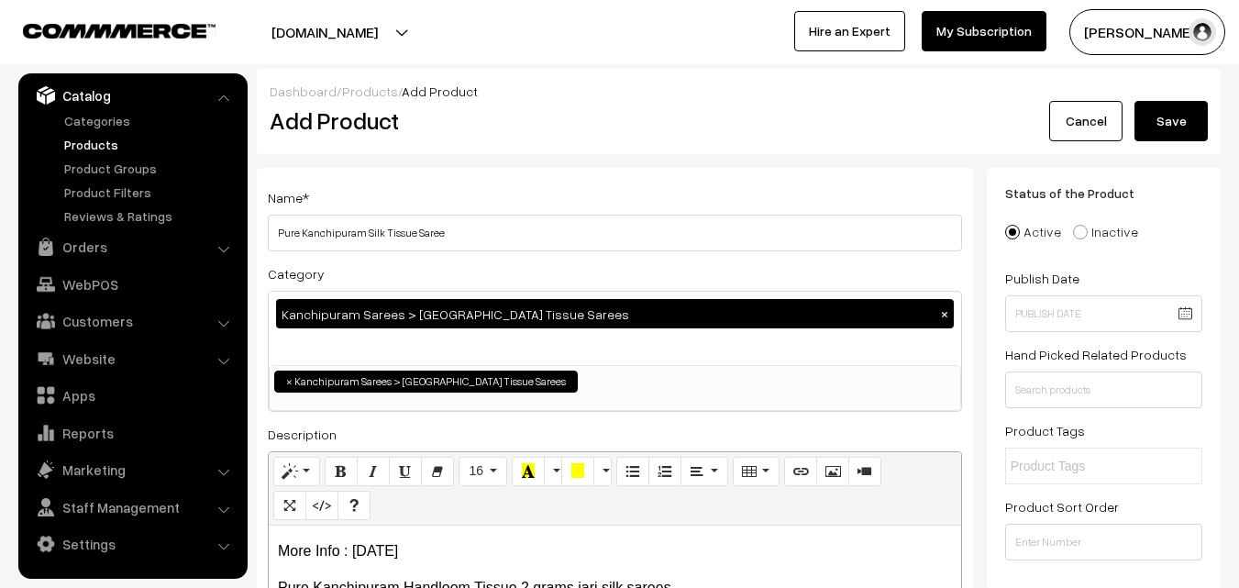
click at [1150, 129] on button "Save" at bounding box center [1171, 121] width 73 height 40
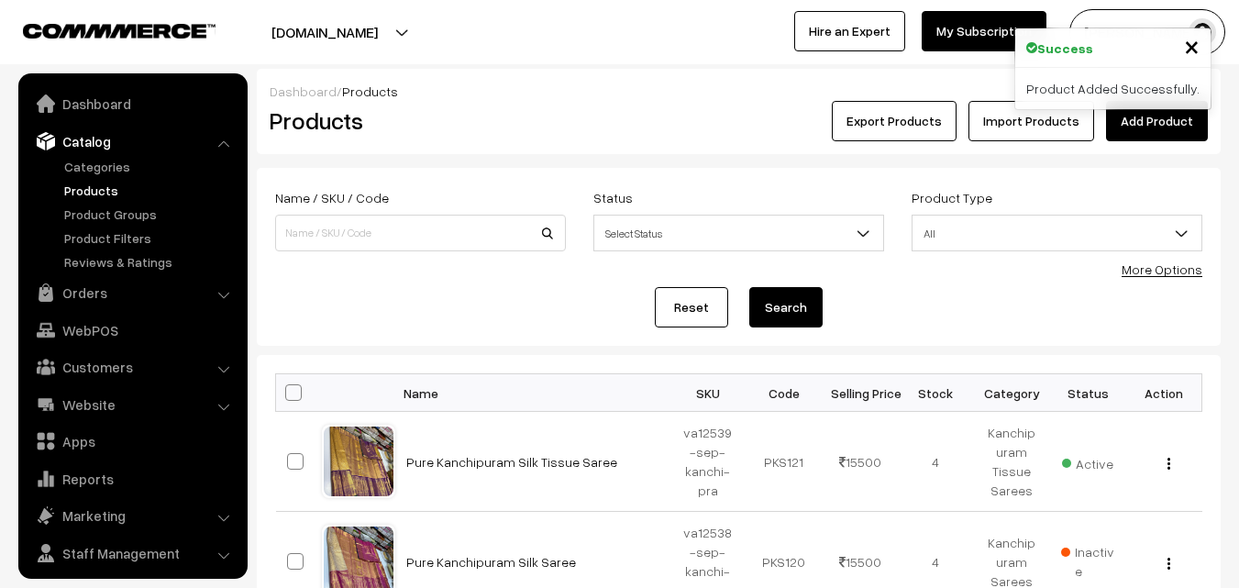
scroll to position [46, 0]
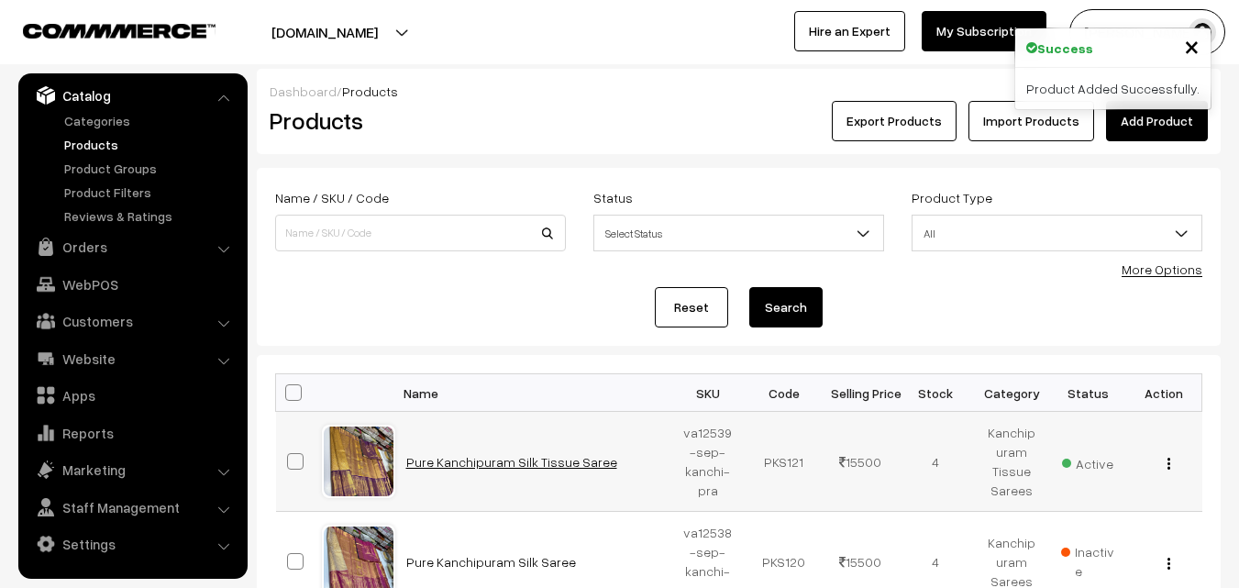
click at [516, 457] on link "Pure Kanchipuram Silk Tissue Saree" at bounding box center [511, 462] width 211 height 16
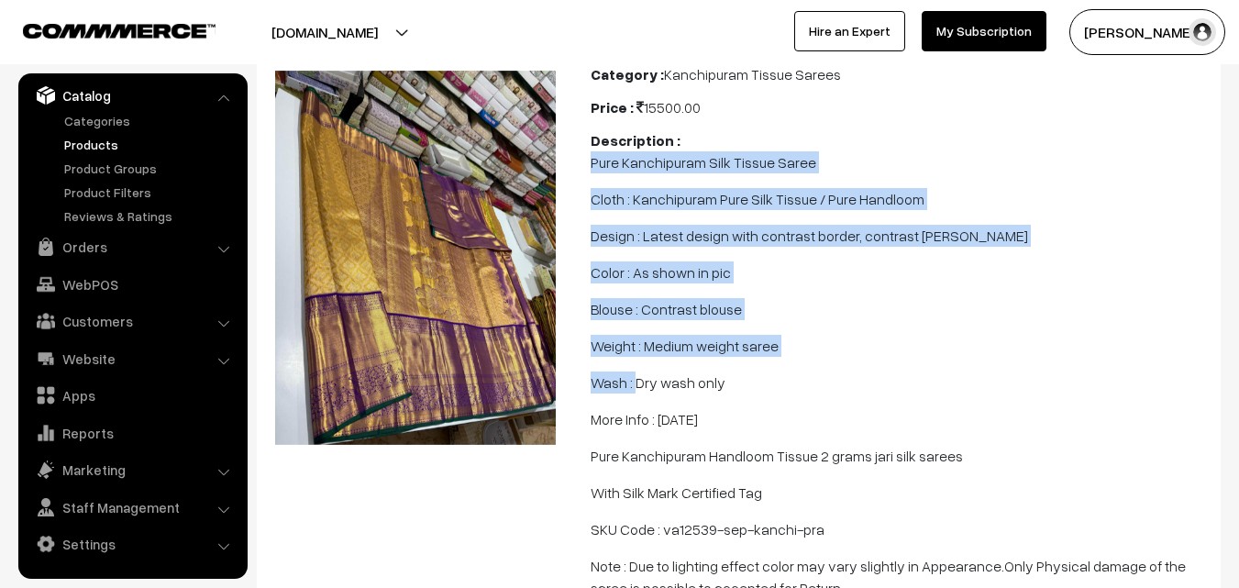
scroll to position [275, 0]
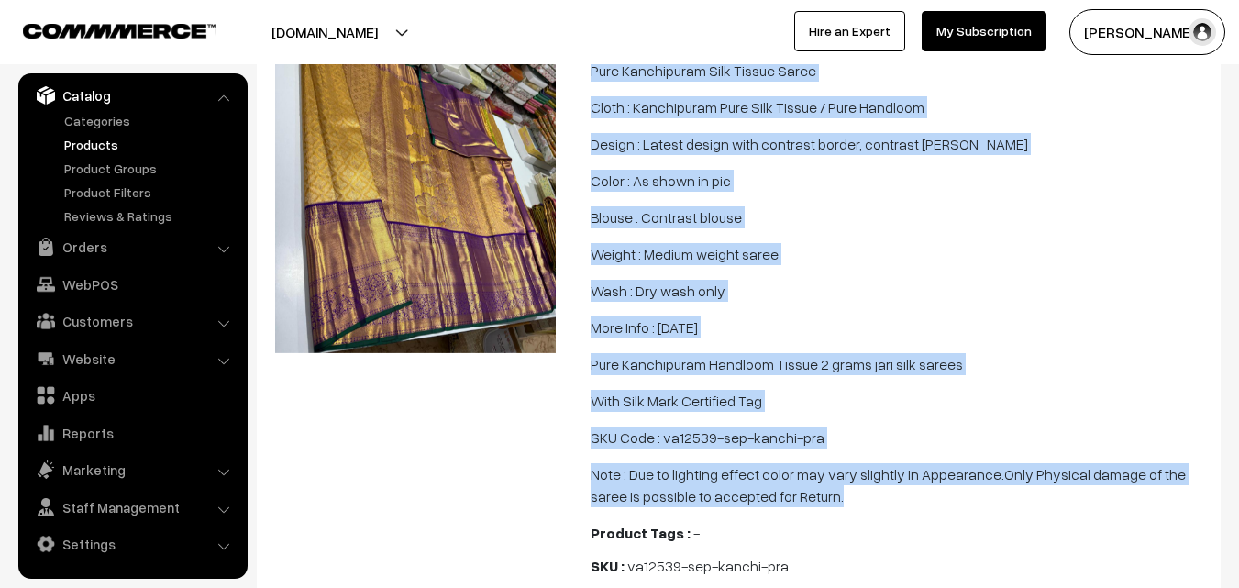
drag, startPoint x: 594, startPoint y: 254, endPoint x: 840, endPoint y: 486, distance: 338.8
click at [840, 486] on span "Pure Kanchipuram Silk Tissue Saree Cloth : Kanchipuram Pure Silk Tissue / Pure …" at bounding box center [900, 284] width 619 height 448
copy span "Pure Kanchipuram Silk Tissue Saree Cloth : Kanchipuram Pure Silk Tissue / Pure …"
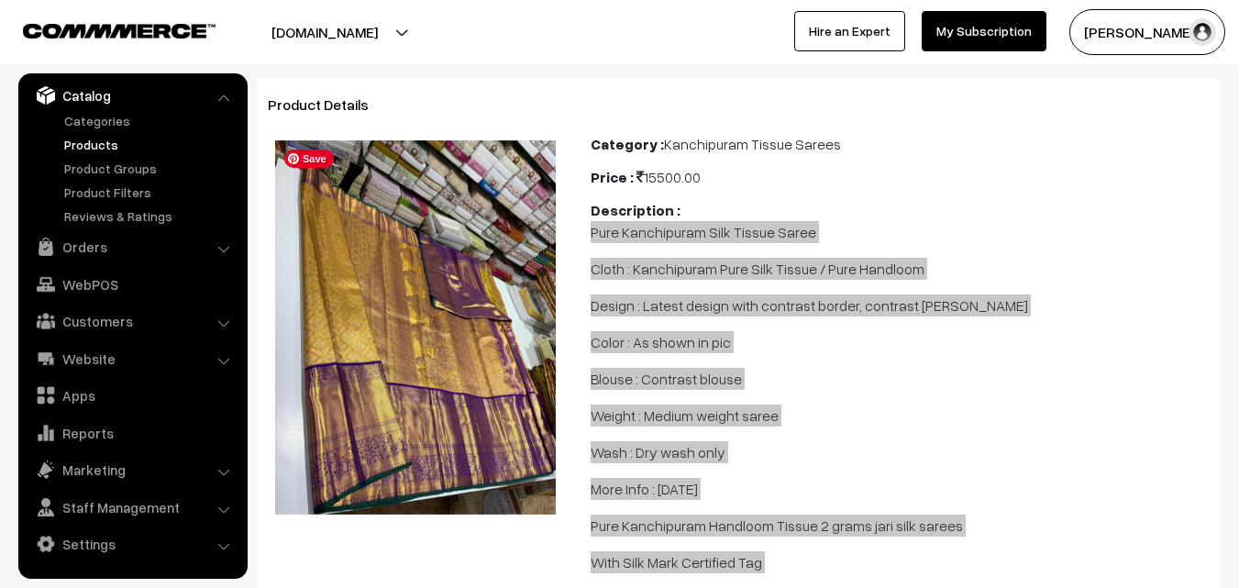
scroll to position [0, 0]
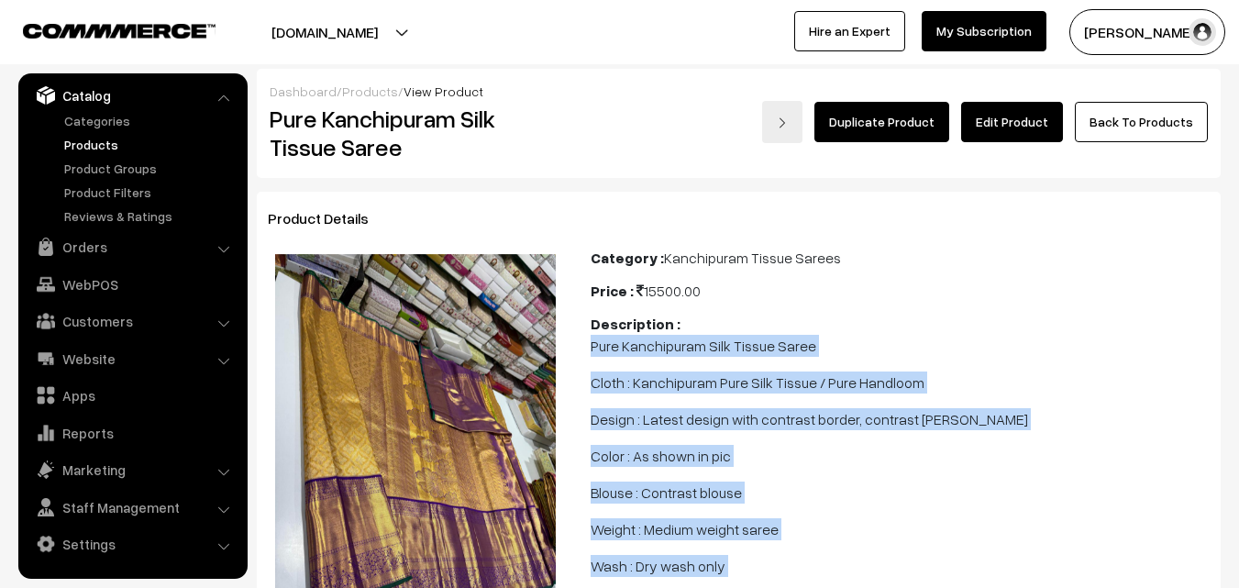
click at [74, 150] on link "Products" at bounding box center [151, 144] width 182 height 19
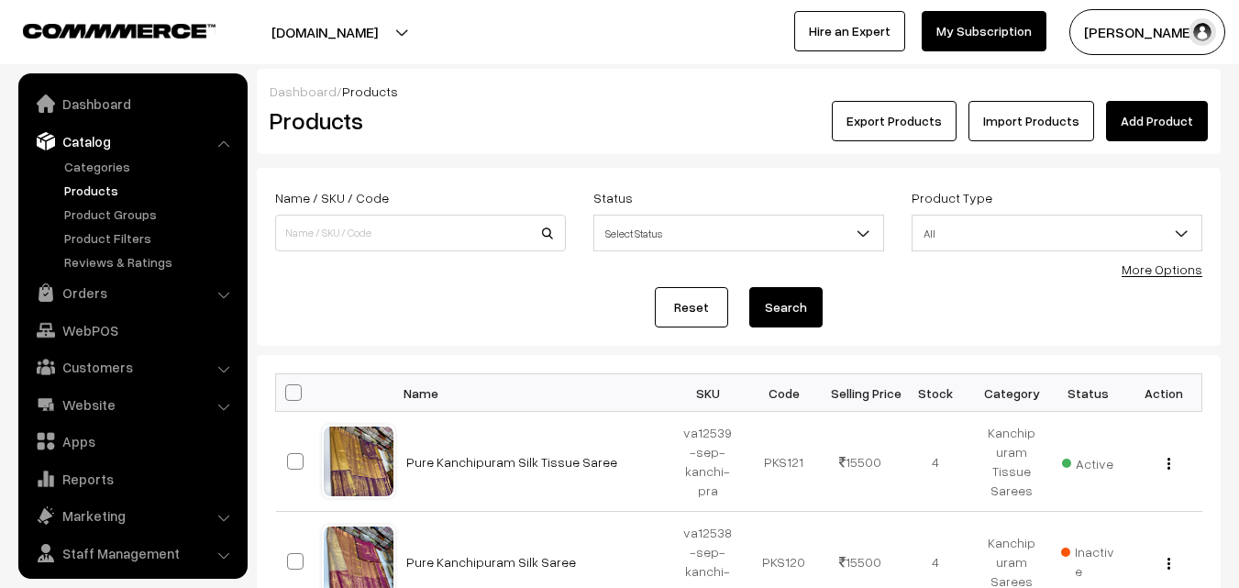
scroll to position [46, 0]
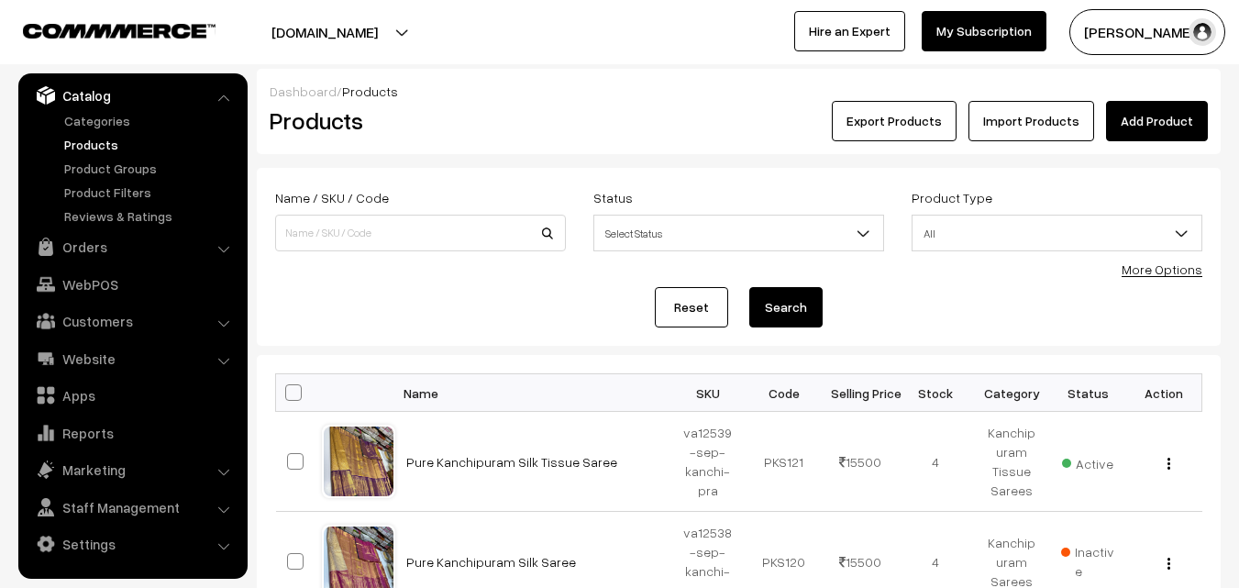
click at [1146, 121] on link "Add Product" at bounding box center [1157, 121] width 102 height 40
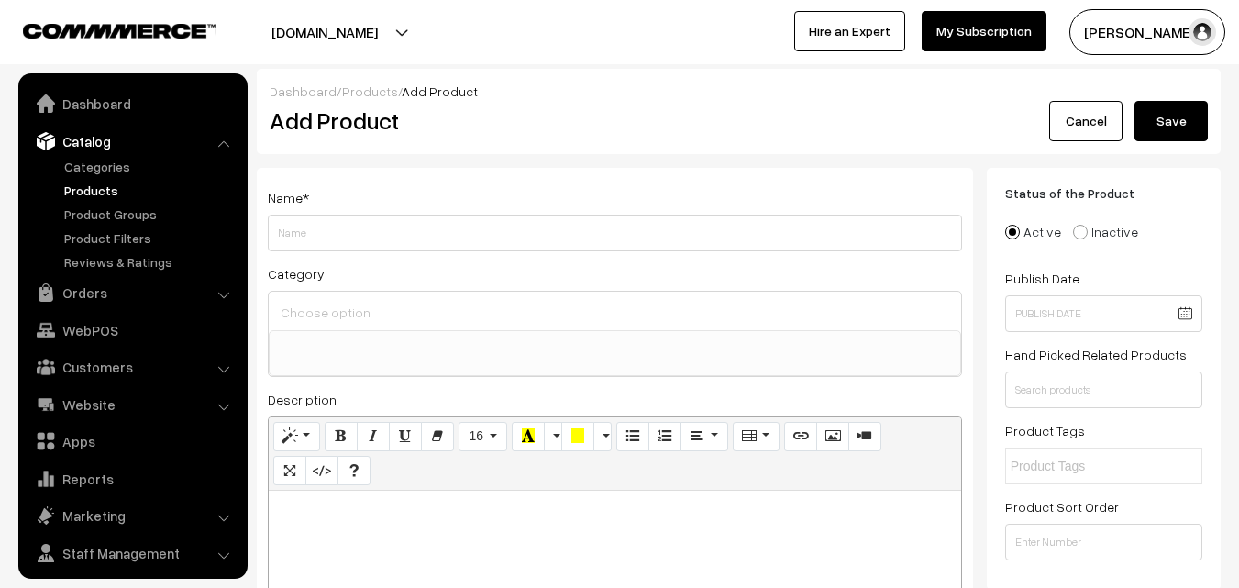
select select
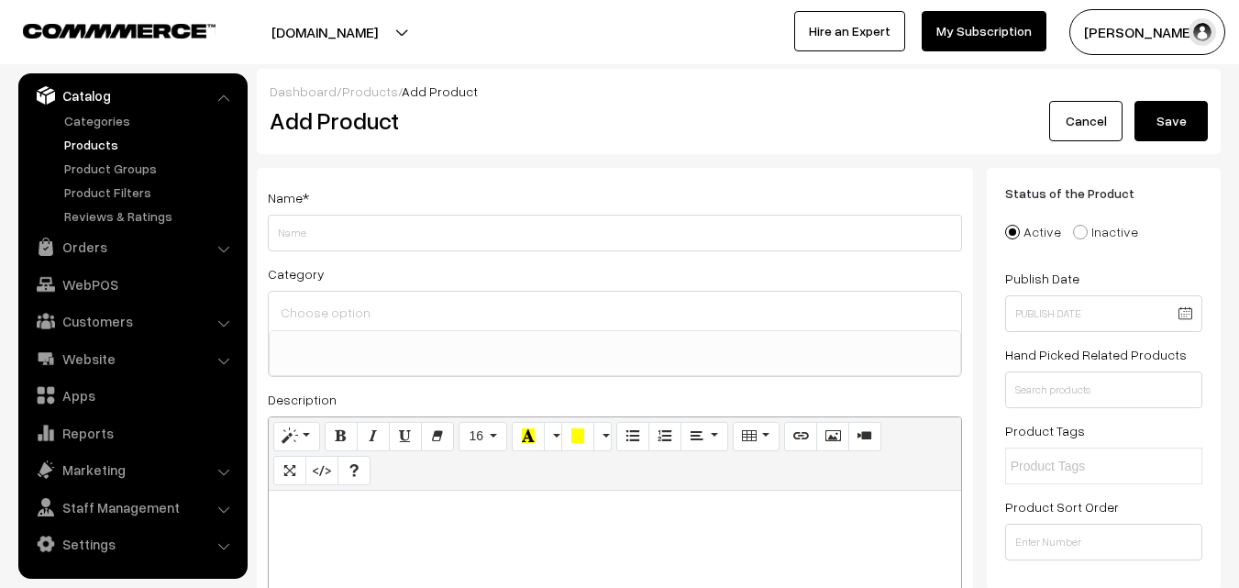
paste div
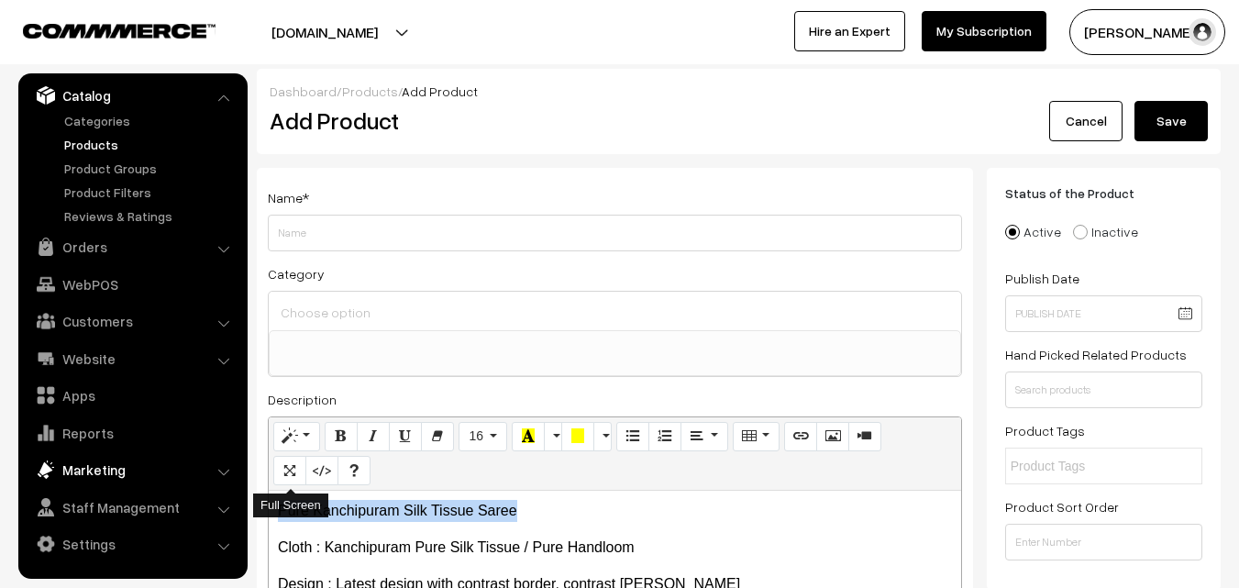
drag, startPoint x: 536, startPoint y: 511, endPoint x: 142, endPoint y: 457, distance: 397.3
copy p "Pure Kanchipuram Silk Tissue Saree"
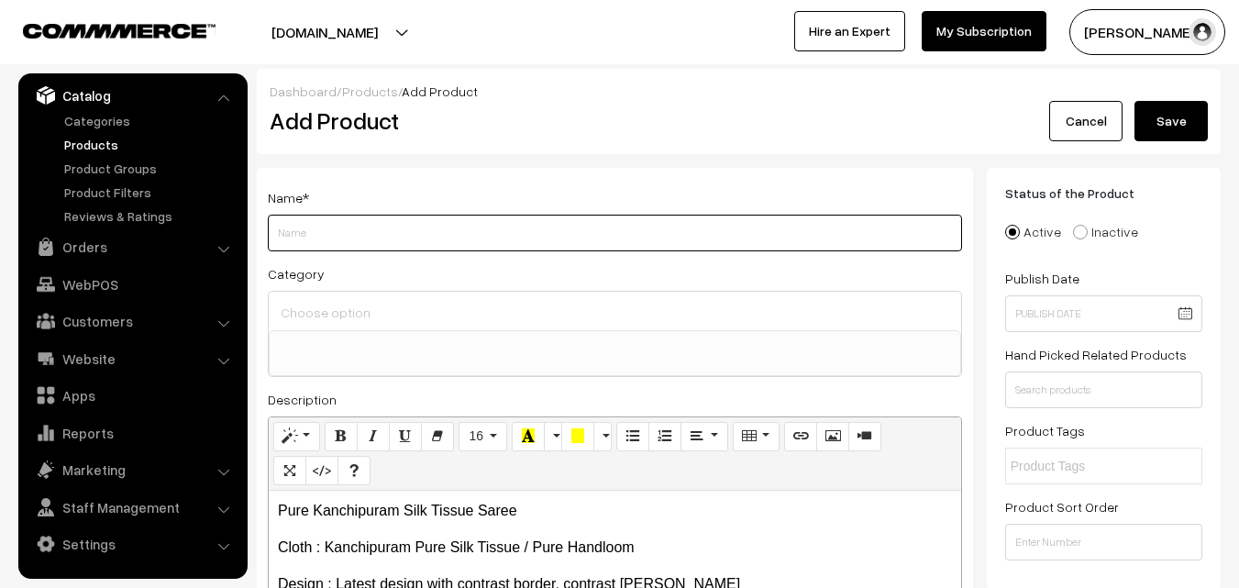
click at [312, 237] on input "Weight" at bounding box center [615, 233] width 694 height 37
paste input "Pure Kanchipuram Silk Tissue Saree"
type input "Pure Kanchipuram Silk Tissue Saree"
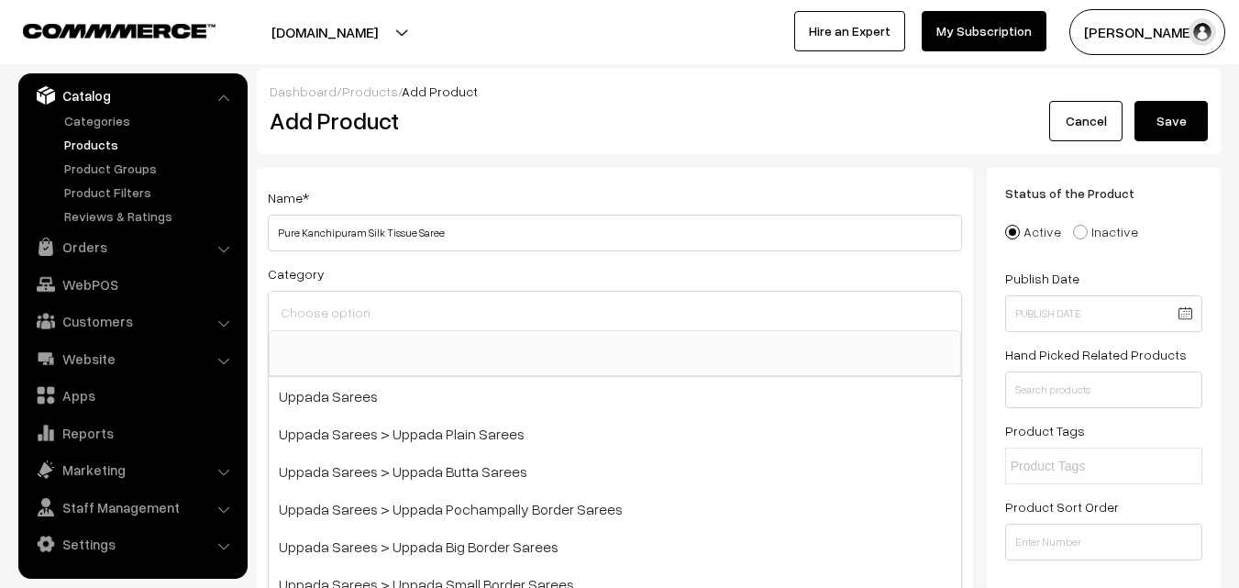
click at [328, 305] on input at bounding box center [615, 312] width 678 height 27
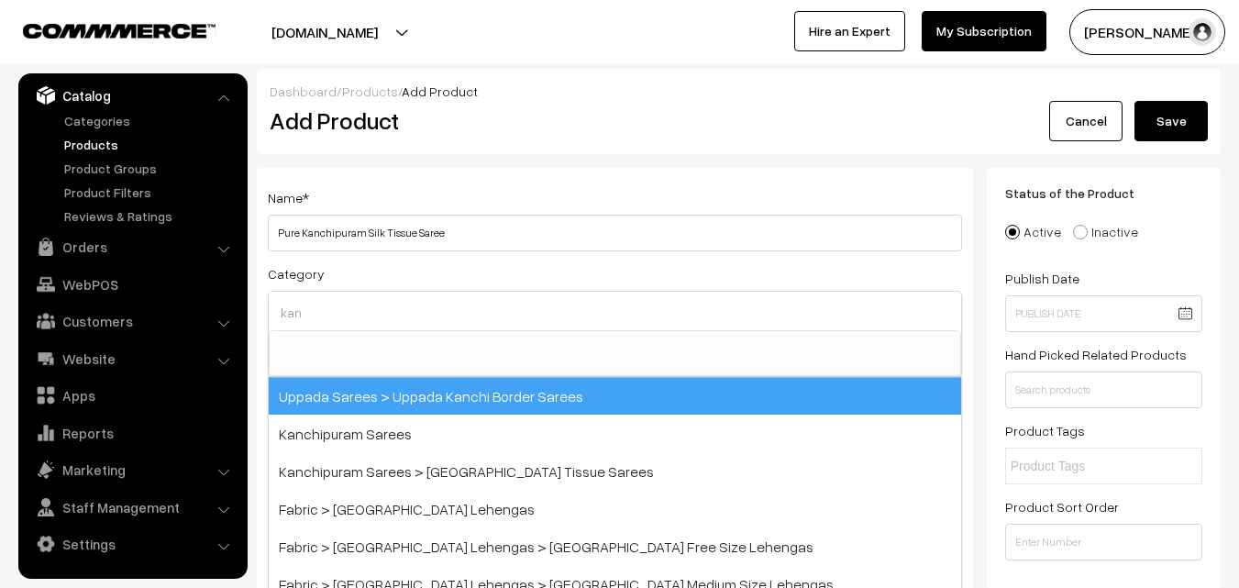
scroll to position [0, 0]
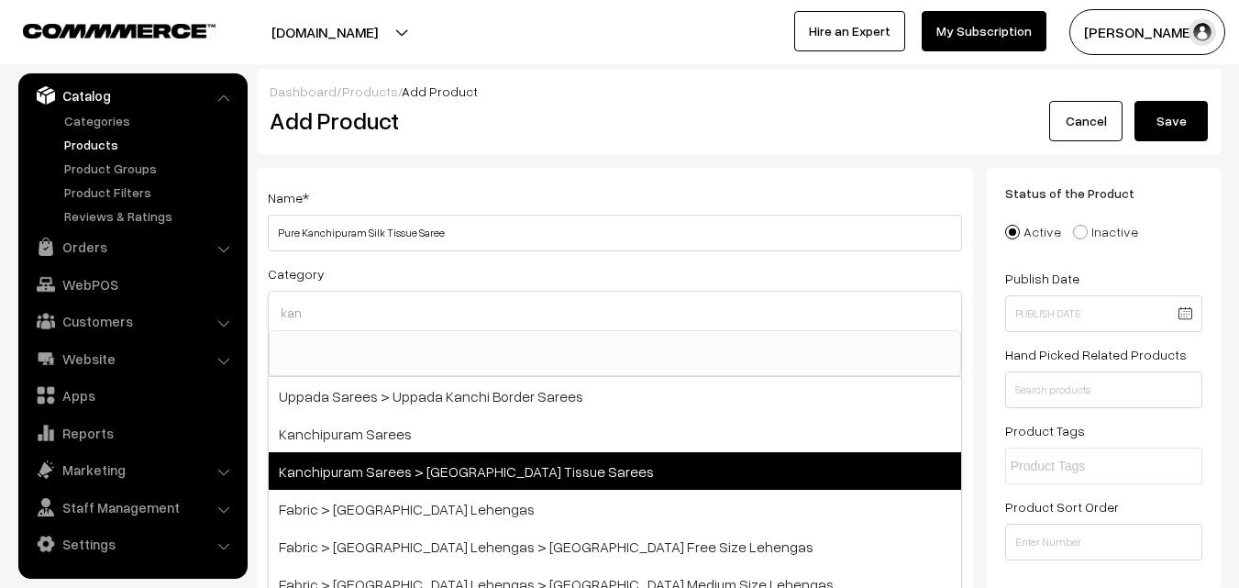
type input "kan"
click at [419, 475] on span "Kanchipuram Sarees > [GEOGRAPHIC_DATA] Tissue Sarees" at bounding box center [615, 471] width 693 height 38
select select "51"
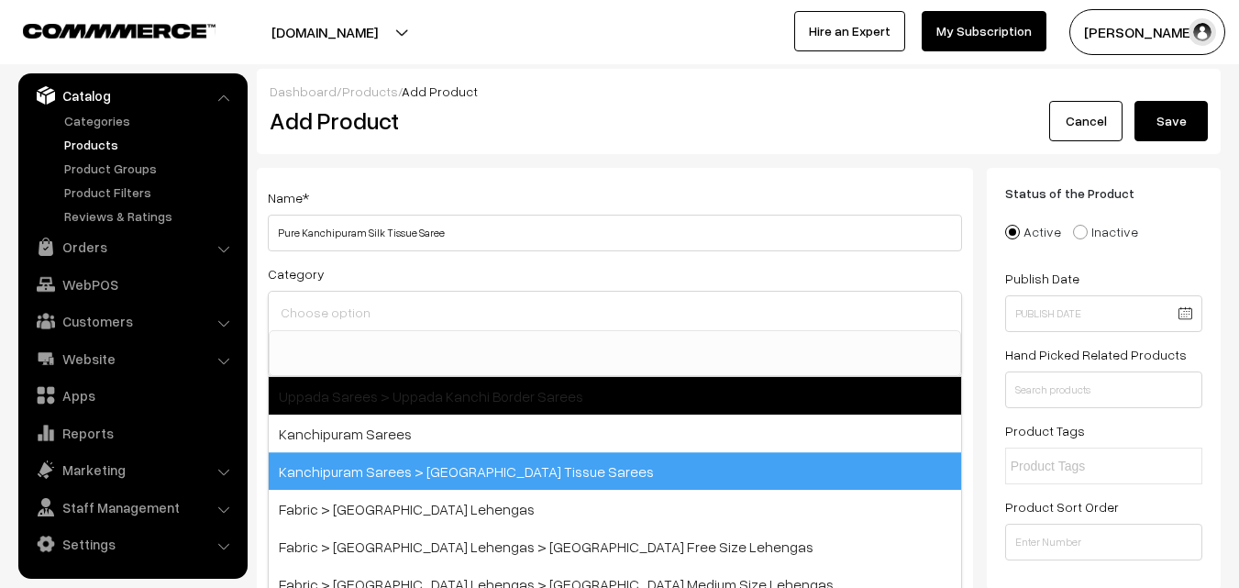
scroll to position [328, 0]
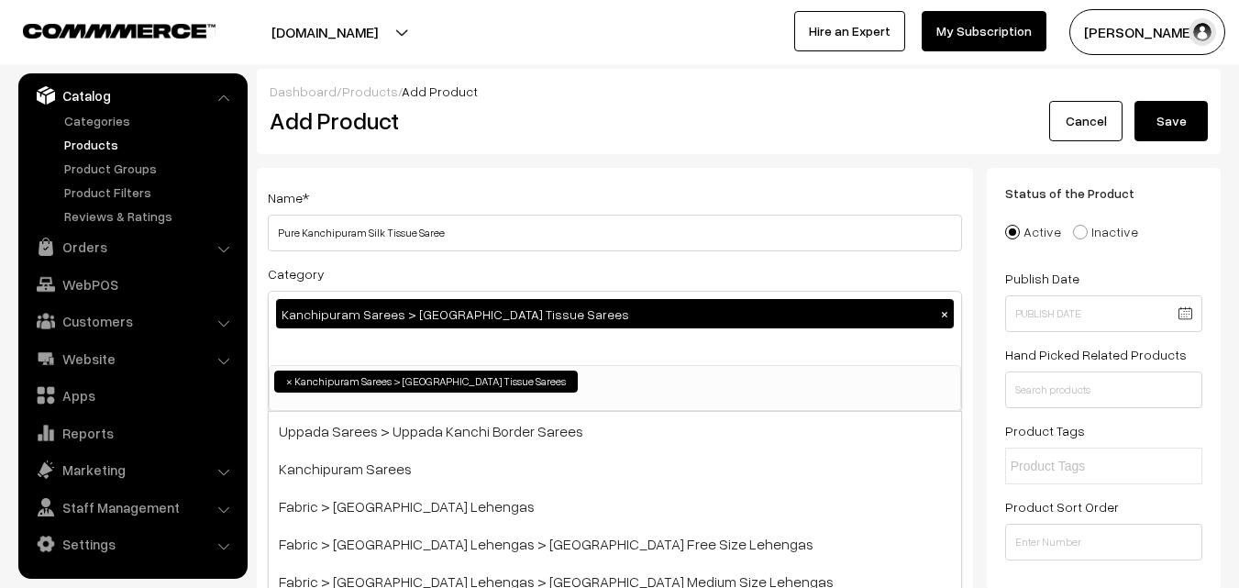
click at [496, 184] on div "Name * Pure Kanchipuram Silk Tissue Saree Category Kanchipuram Sarees > Kanchip…" at bounding box center [615, 481] width 716 height 627
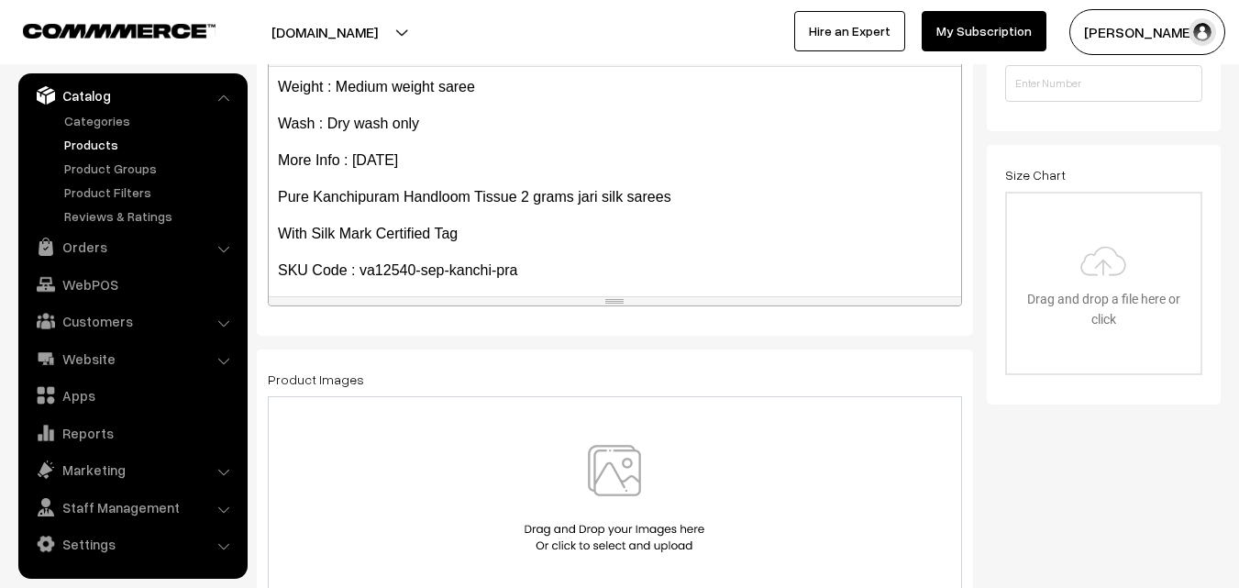
scroll to position [251, 0]
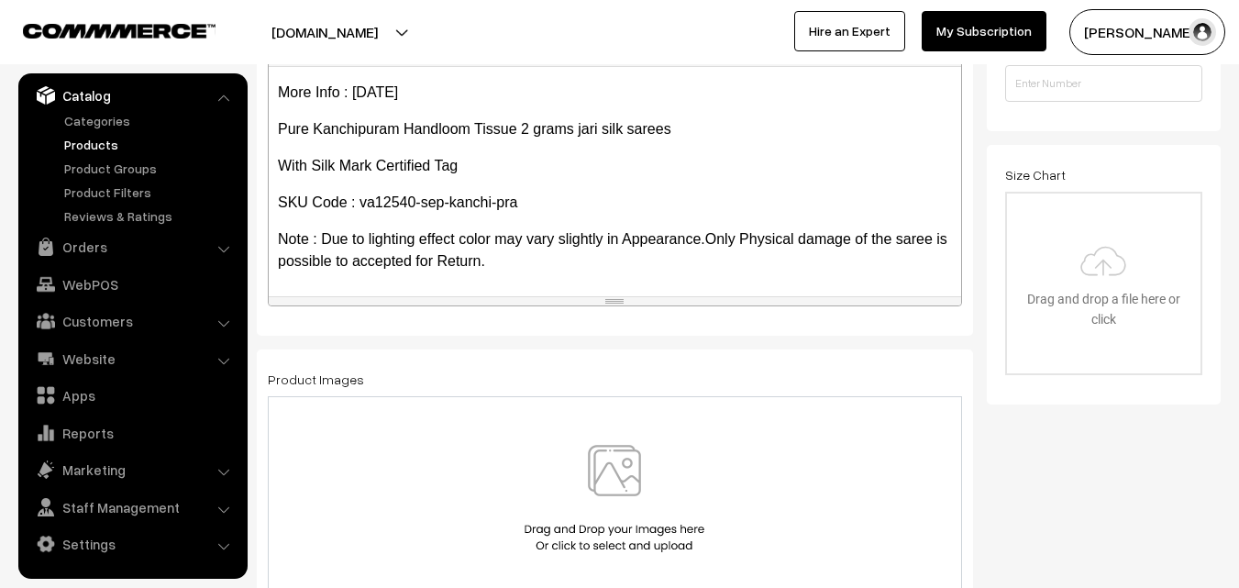
click at [617, 472] on img at bounding box center [614, 498] width 189 height 107
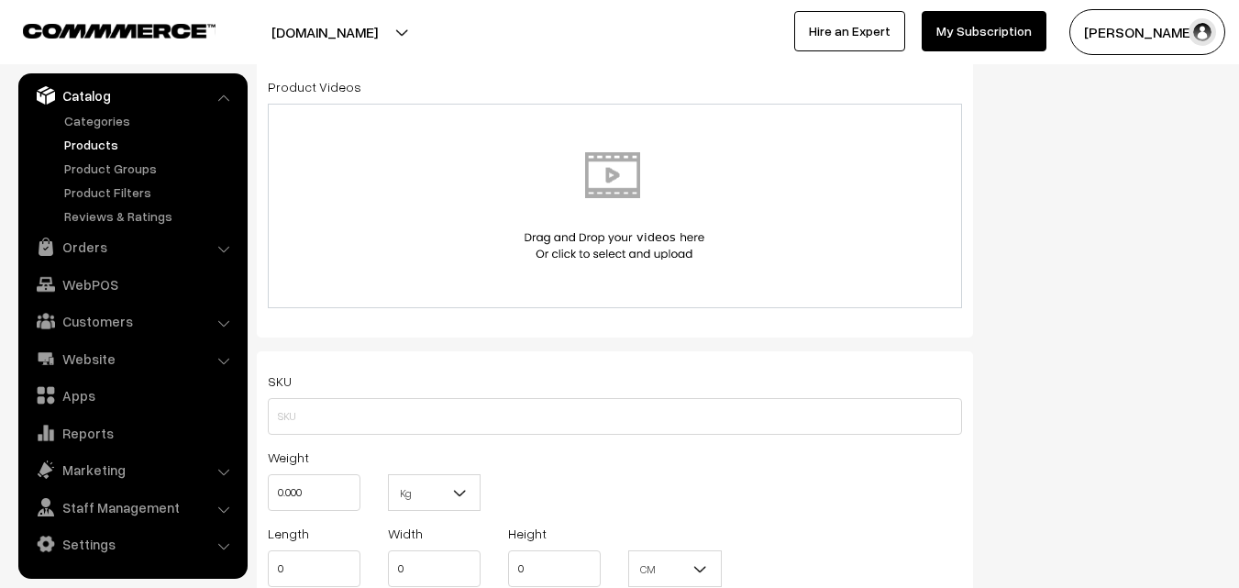
scroll to position [1101, 0]
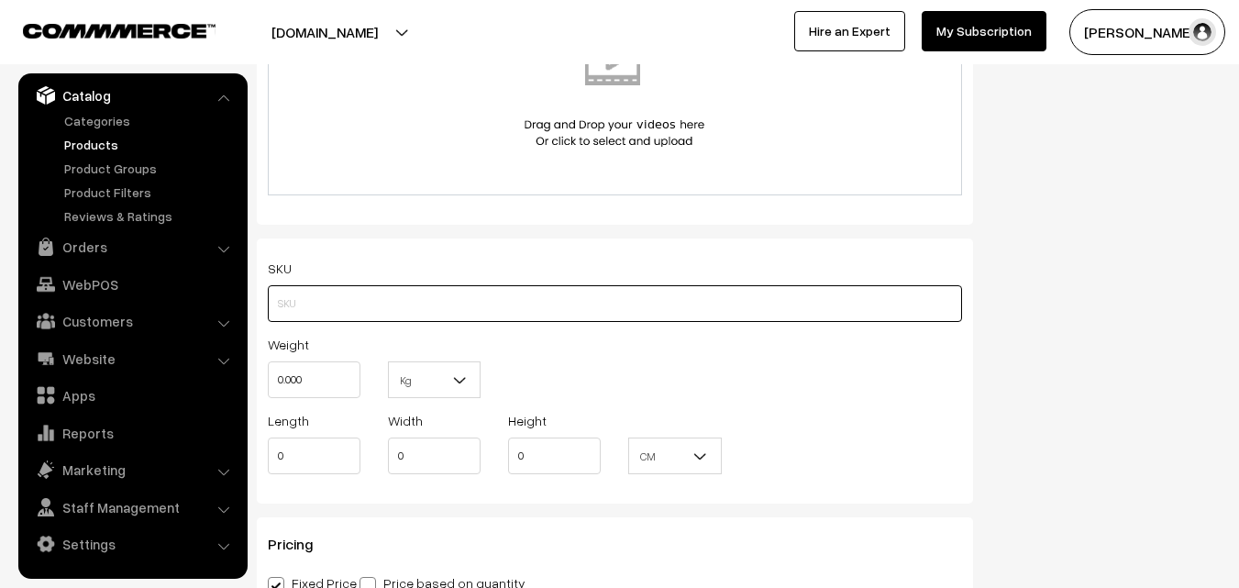
click at [299, 295] on input "text" at bounding box center [615, 303] width 694 height 37
paste input "va12540-sep-kanchi-pra"
type input "va12540-sep-kanchi-pra"
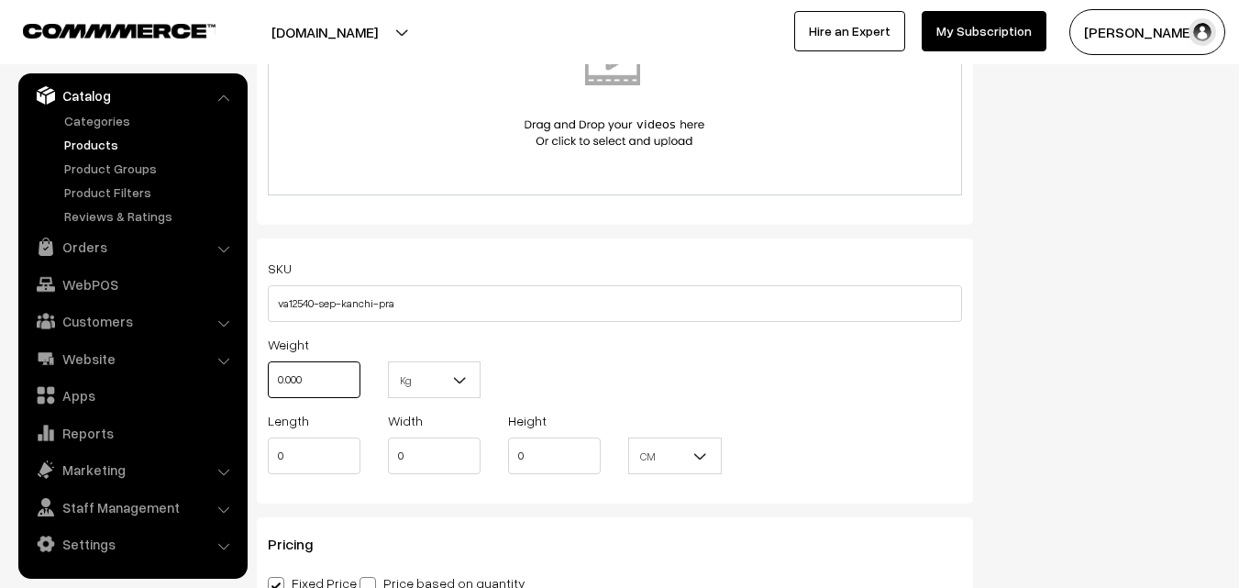
drag, startPoint x: 316, startPoint y: 371, endPoint x: 223, endPoint y: 356, distance: 93.8
click at [223, 356] on body "Thank you for showing interest. Our team will call you shortly. Close [DOMAIN_N…" at bounding box center [619, 433] width 1239 height 3068
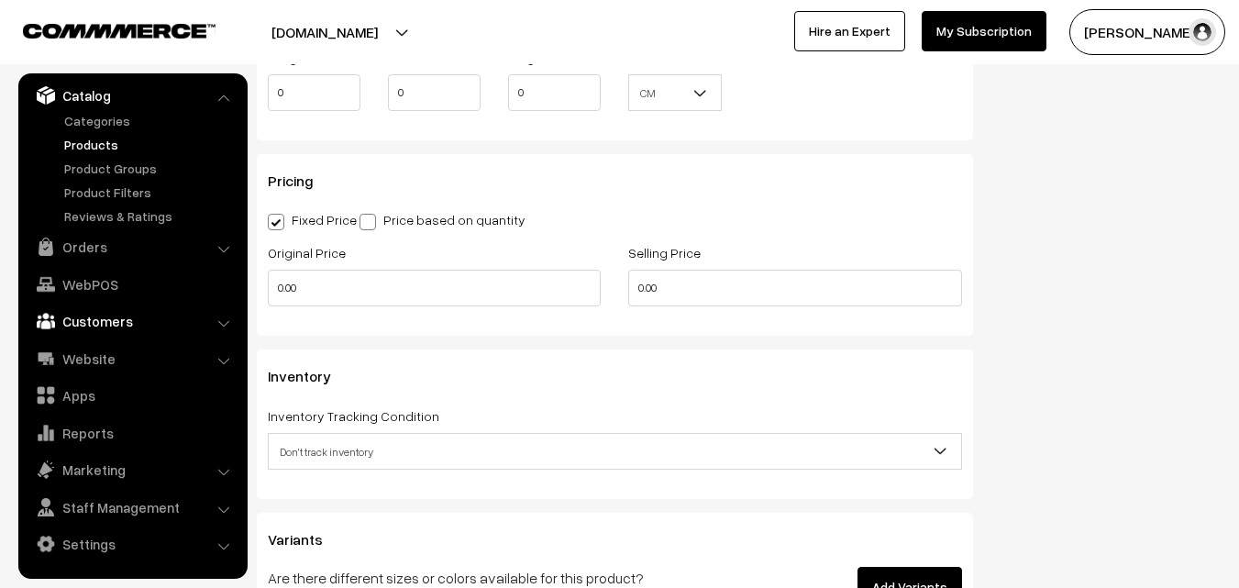
scroll to position [1468, 0]
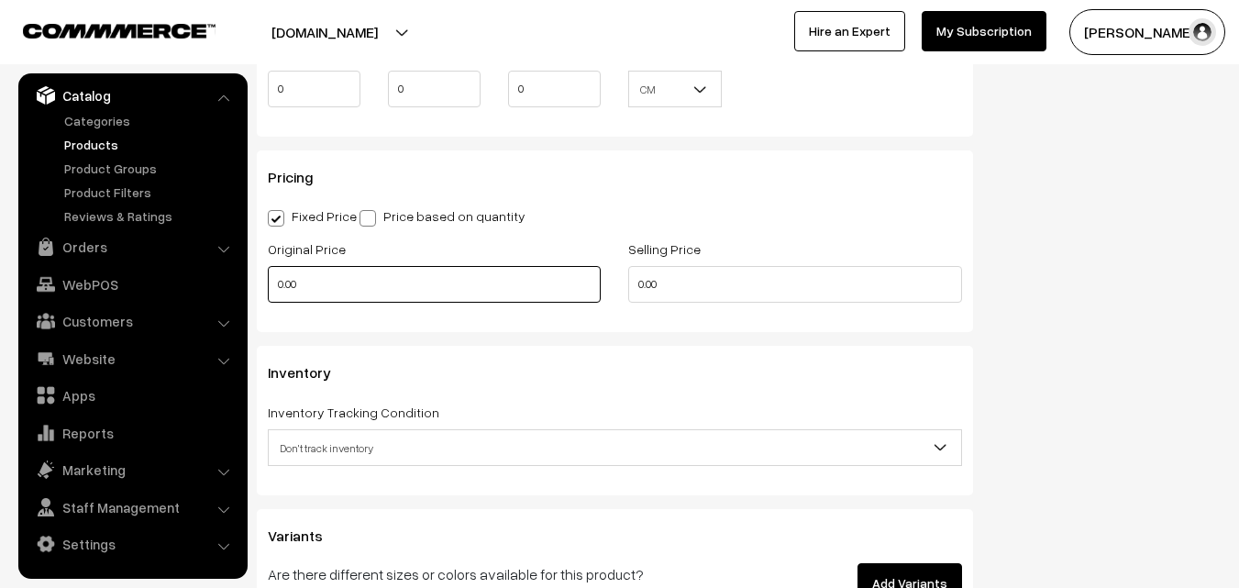
type input "0.80"
drag, startPoint x: 305, startPoint y: 288, endPoint x: 240, endPoint y: 279, distance: 64.9
click at [240, 279] on body "Thank you for showing interest. Our team will call you shortly. Close [DOMAIN_N…" at bounding box center [619, 66] width 1239 height 3068
type input "13000"
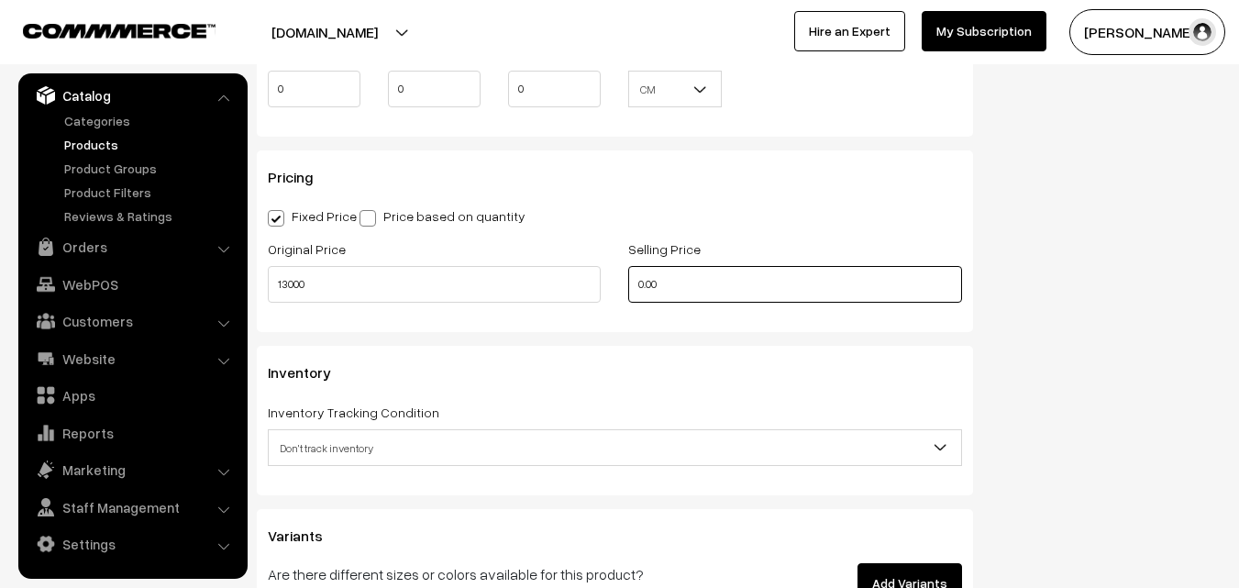
drag, startPoint x: 713, startPoint y: 283, endPoint x: 542, endPoint y: 285, distance: 170.6
click at [543, 285] on div "Original Price 13000 Selling Price 0.00" at bounding box center [615, 276] width 722 height 76
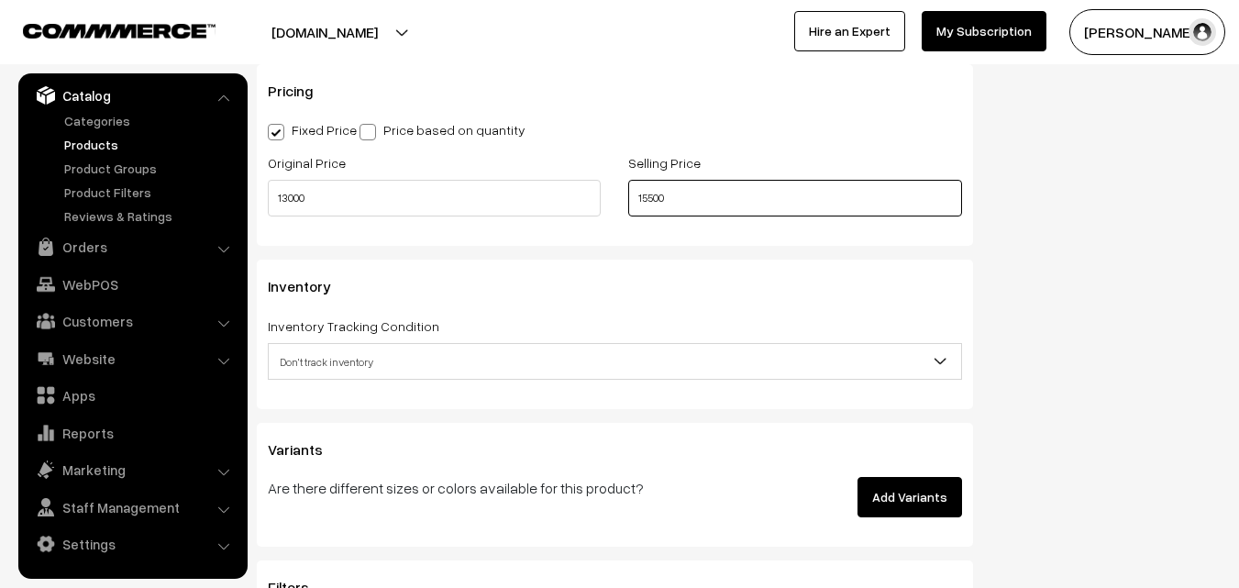
scroll to position [1651, 0]
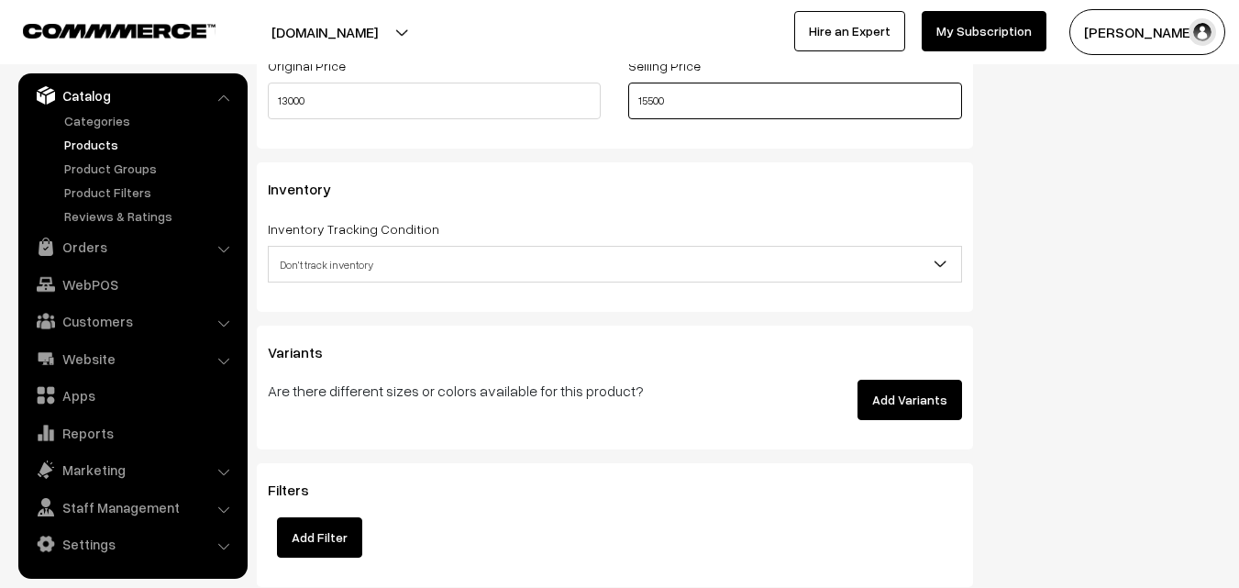
type input "15500"
click at [328, 253] on span "Don't track inventory" at bounding box center [615, 265] width 693 height 32
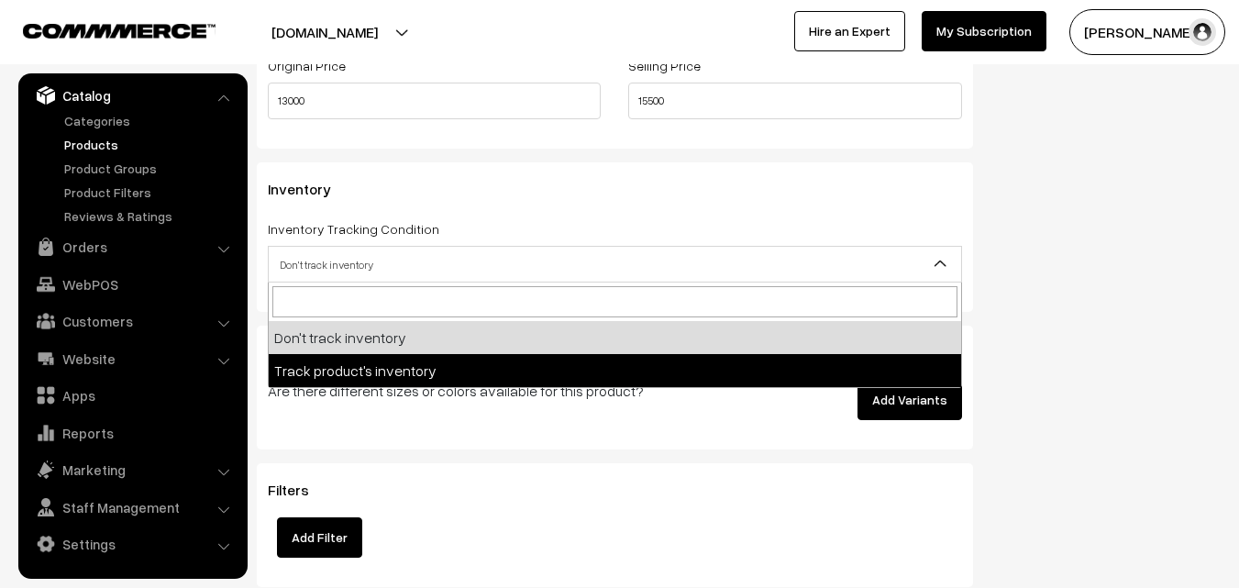
select select "2"
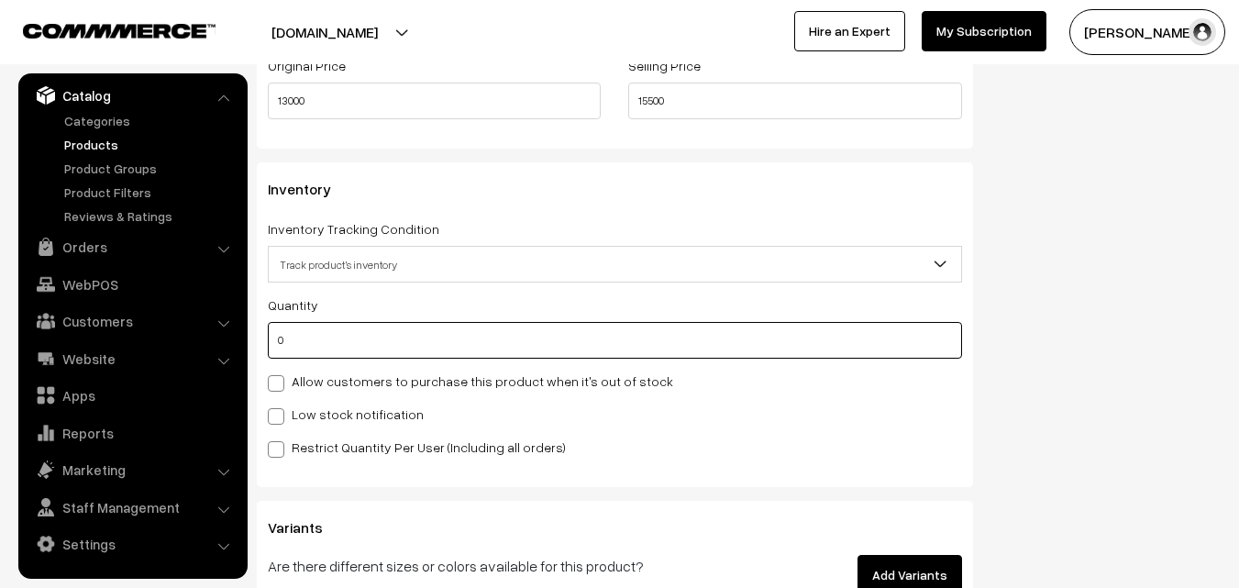
click at [327, 332] on input "0" at bounding box center [615, 340] width 694 height 37
type input "4"
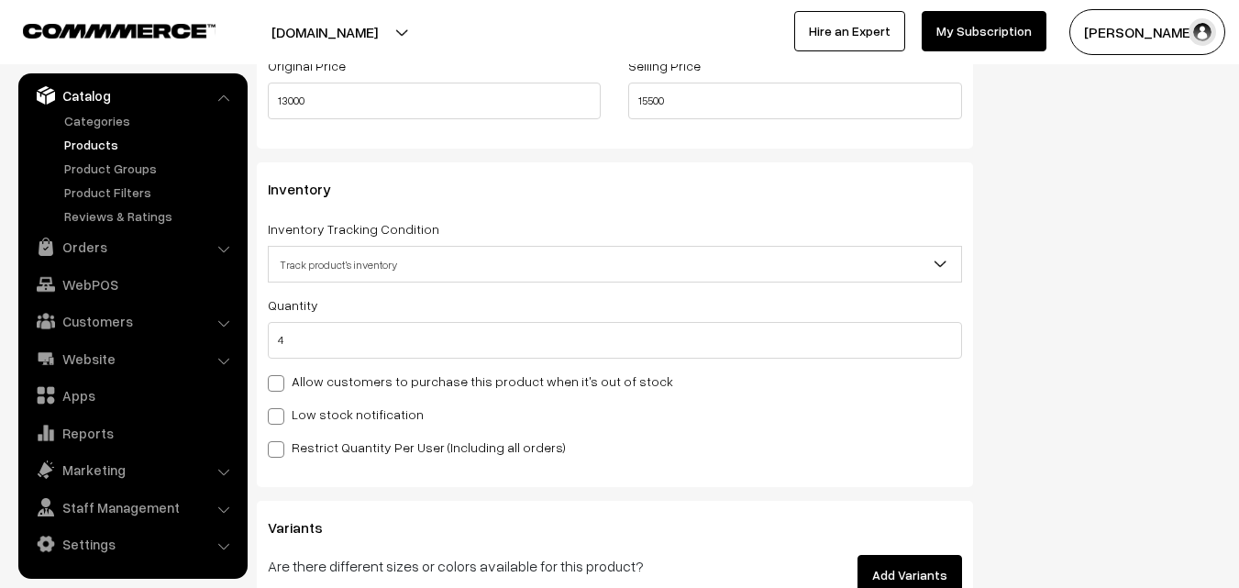
click at [299, 413] on label "Low stock notification" at bounding box center [346, 414] width 156 height 19
click at [280, 413] on input "Low stock notification" at bounding box center [274, 413] width 12 height 12
checkbox input "true"
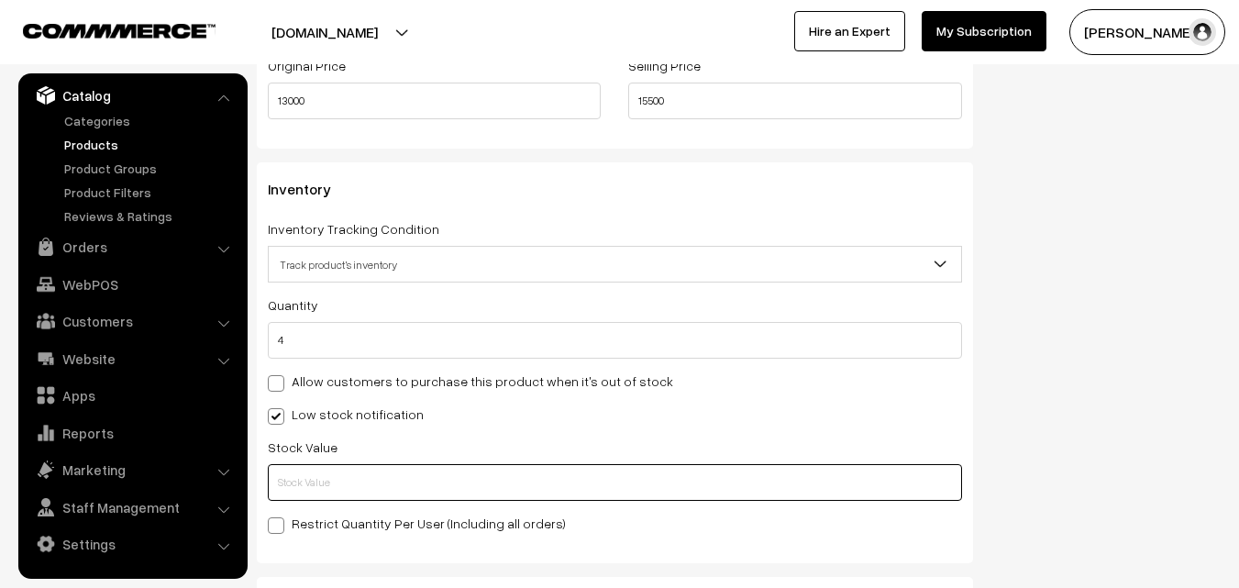
click at [299, 466] on input "text" at bounding box center [615, 482] width 694 height 37
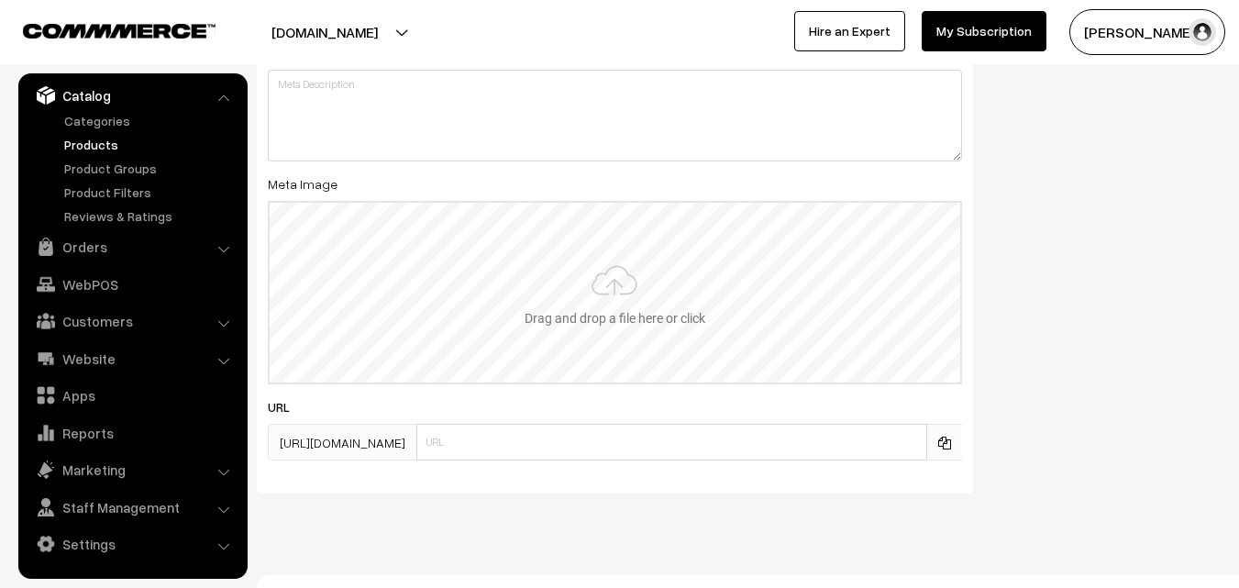
scroll to position [2731, 0]
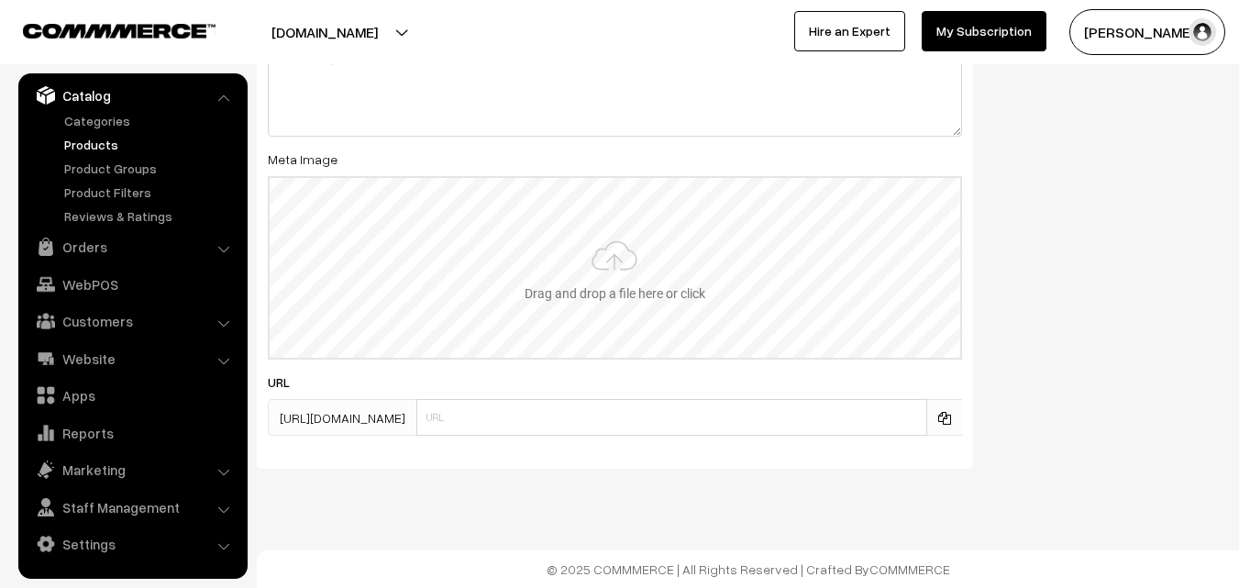
type input "2"
click at [661, 251] on input "file" at bounding box center [615, 268] width 691 height 180
type input "C:\fakepath\kanchipuram-saree-va12540-sep.jpeg"
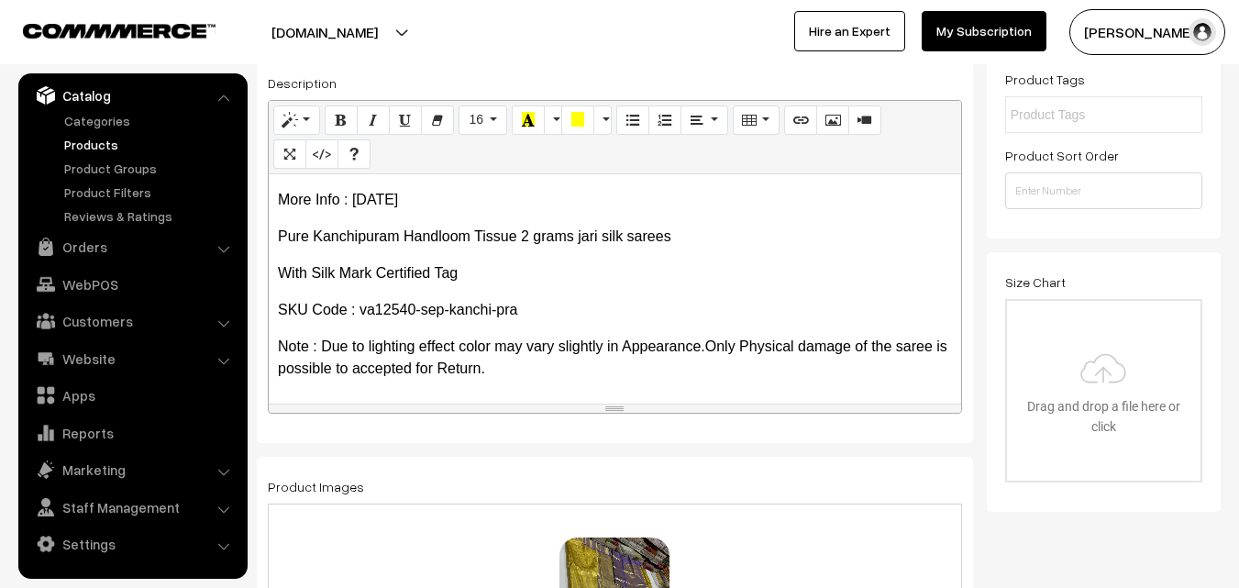
scroll to position [0, 0]
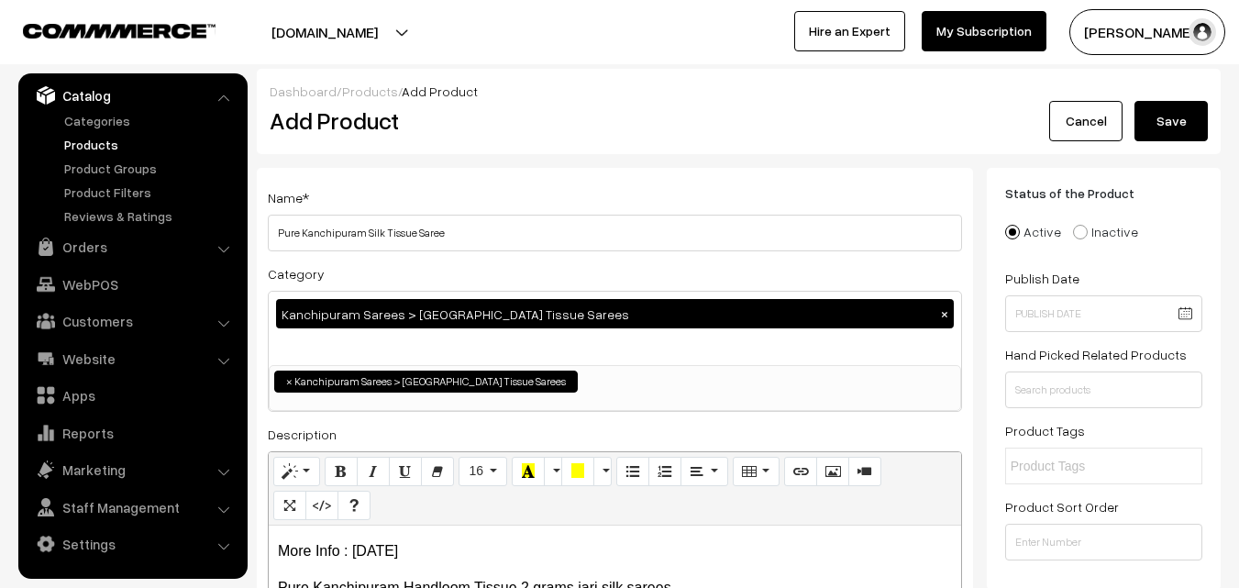
click at [1143, 125] on button "Save" at bounding box center [1171, 121] width 73 height 40
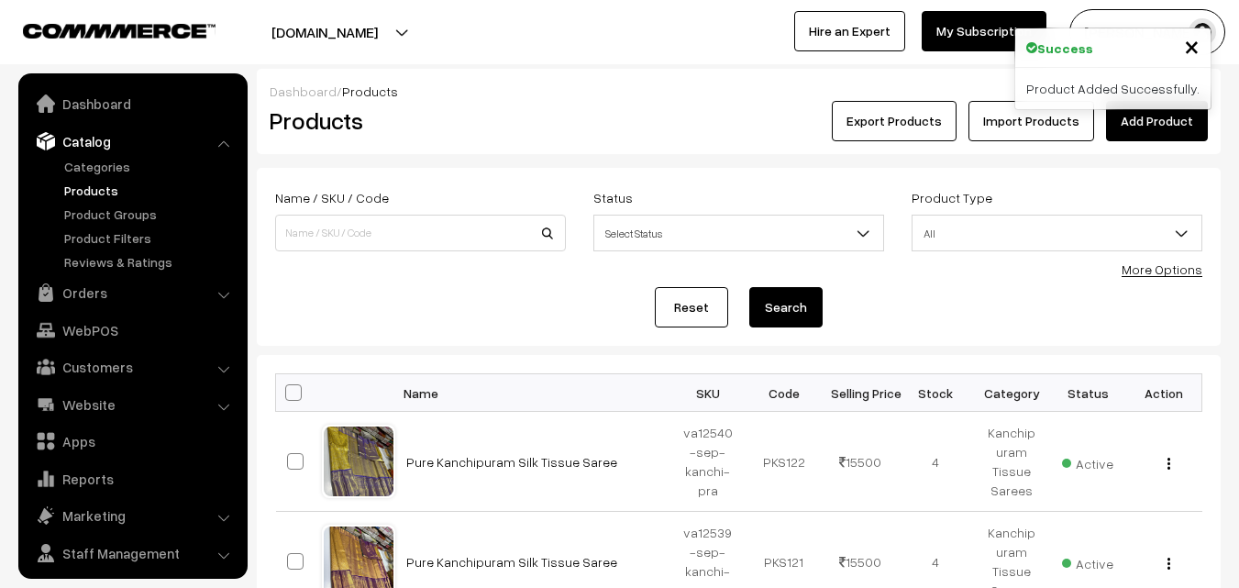
scroll to position [46, 0]
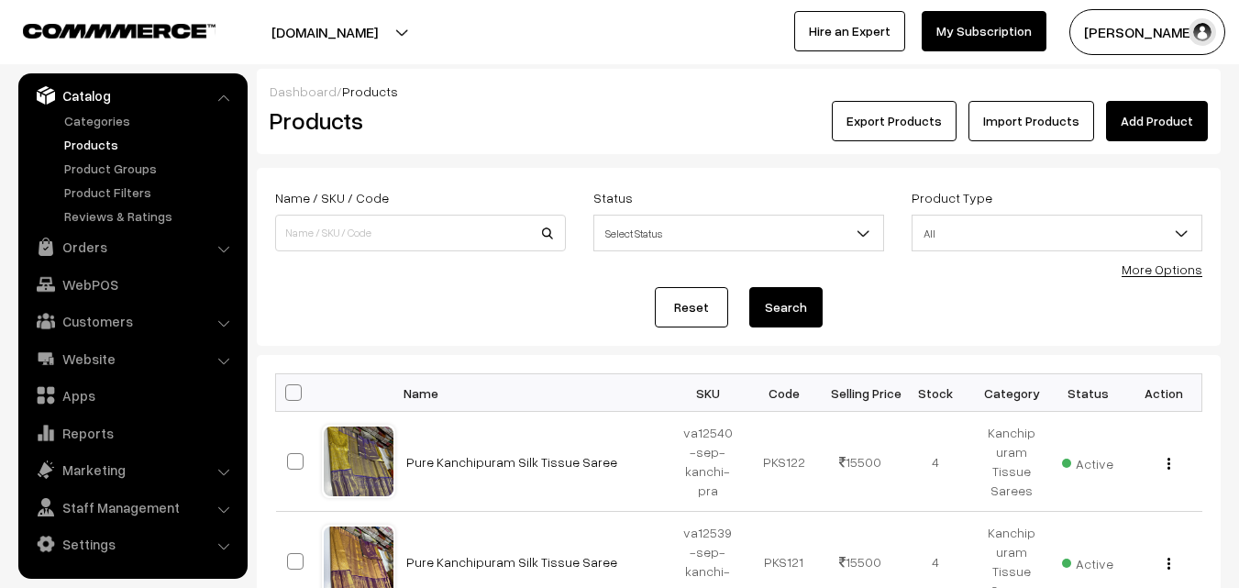
click at [574, 117] on div "Products" at bounding box center [417, 121] width 322 height 40
click at [1139, 123] on link "Add Product" at bounding box center [1157, 121] width 102 height 40
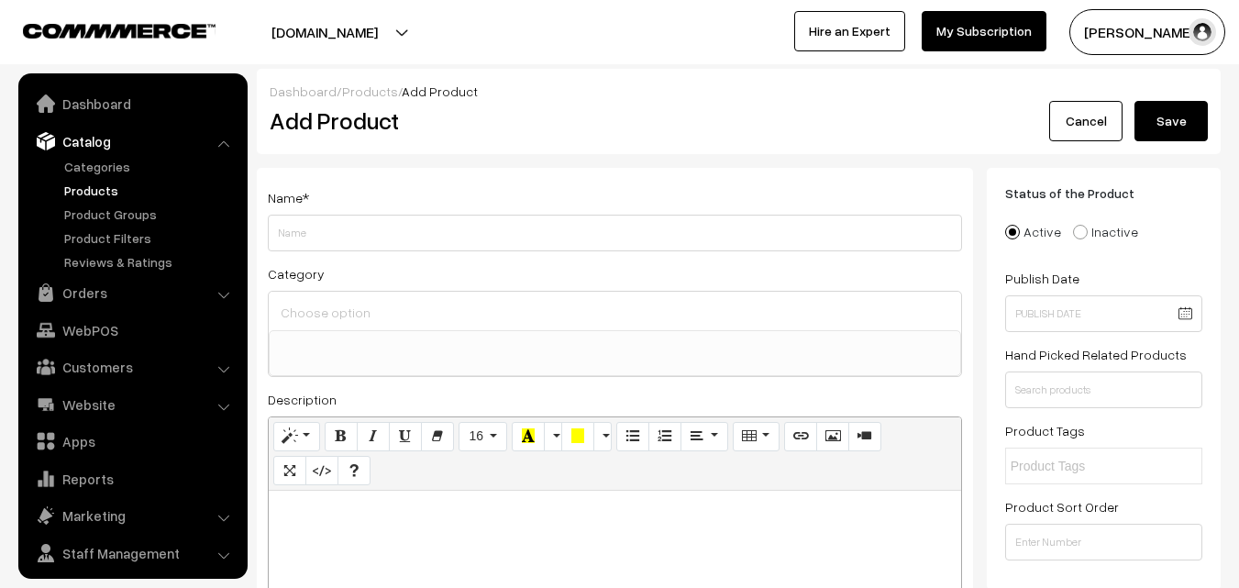
select select
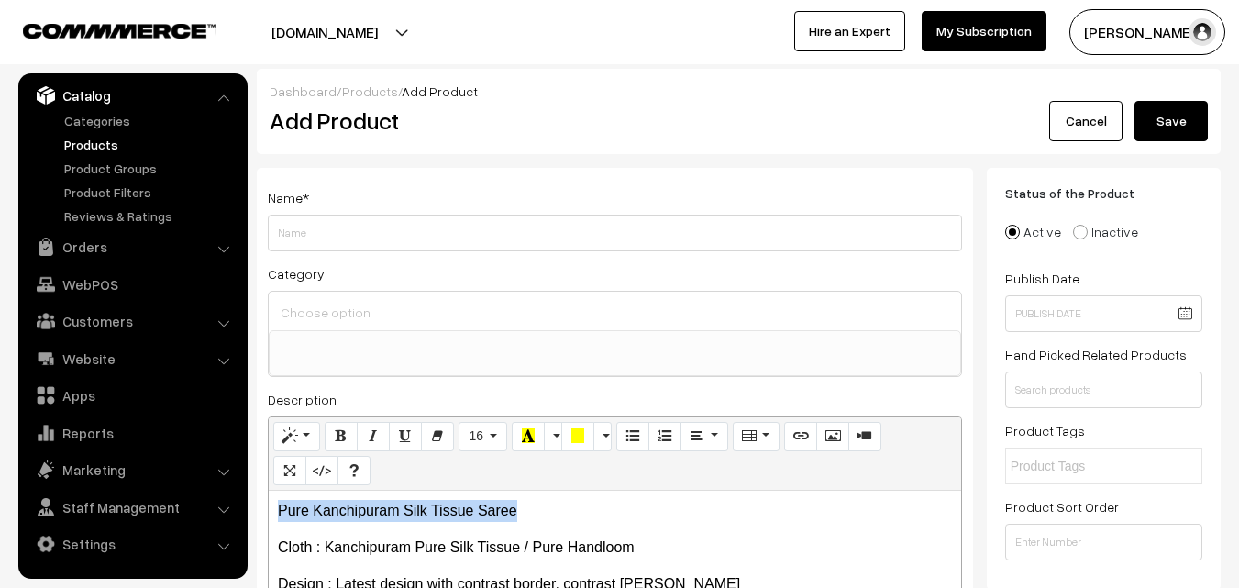
drag, startPoint x: 532, startPoint y: 505, endPoint x: 228, endPoint y: 476, distance: 306.0
copy p "Pure Kanchipuram Silk Tissue Saree"
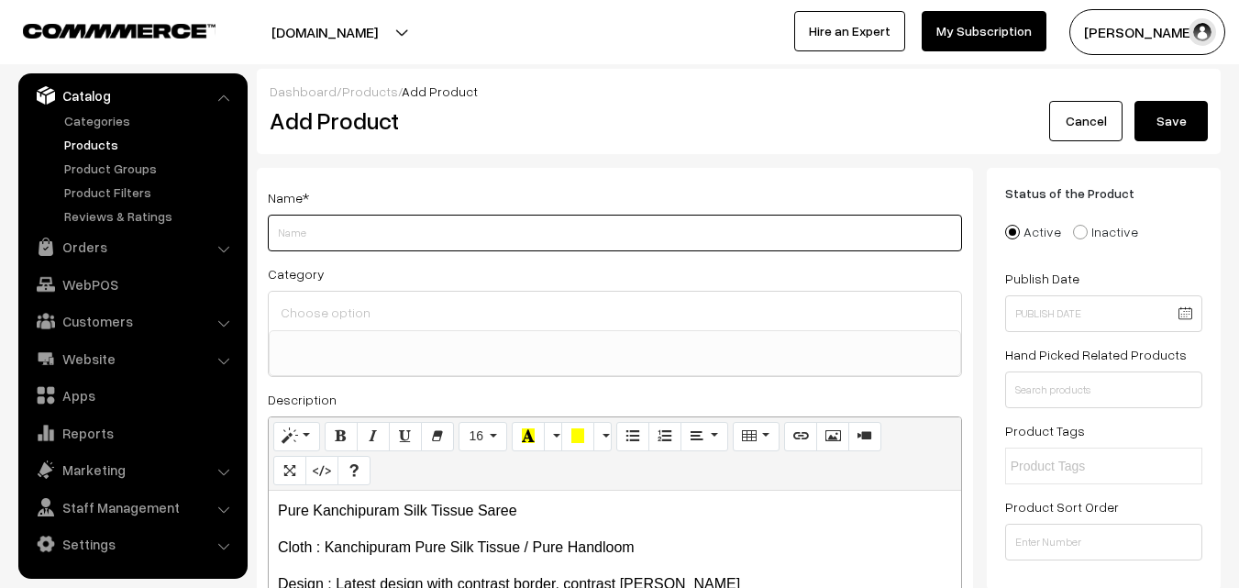
click at [330, 226] on input "Weight" at bounding box center [615, 233] width 694 height 37
paste input "Pure Kanchipuram Silk Tissue Saree"
type input "Pure Kanchipuram Silk Tissue Saree"
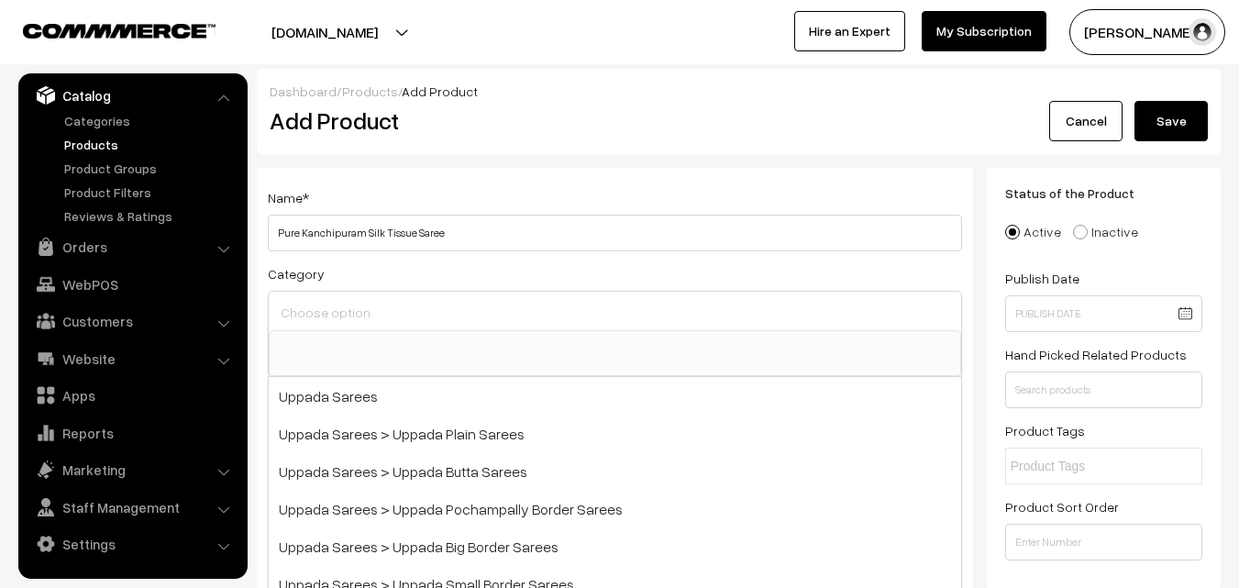
click at [350, 311] on input at bounding box center [615, 312] width 678 height 27
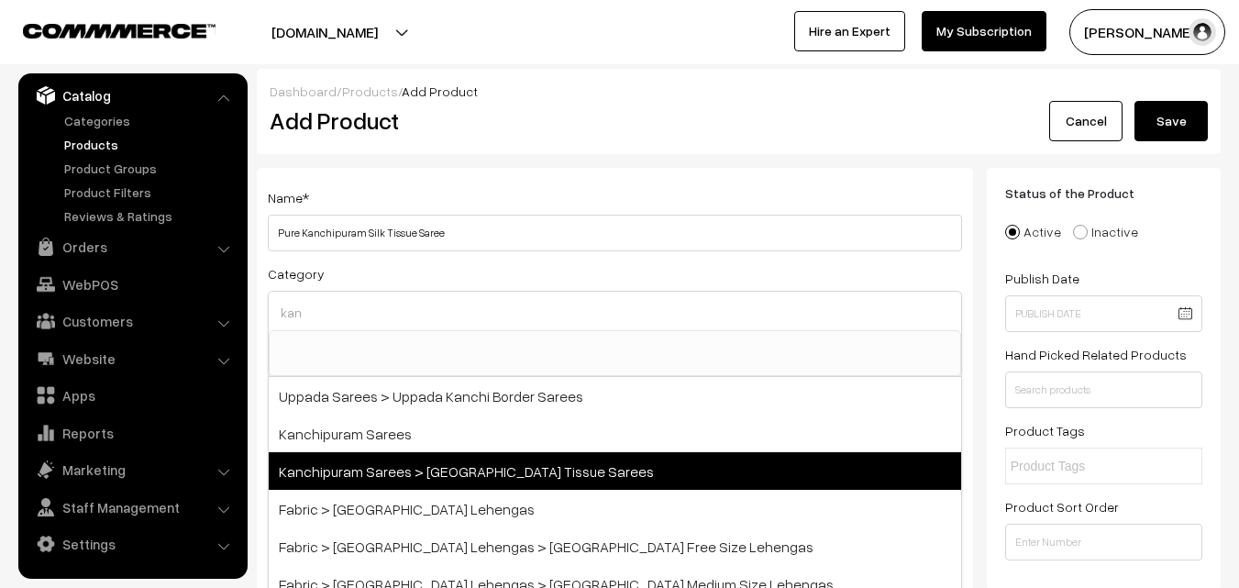
type input "kan"
click at [473, 474] on span "Kanchipuram Sarees > [GEOGRAPHIC_DATA] Tissue Sarees" at bounding box center [615, 471] width 693 height 38
select select "51"
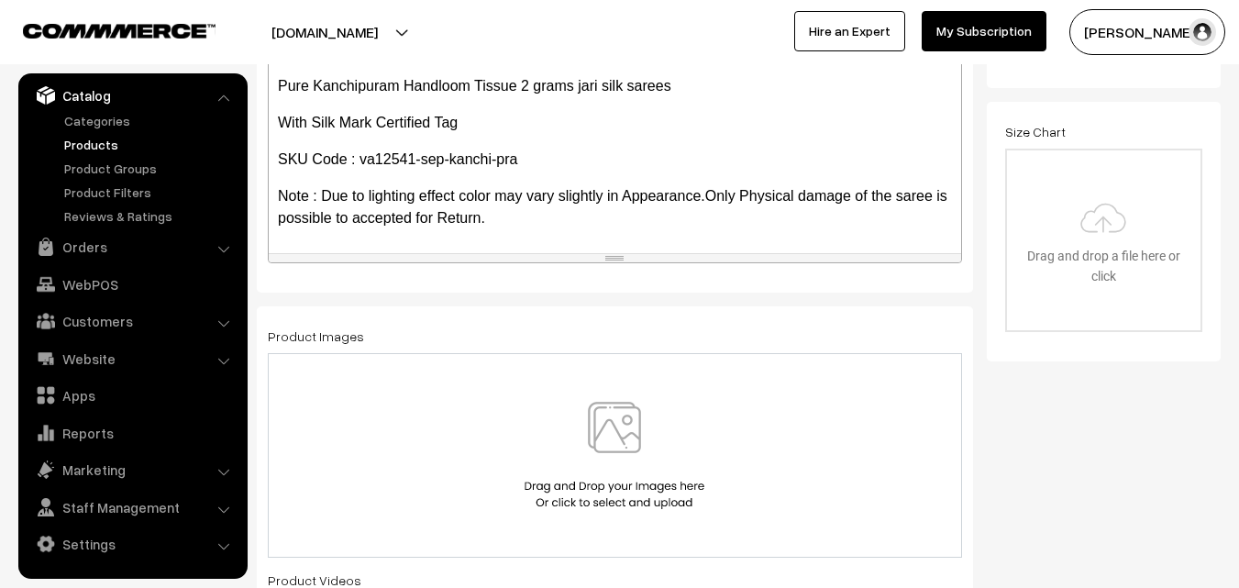
scroll to position [642, 0]
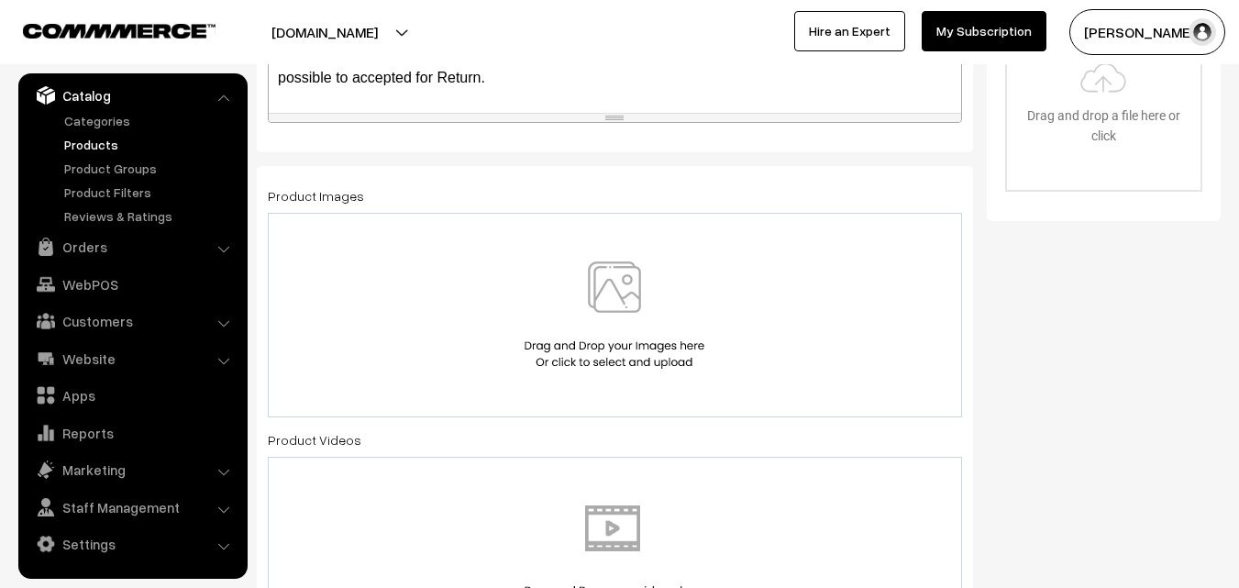
click at [622, 274] on img at bounding box center [614, 314] width 189 height 107
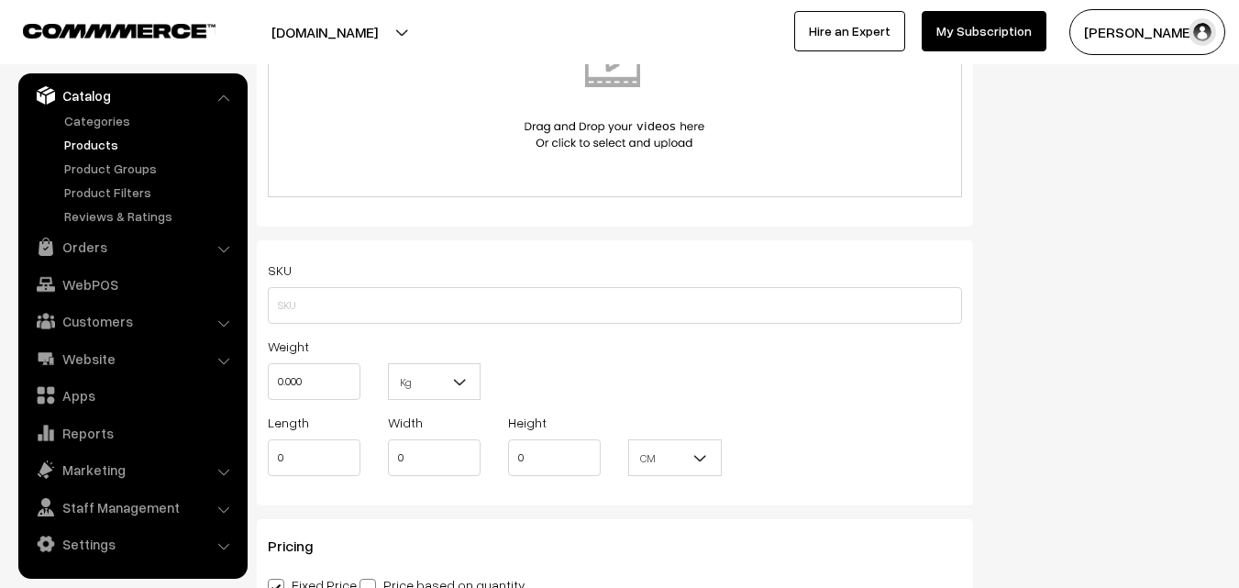
scroll to position [1101, 0]
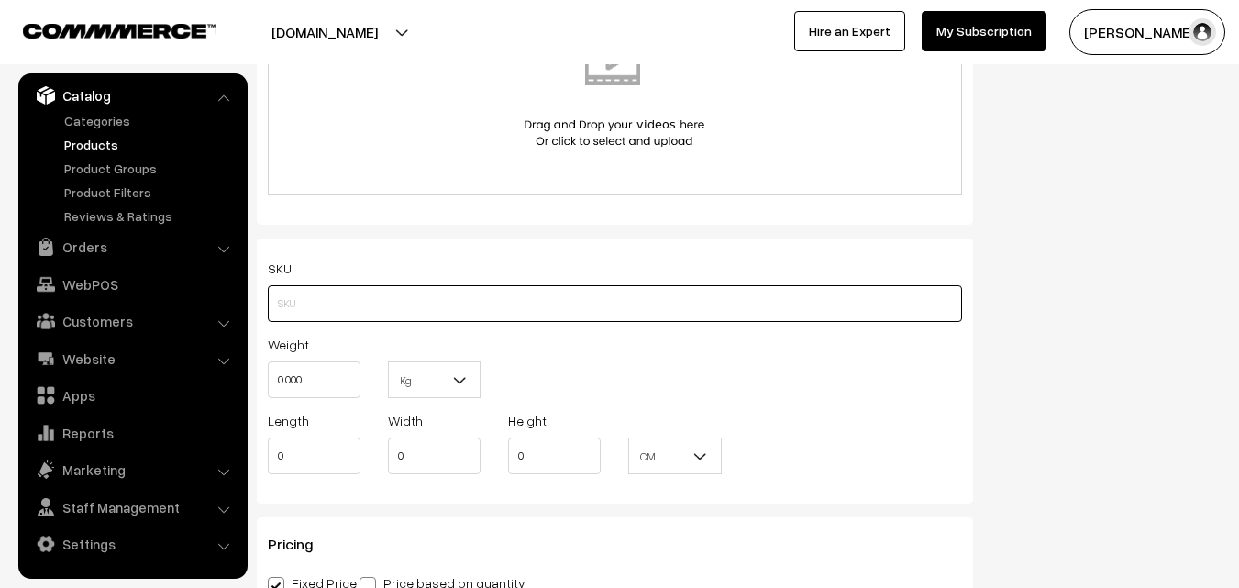
click at [317, 303] on input "text" at bounding box center [615, 303] width 694 height 37
paste input "va12541-sep-kanchi-pra"
type input "va12541-sep-kanchi-pra"
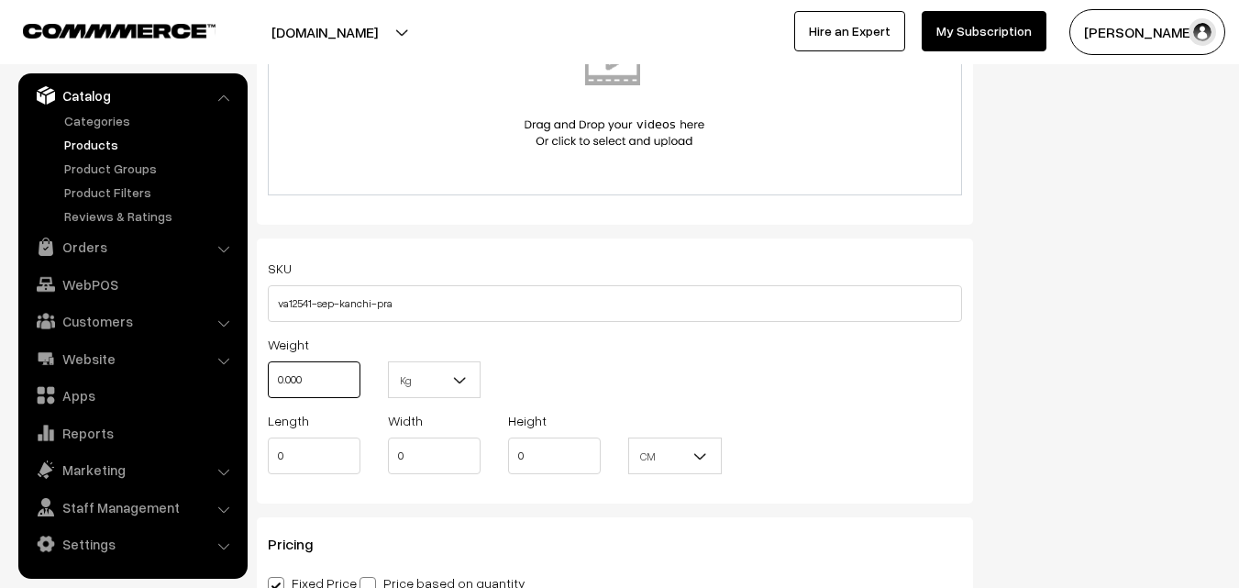
drag, startPoint x: 333, startPoint y: 386, endPoint x: 271, endPoint y: 371, distance: 64.3
click at [271, 371] on input "0.000" at bounding box center [314, 379] width 93 height 37
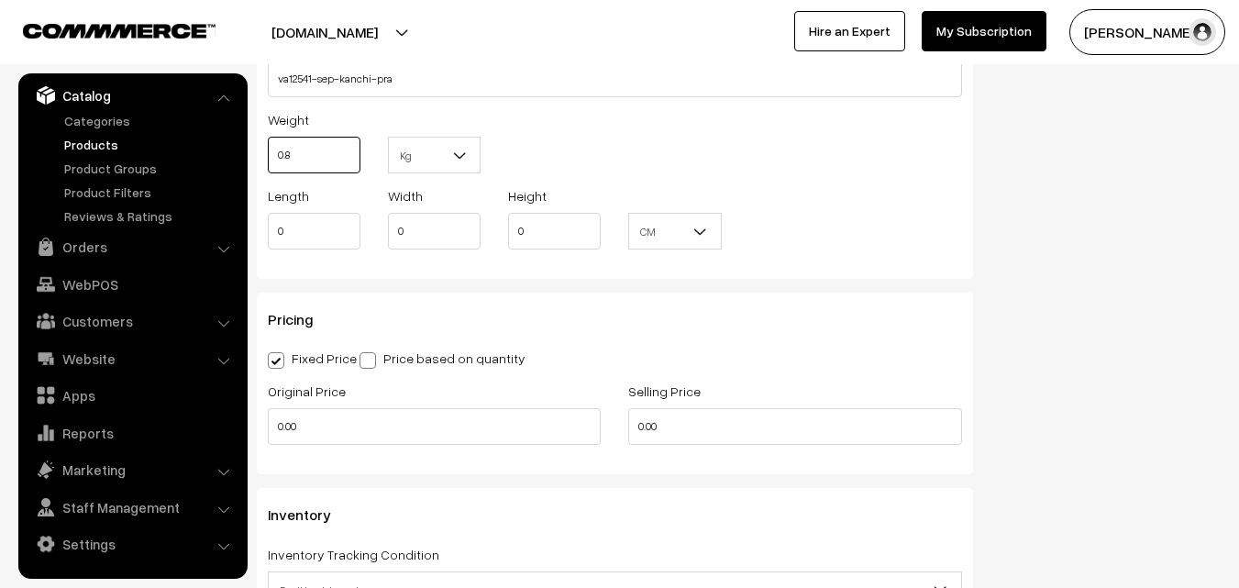
scroll to position [1376, 0]
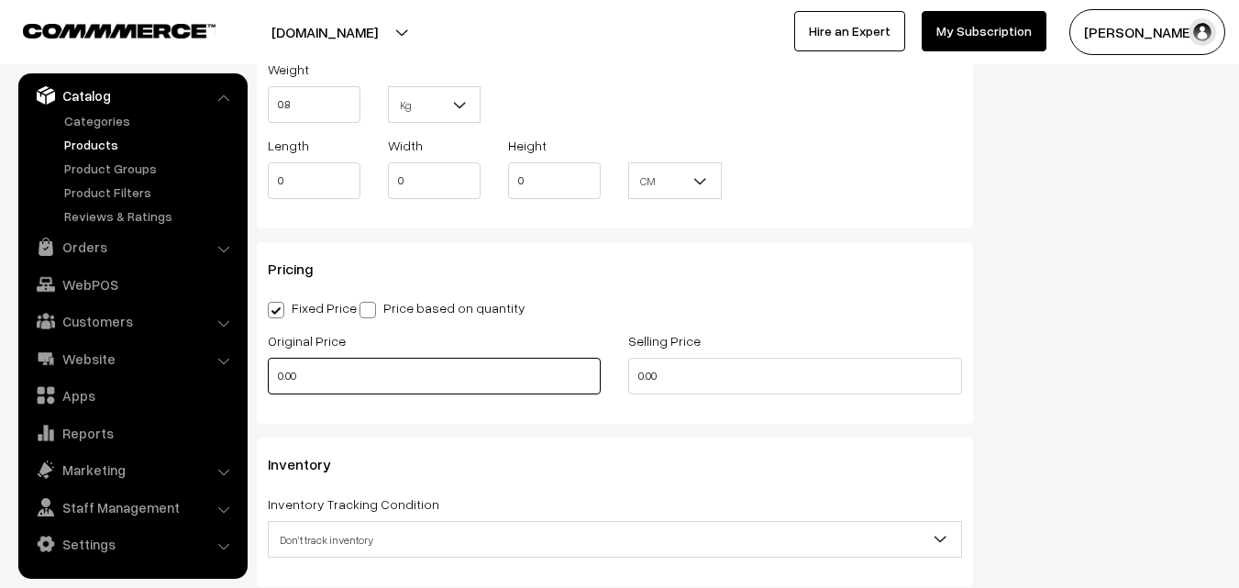
type input "0.80"
drag, startPoint x: 317, startPoint y: 371, endPoint x: 247, endPoint y: 351, distance: 72.3
click at [247, 351] on body "Thank you for showing interest. Our team will call you shortly. Close [DOMAIN_N…" at bounding box center [619, 158] width 1239 height 3068
type input "13000"
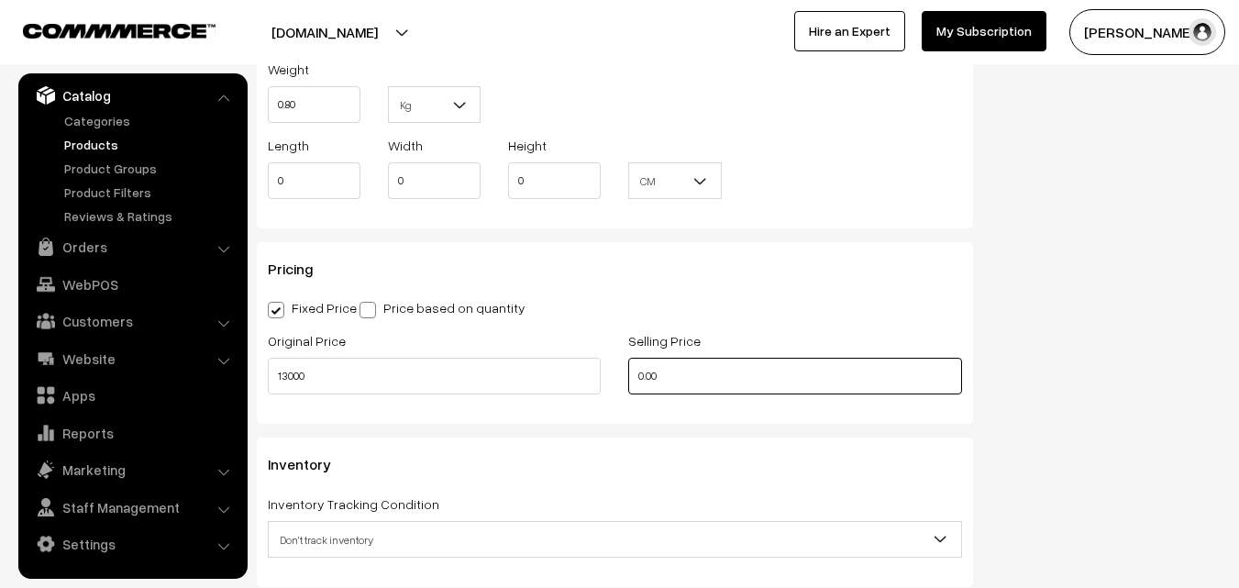
drag, startPoint x: 672, startPoint y: 368, endPoint x: 581, endPoint y: 364, distance: 90.9
click at [593, 368] on div "Original Price 13000 Selling Price 0.00" at bounding box center [615, 367] width 722 height 76
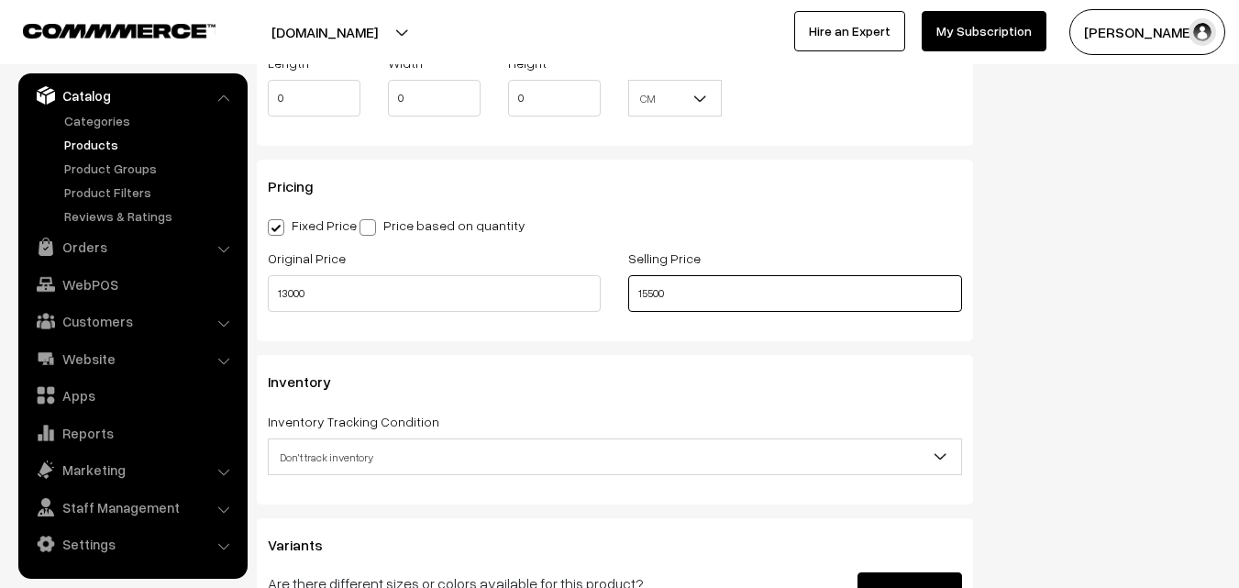
scroll to position [1560, 0]
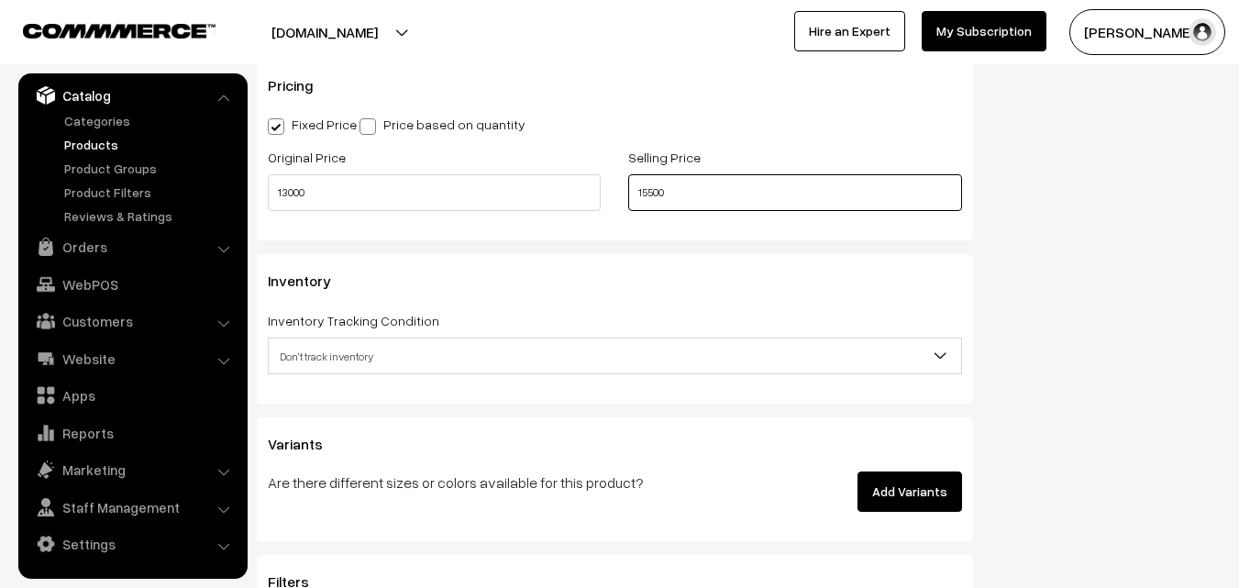
type input "15500"
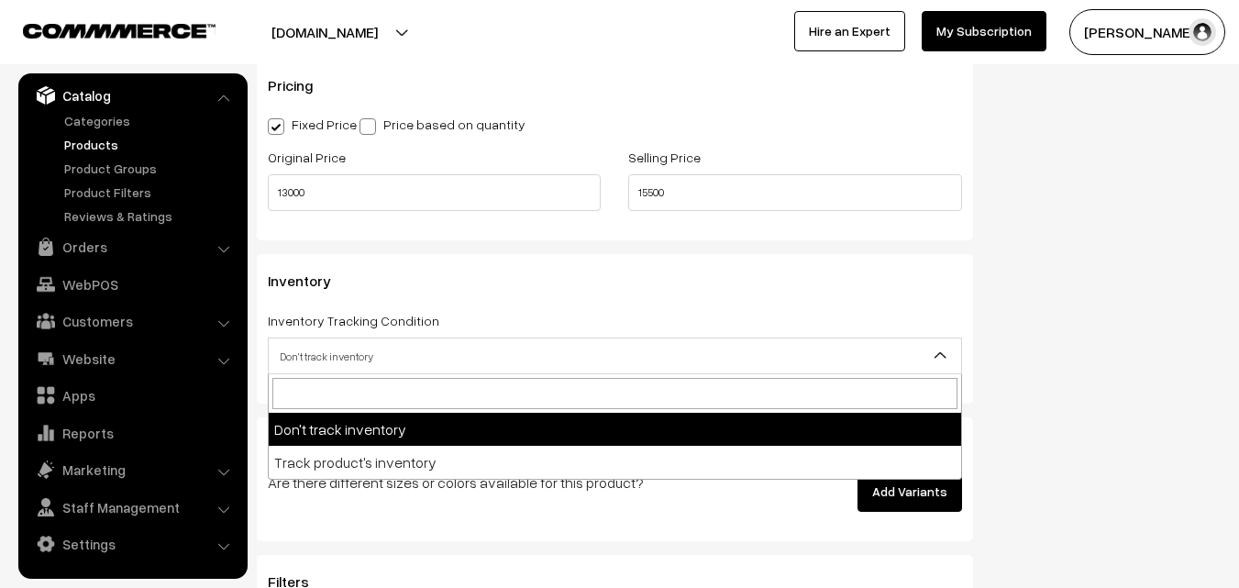
click at [351, 347] on span "Don't track inventory" at bounding box center [615, 356] width 693 height 32
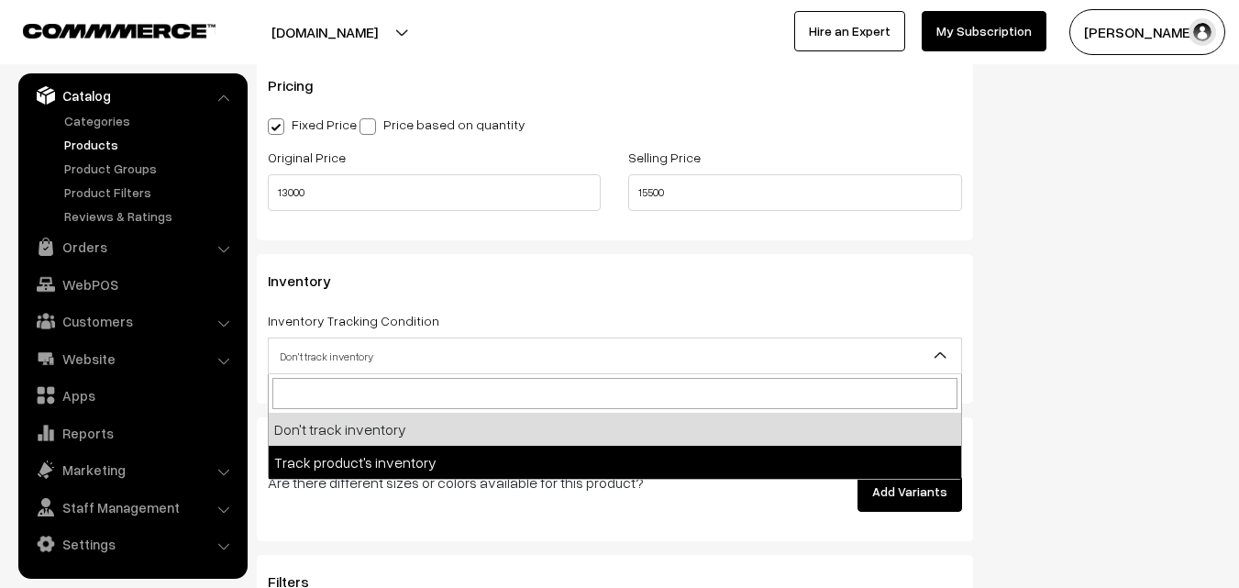
select select "2"
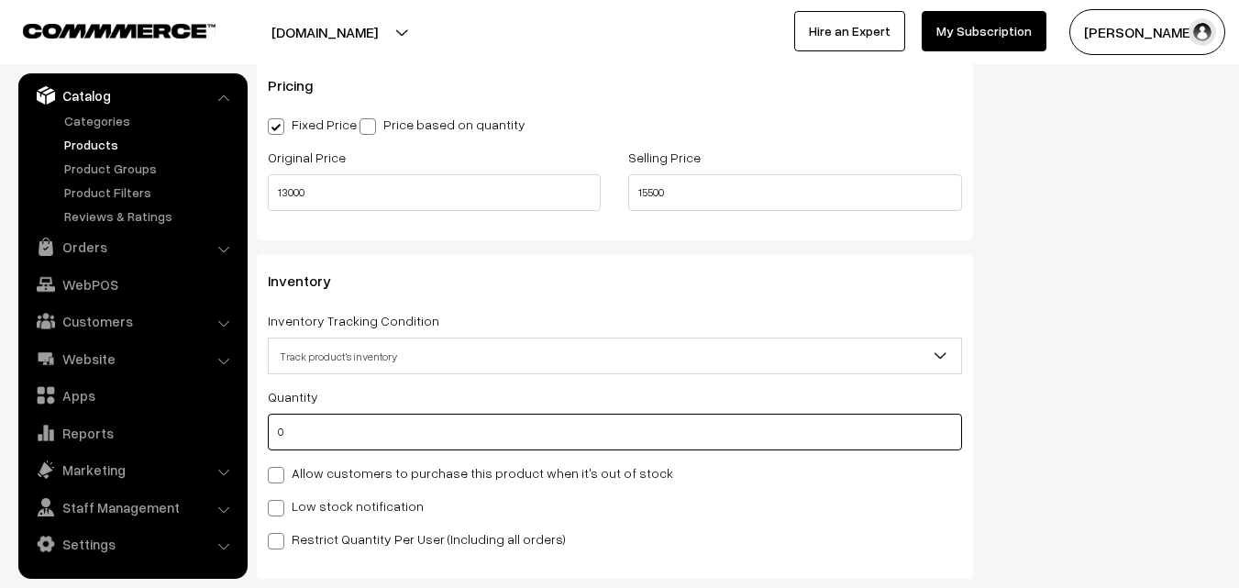
click at [333, 441] on input "0" at bounding box center [615, 432] width 694 height 37
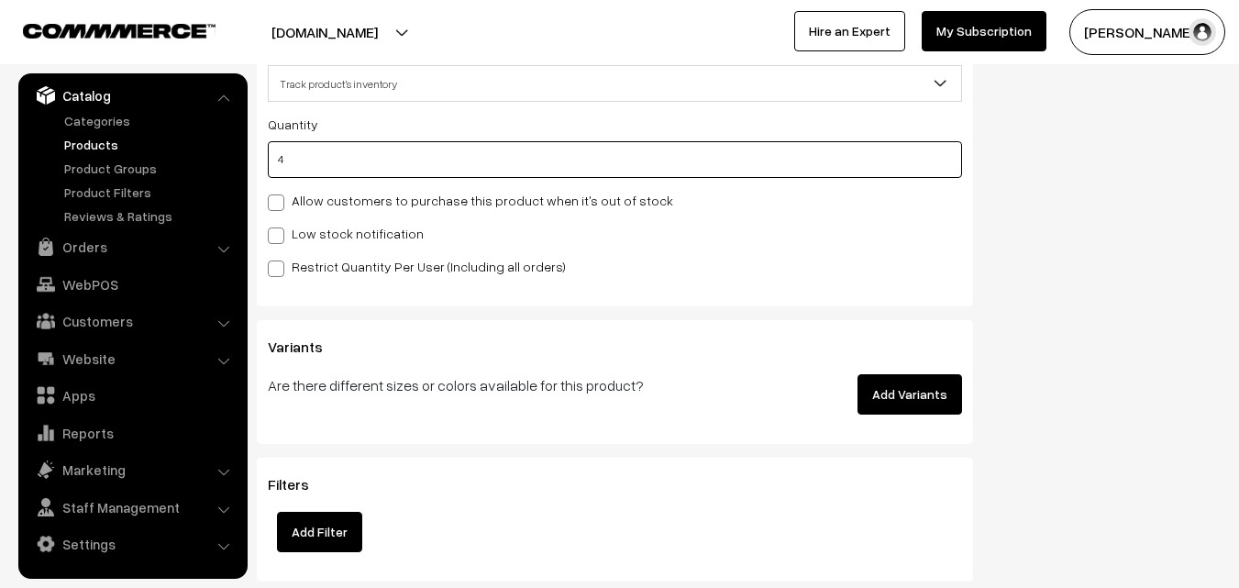
scroll to position [1835, 0]
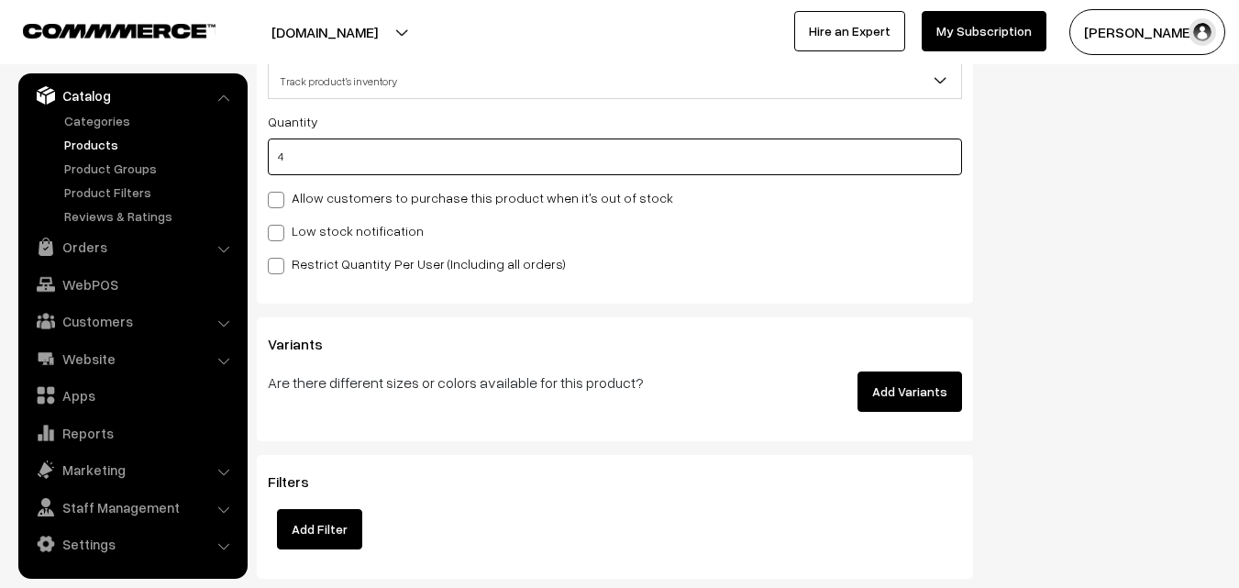
type input "4"
click at [278, 233] on span at bounding box center [276, 233] width 17 height 17
click at [278, 233] on input "Low stock notification" at bounding box center [274, 230] width 12 height 12
checkbox input "true"
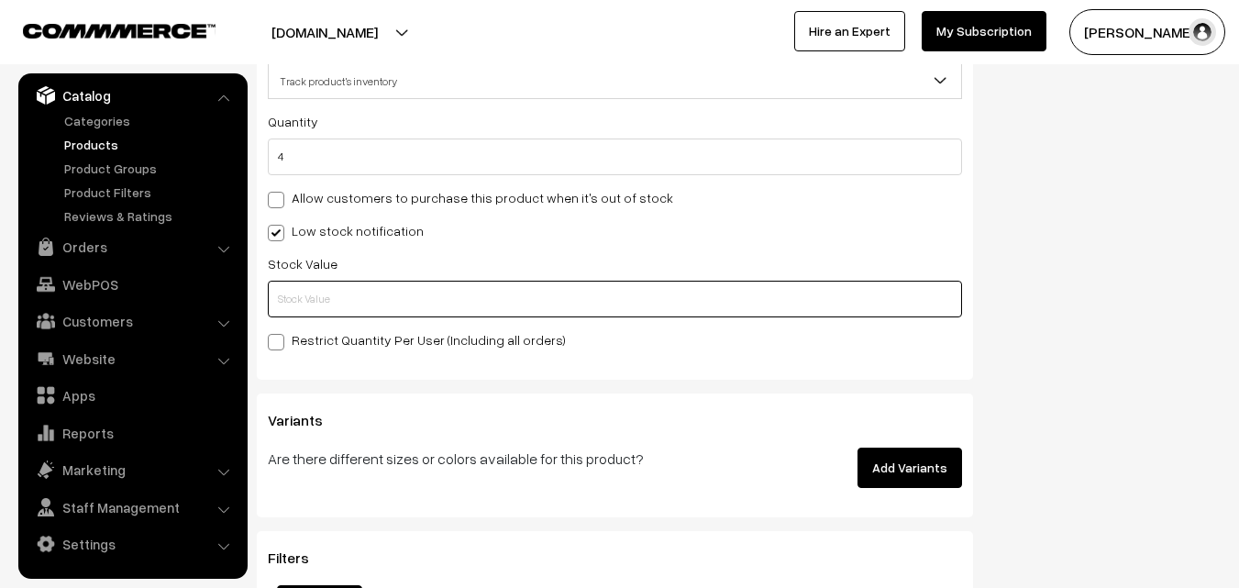
click at [292, 306] on input "text" at bounding box center [615, 299] width 694 height 37
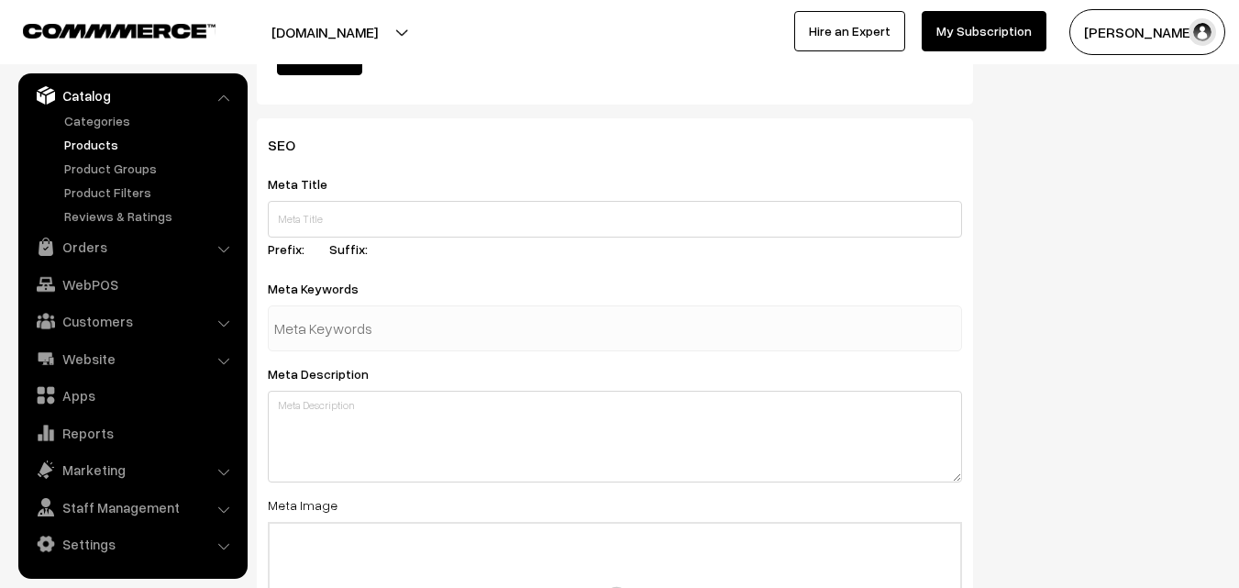
scroll to position [2731, 0]
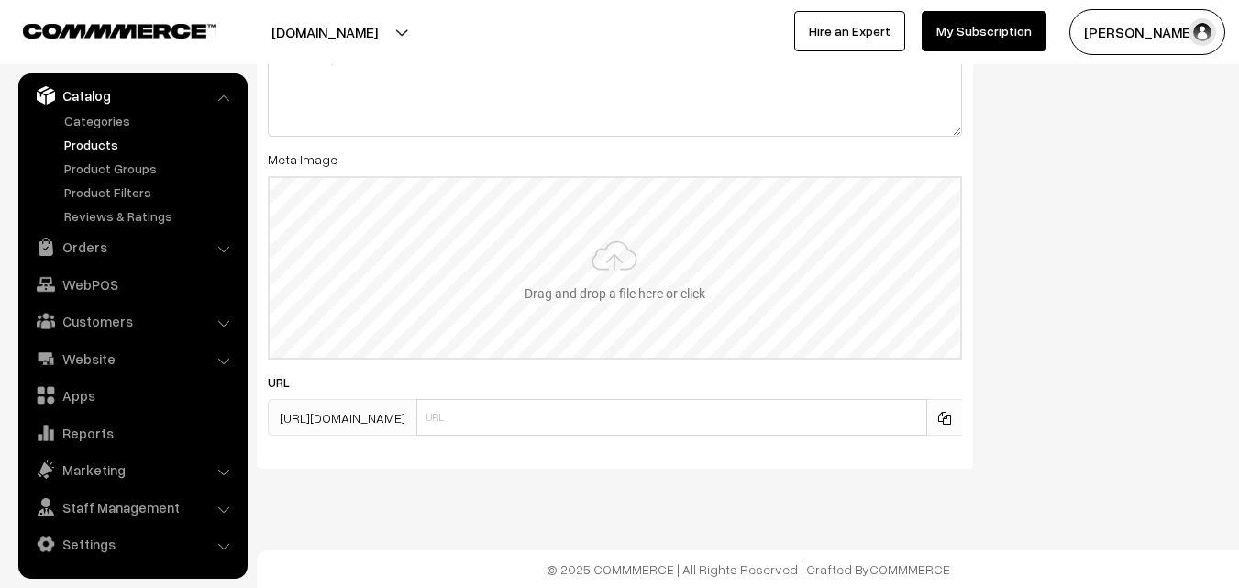
type input "2"
click at [655, 294] on input "file" at bounding box center [615, 268] width 691 height 180
type input "C:\fakepath\kanchipuram-saree-va12541-sep.jpeg"
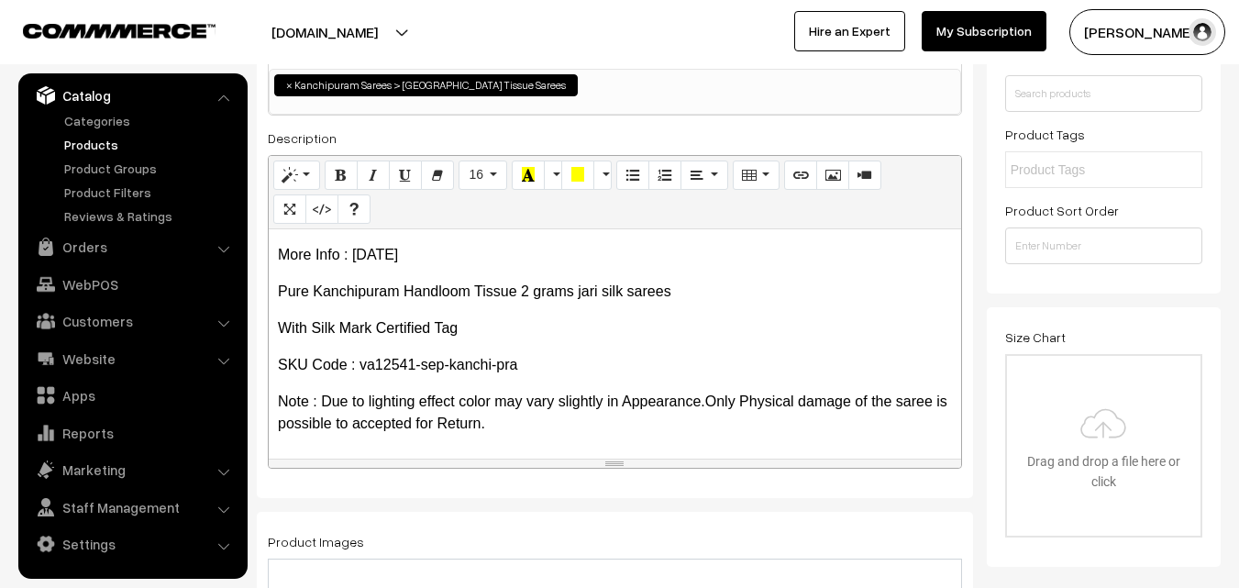
scroll to position [0, 0]
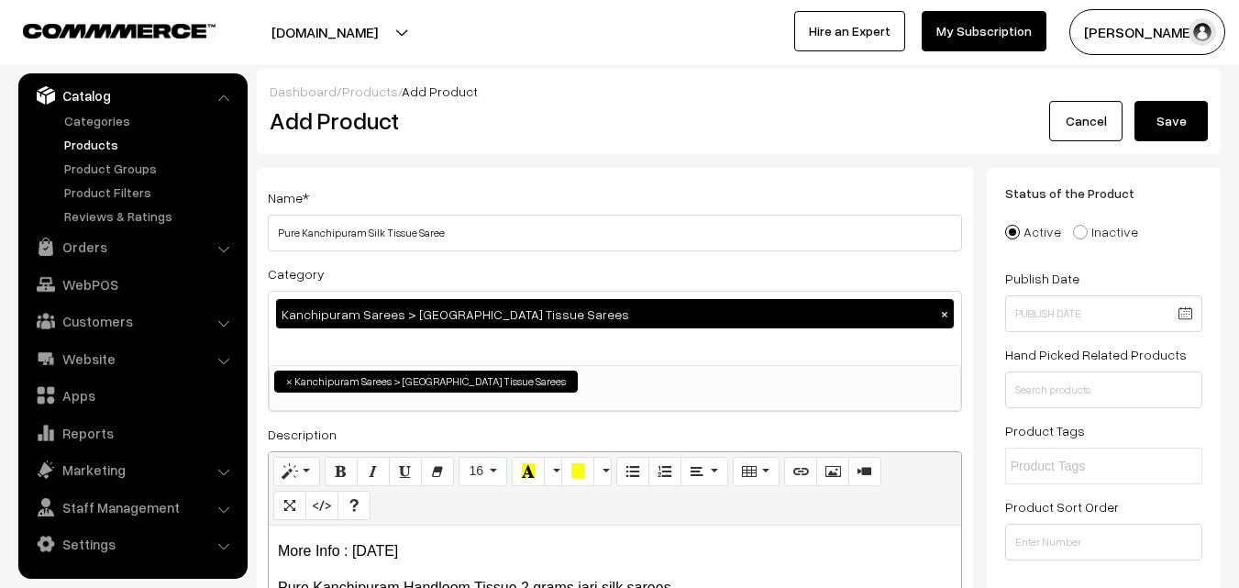
click at [1154, 136] on button "Save" at bounding box center [1171, 121] width 73 height 40
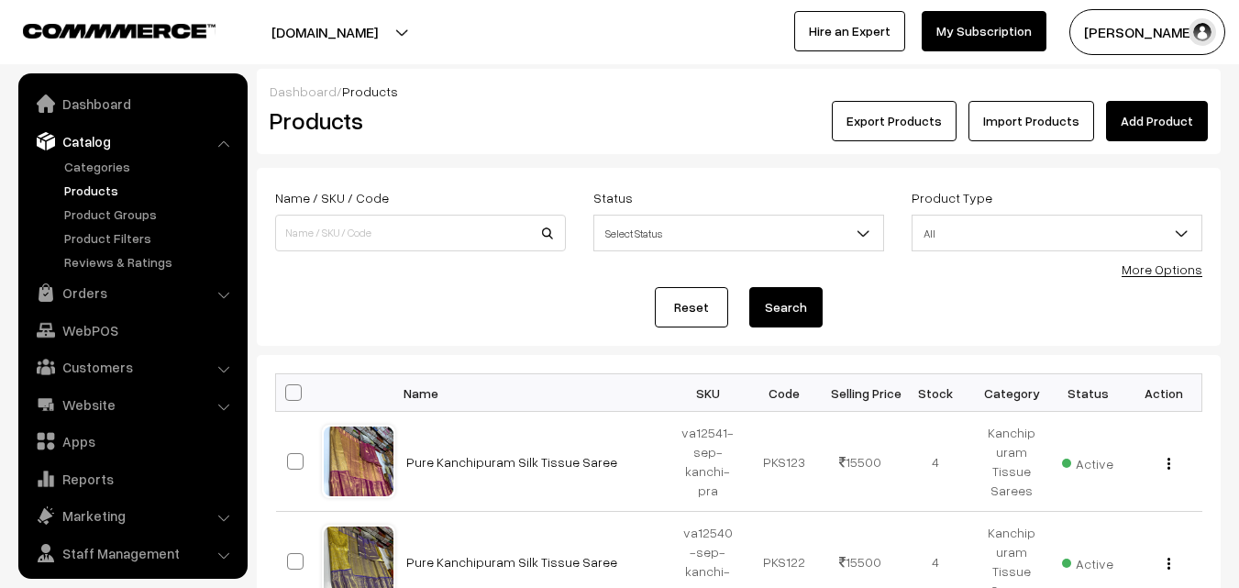
scroll to position [46, 0]
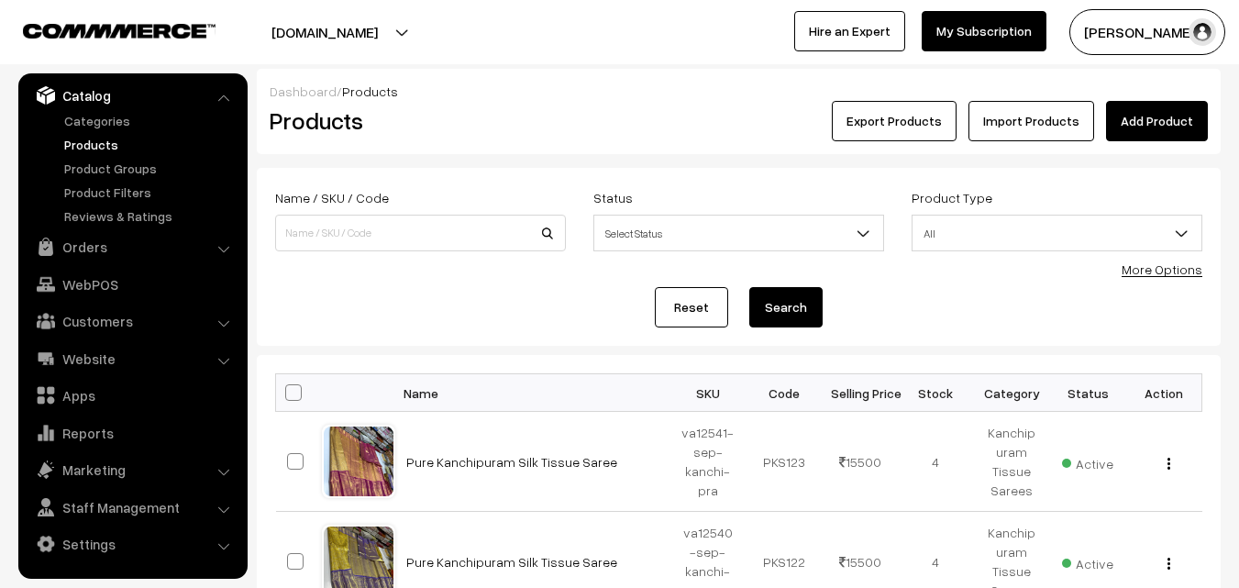
click at [518, 120] on h2 "Products" at bounding box center [417, 120] width 294 height 28
click at [1190, 116] on link "Add Product" at bounding box center [1157, 121] width 102 height 40
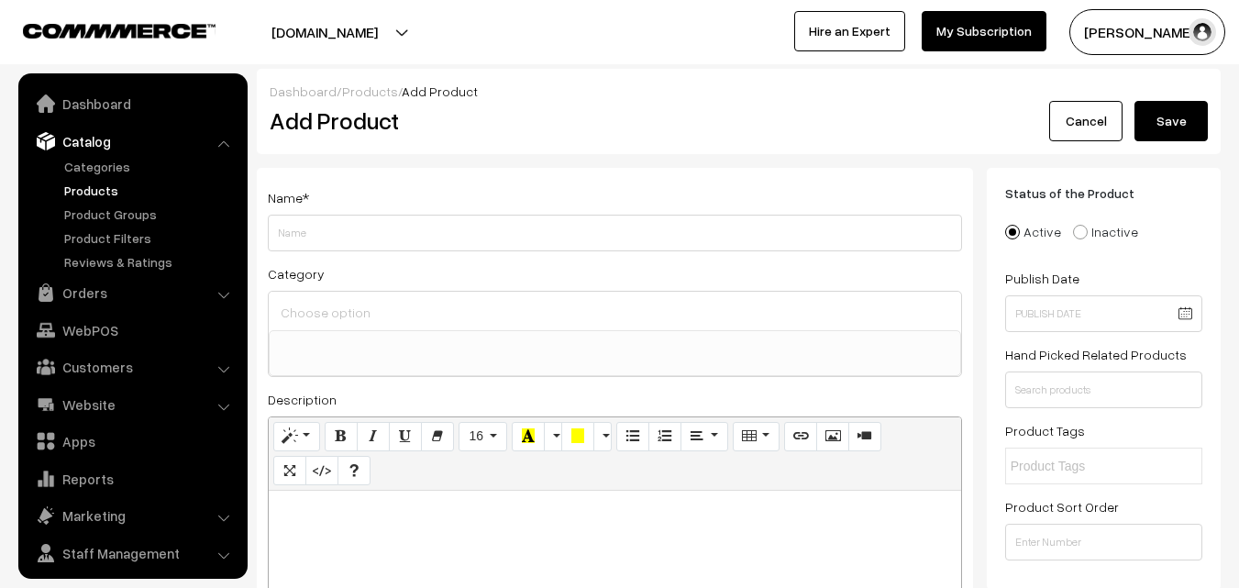
select select
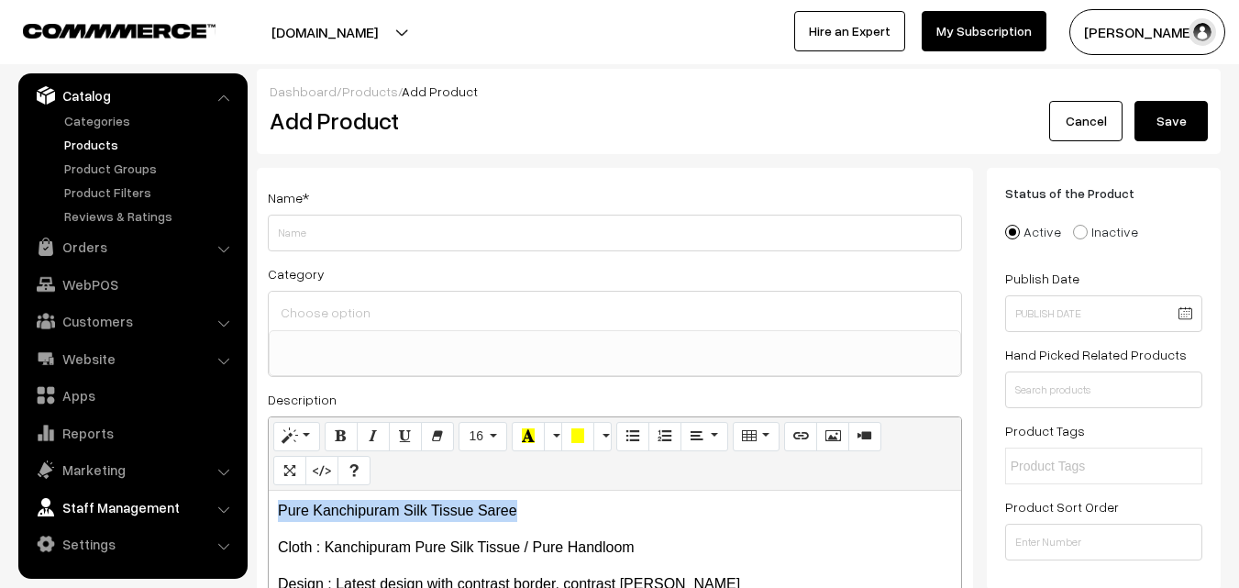
drag, startPoint x: 525, startPoint y: 505, endPoint x: 157, endPoint y: 500, distance: 367.9
copy p "Pure Kanchipuram Silk Tissue Saree"
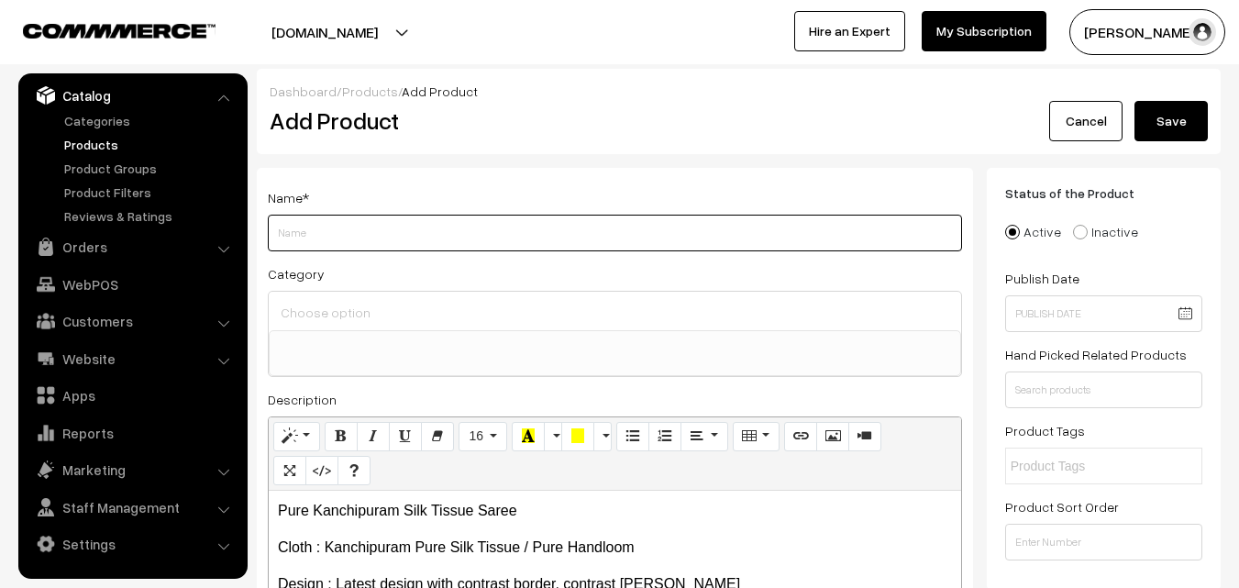
click at [288, 221] on input "Weight" at bounding box center [615, 233] width 694 height 37
paste input "Pure Kanchipuram Silk Tissue Saree"
type input "Pure Kanchipuram Silk Tissue Saree"
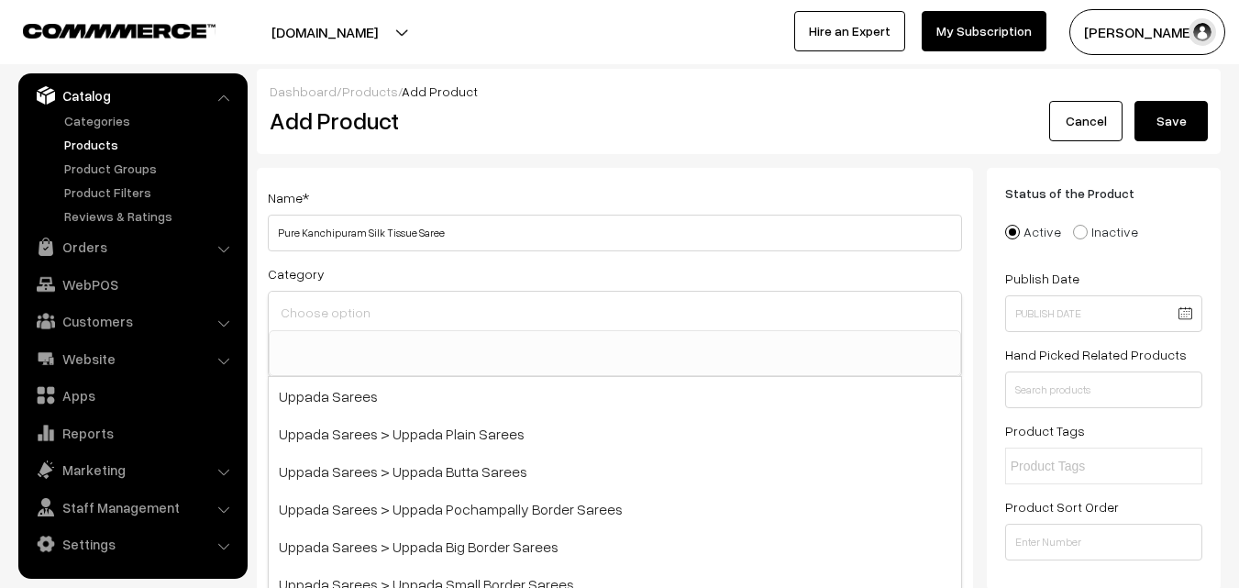
click at [312, 308] on input at bounding box center [615, 312] width 678 height 27
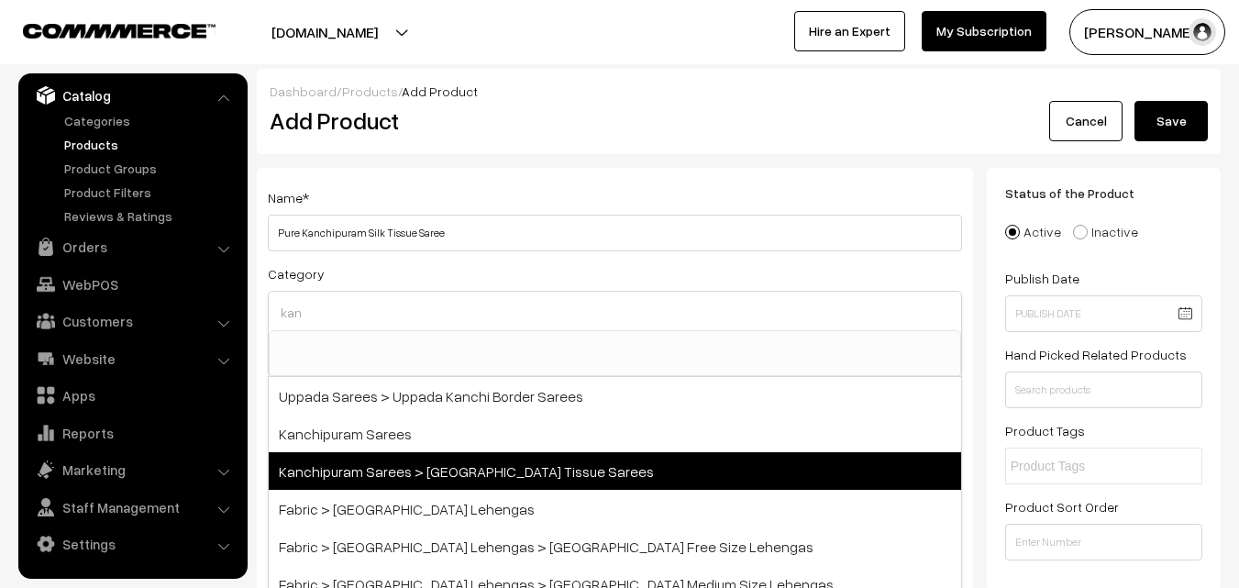
type input "kan"
click at [452, 456] on span "Kanchipuram Sarees > [GEOGRAPHIC_DATA] Tissue Sarees" at bounding box center [615, 471] width 693 height 38
select select "51"
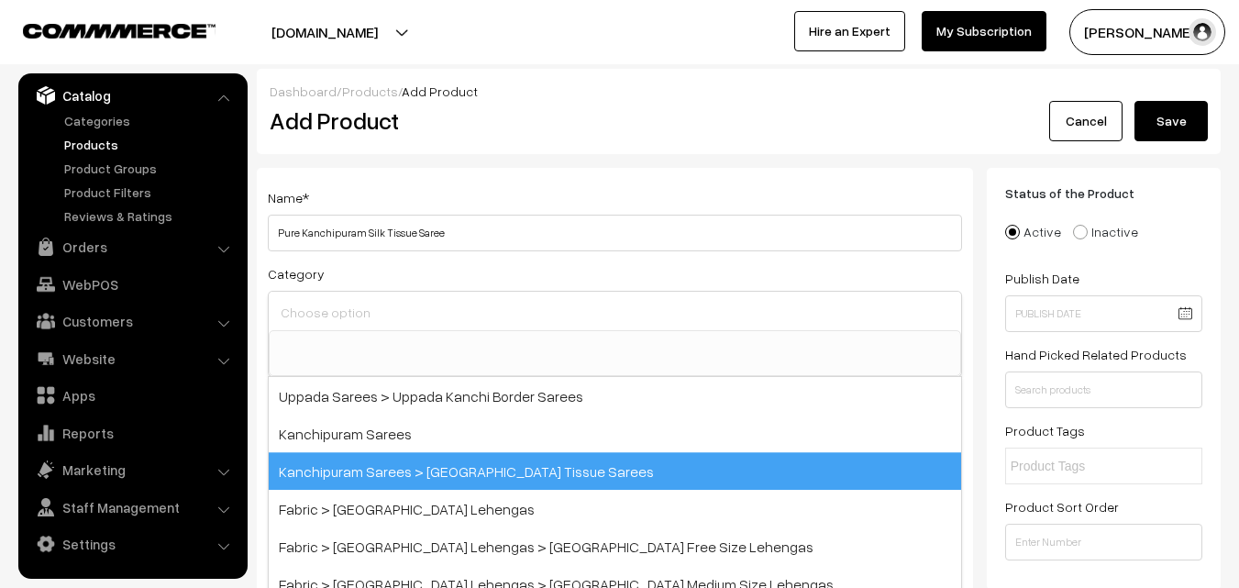
scroll to position [328, 0]
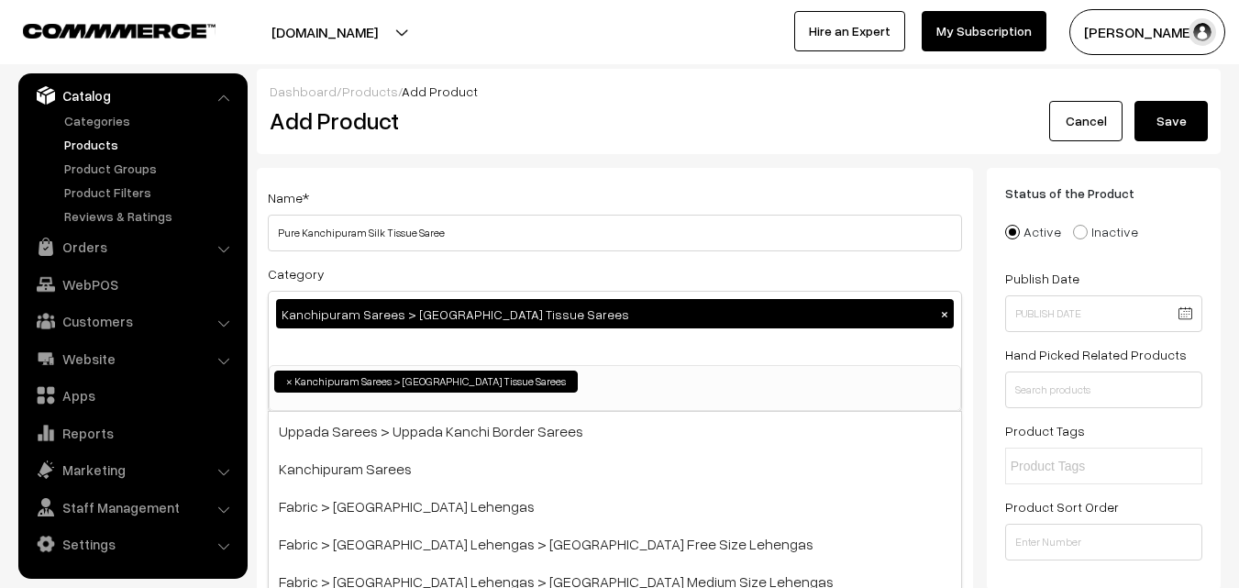
click at [531, 184] on div "Name * Pure Kanchipuram Silk Tissue Saree Category [GEOGRAPHIC_DATA] > [GEOGRAP…" at bounding box center [615, 481] width 716 height 627
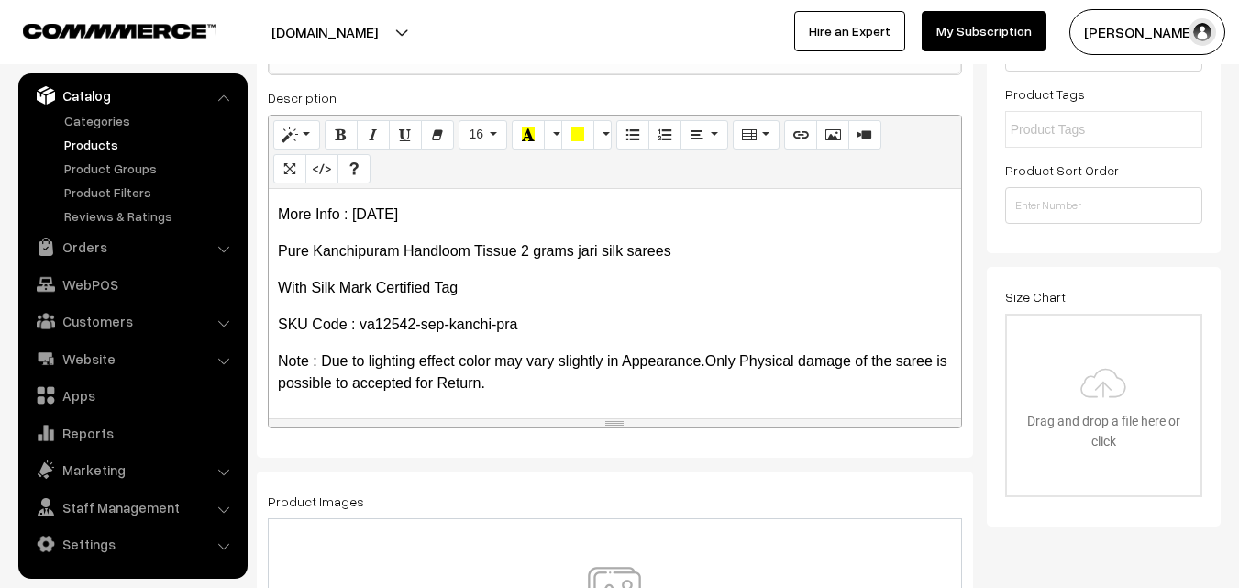
scroll to position [367, 0]
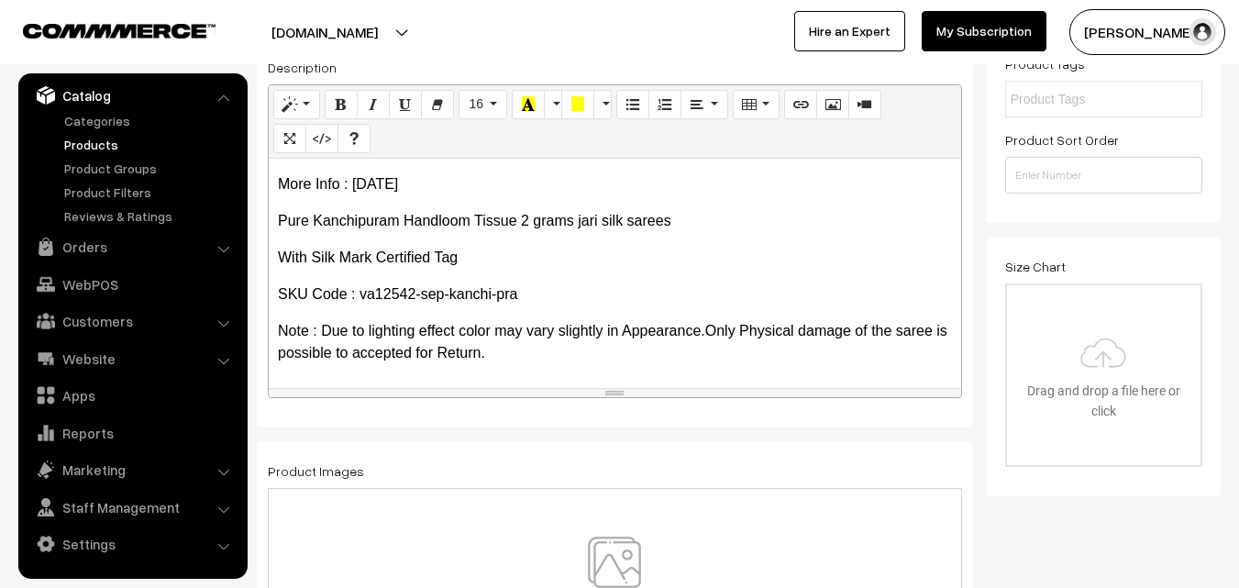
click at [602, 548] on img at bounding box center [614, 590] width 189 height 107
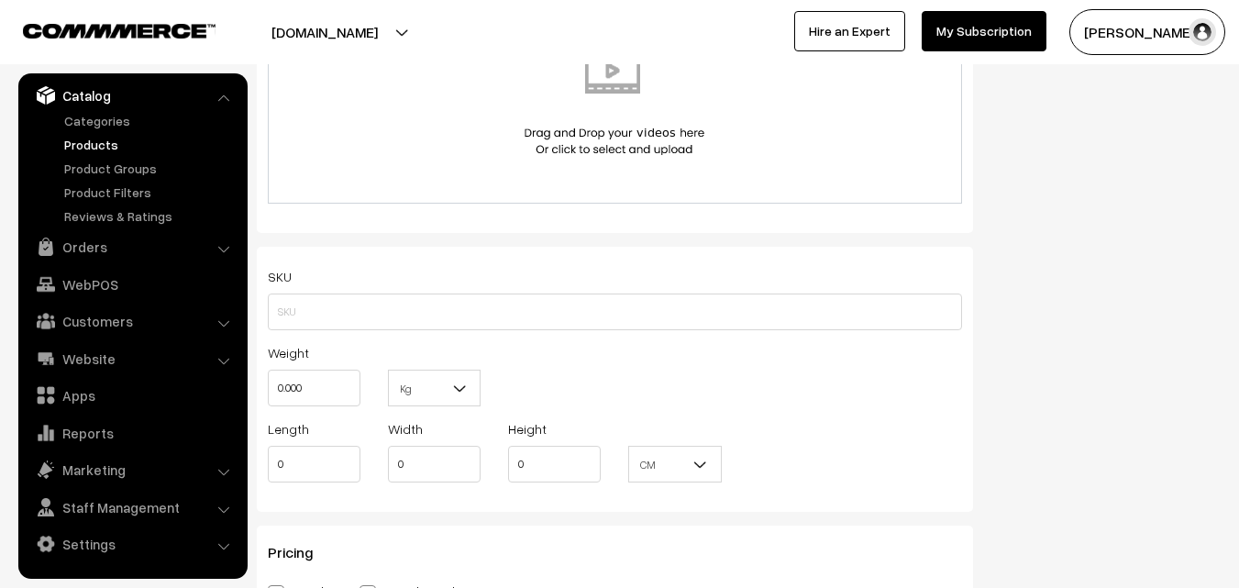
scroll to position [1101, 0]
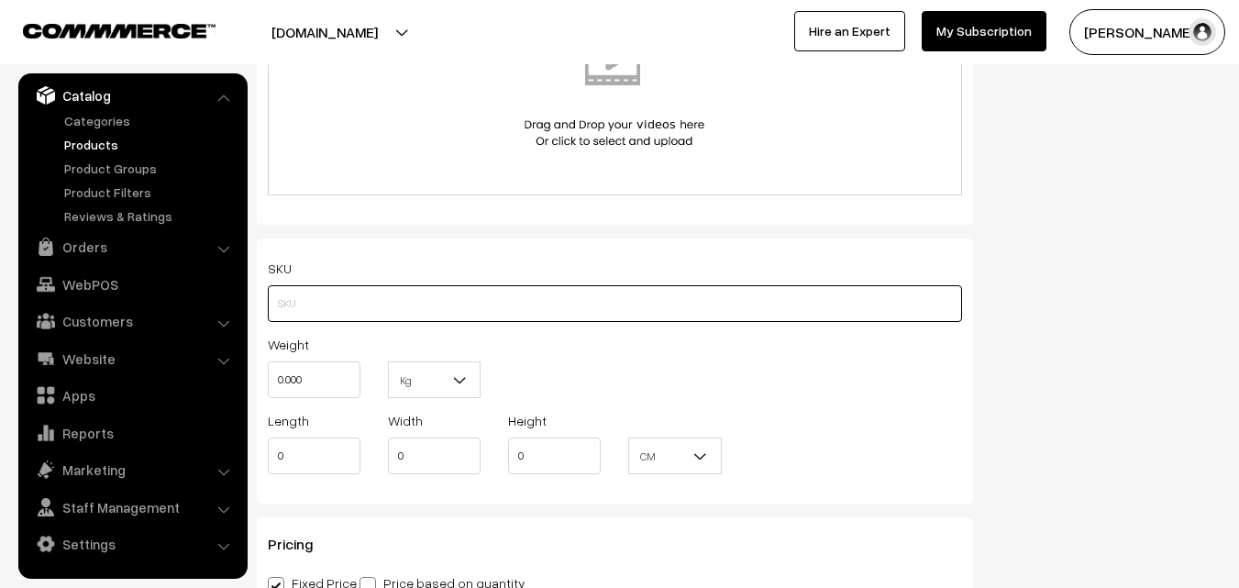
click at [309, 306] on input "text" at bounding box center [615, 303] width 694 height 37
paste input "va12542-sep-kanchi-pra"
type input "va12542-sep-kanchi-pra"
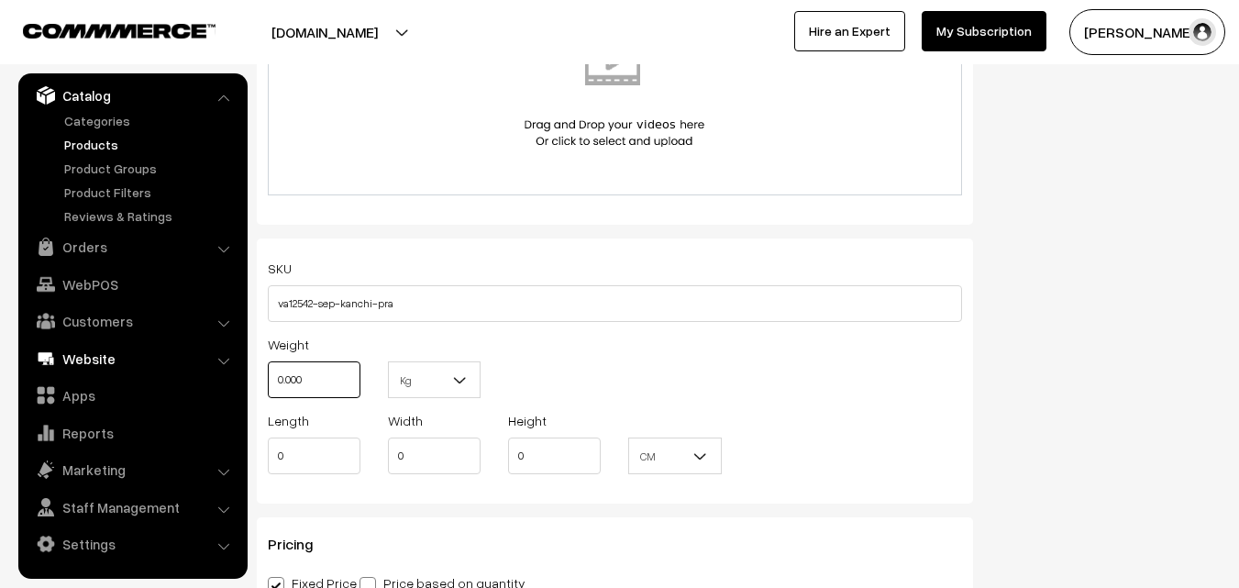
drag, startPoint x: 308, startPoint y: 379, endPoint x: 236, endPoint y: 373, distance: 72.7
click at [236, 373] on body "Thank you for showing interest. Our team will call you shortly. Close [DOMAIN_N…" at bounding box center [619, 433] width 1239 height 3068
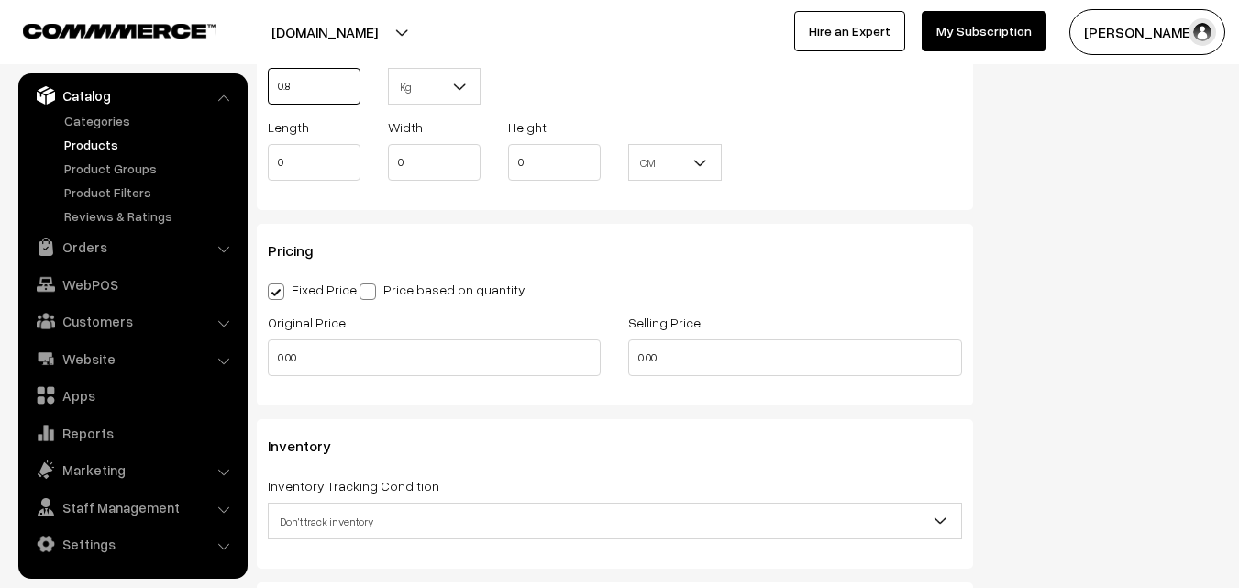
scroll to position [1468, 0]
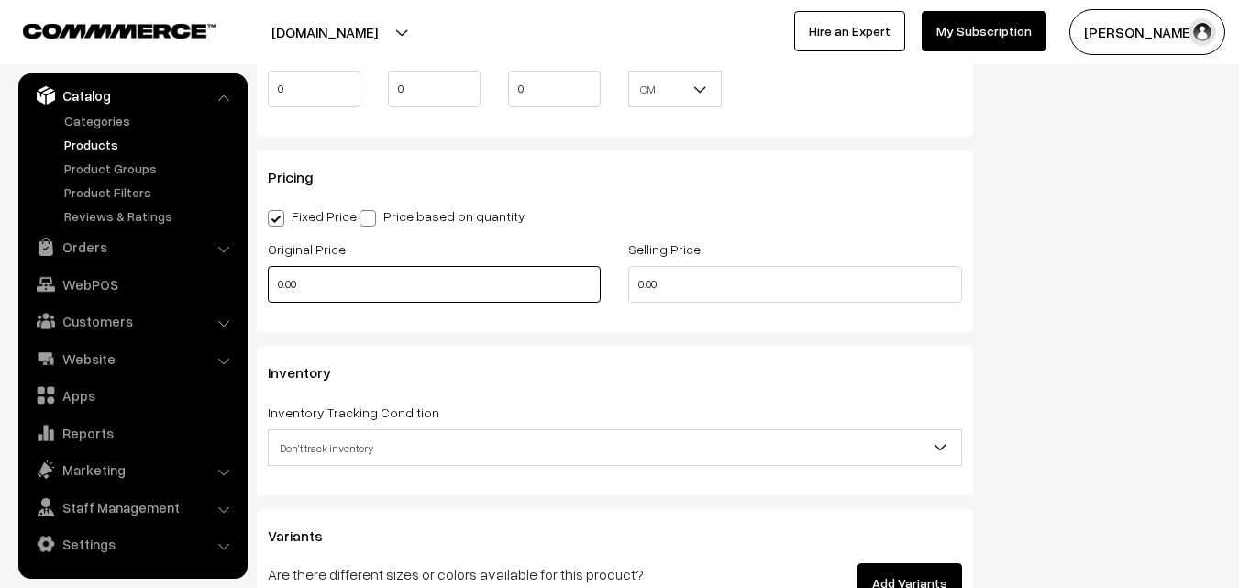
type input "0.80"
drag, startPoint x: 353, startPoint y: 269, endPoint x: 238, endPoint y: 274, distance: 115.7
click at [238, 274] on body "Thank you for showing interest. Our team will call you shortly. Close [DOMAIN_N…" at bounding box center [619, 66] width 1239 height 3068
type input "13000"
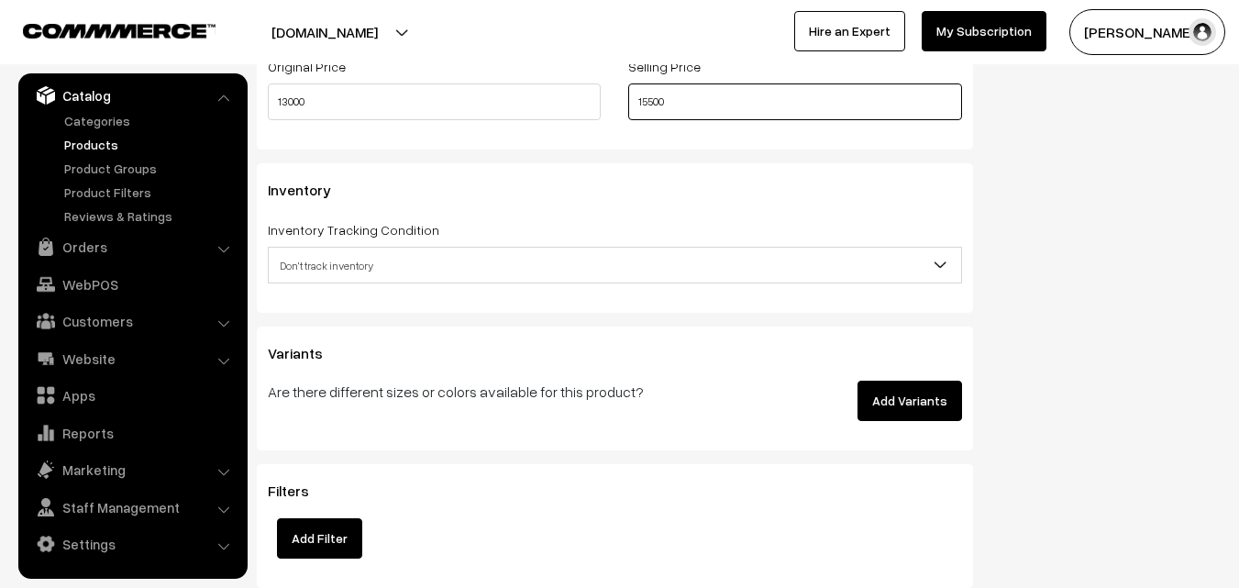
scroll to position [1651, 0]
type input "15500"
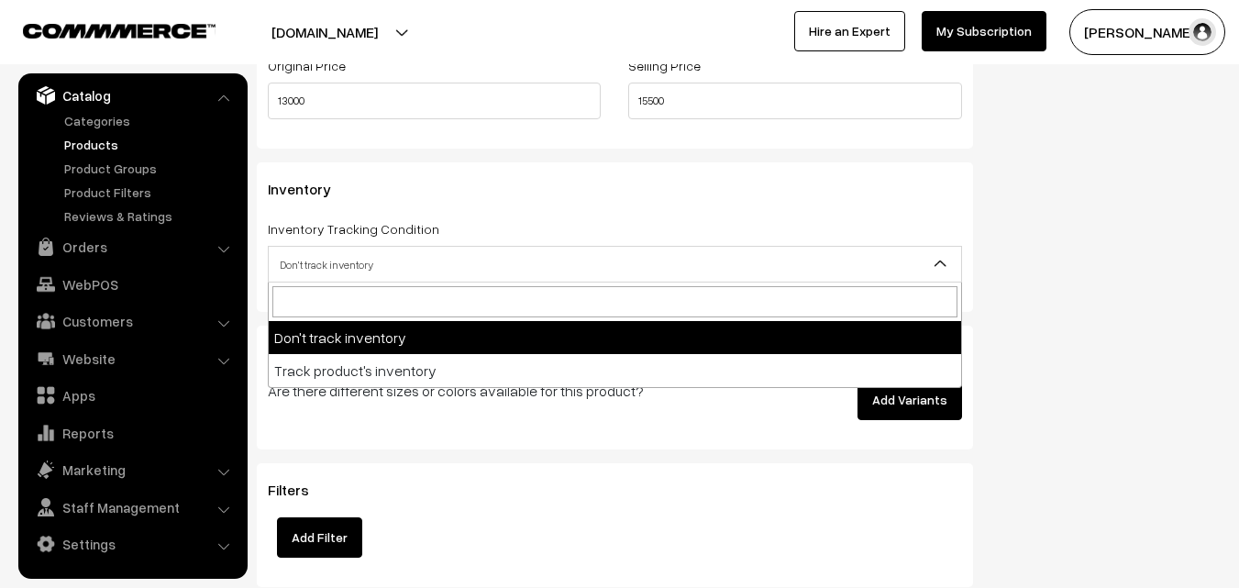
click at [288, 278] on span "Don't track inventory" at bounding box center [615, 265] width 693 height 32
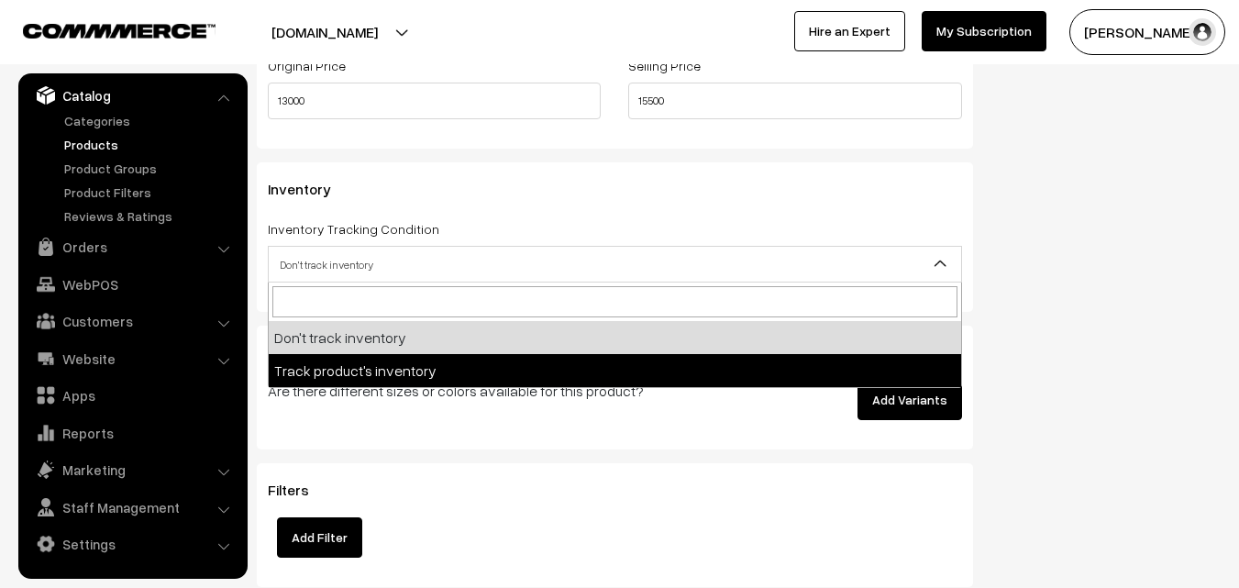
select select "2"
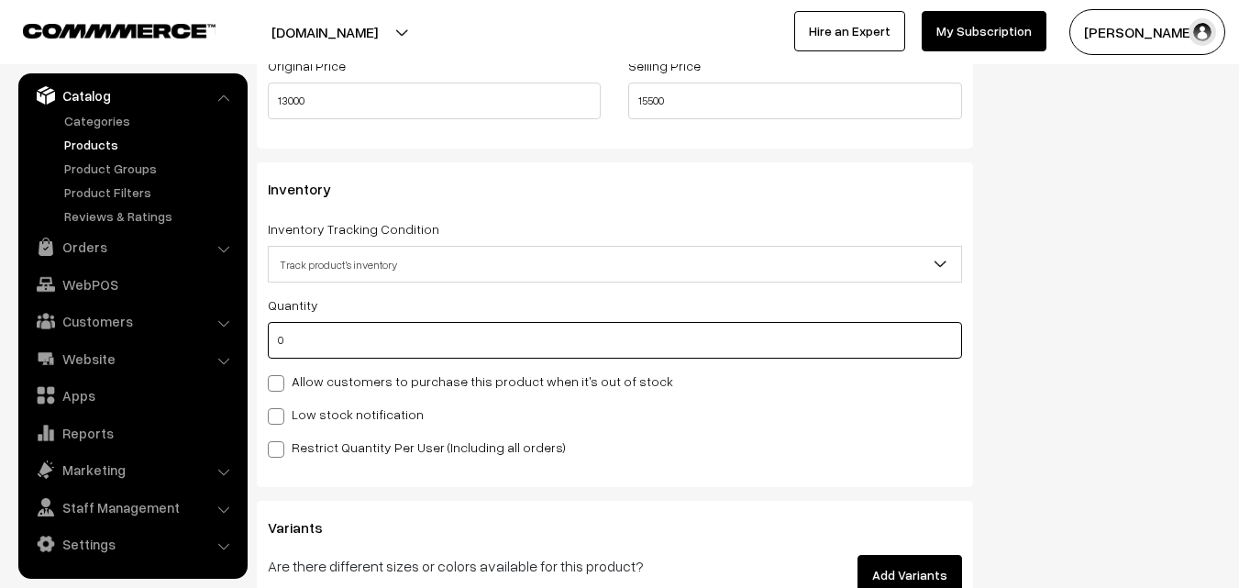
click at [297, 340] on input "0" at bounding box center [615, 340] width 694 height 37
type input "4"
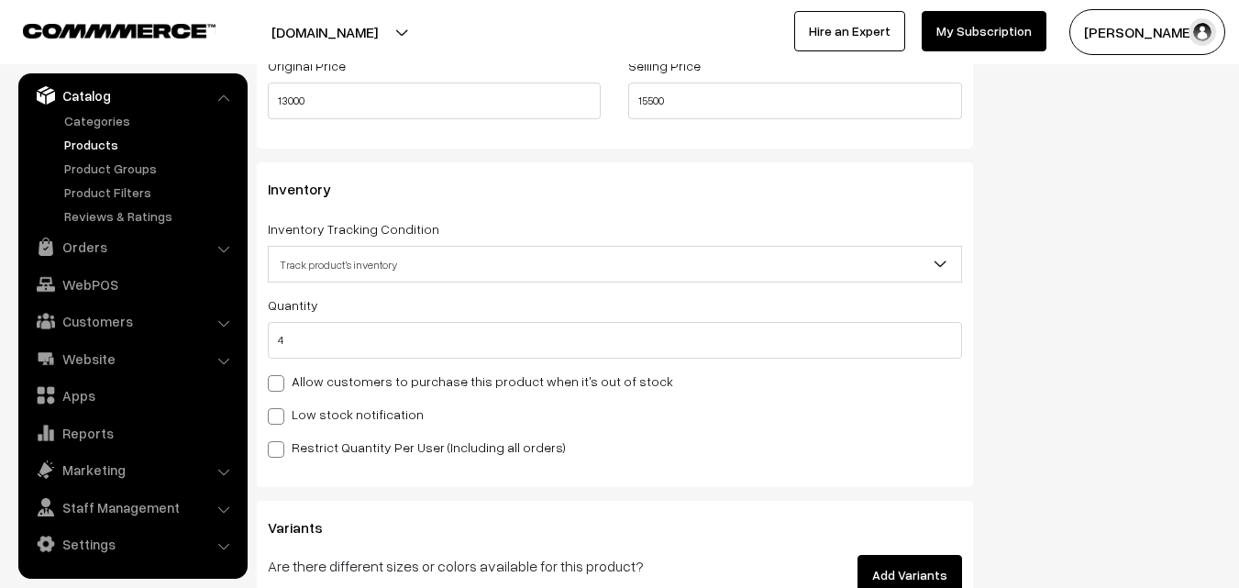
click at [304, 405] on label "Low stock notification" at bounding box center [346, 414] width 156 height 19
click at [280, 407] on input "Low stock notification" at bounding box center [274, 413] width 12 height 12
checkbox input "true"
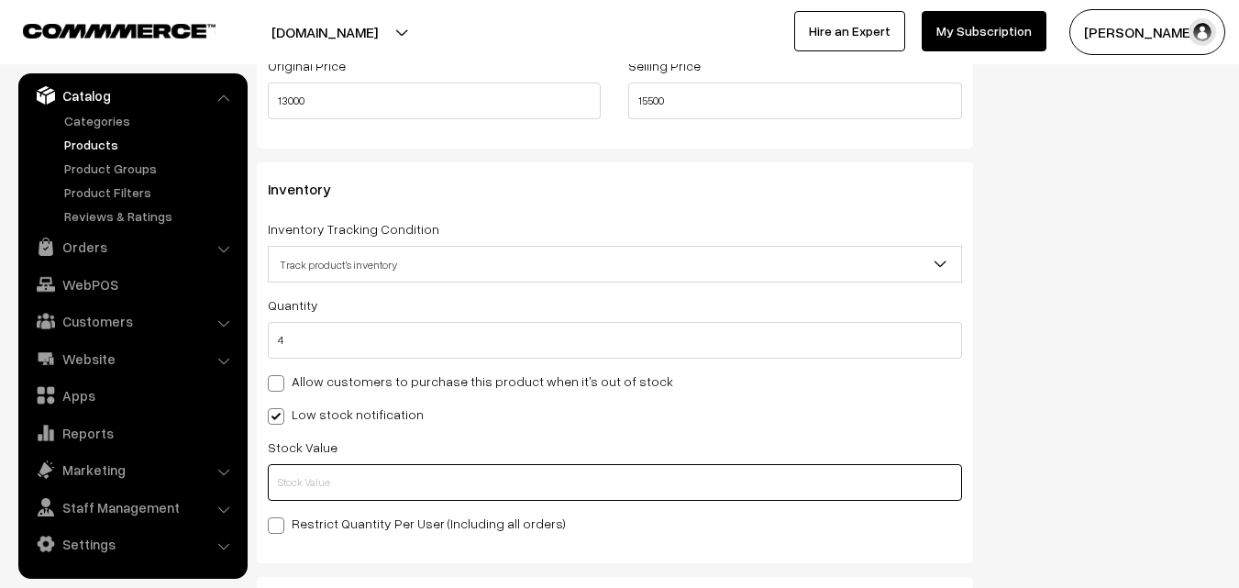
click at [314, 478] on input "text" at bounding box center [615, 482] width 694 height 37
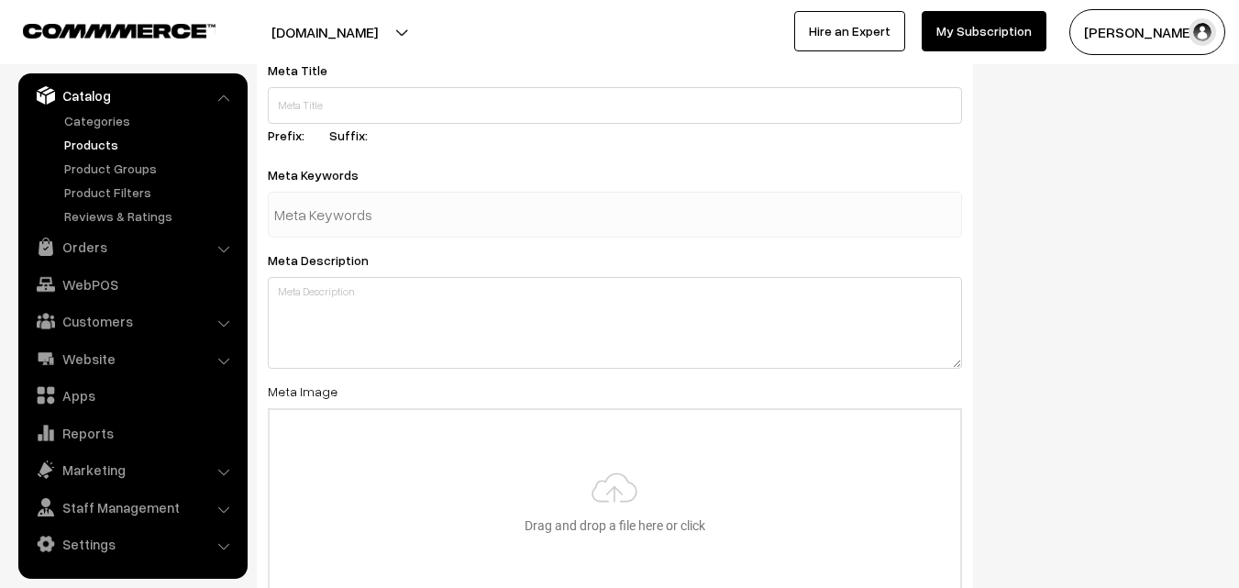
scroll to position [2731, 0]
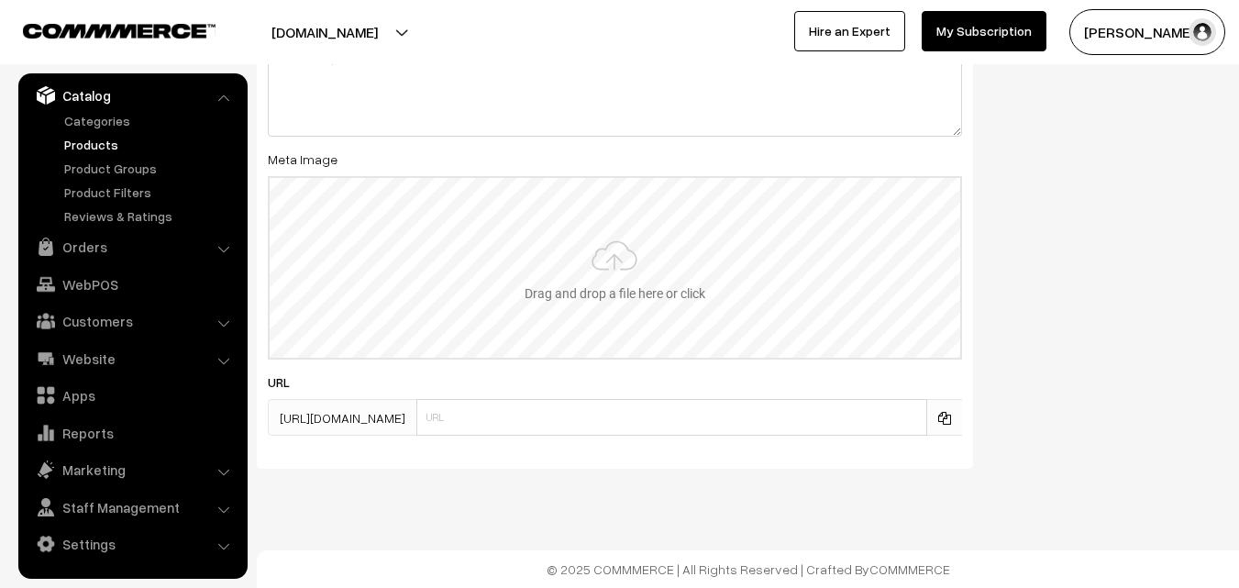
type input "2"
click at [640, 305] on input "file" at bounding box center [615, 268] width 691 height 180
type input "C:\fakepath\kanchipuram-saree-va12542-sep.jpeg"
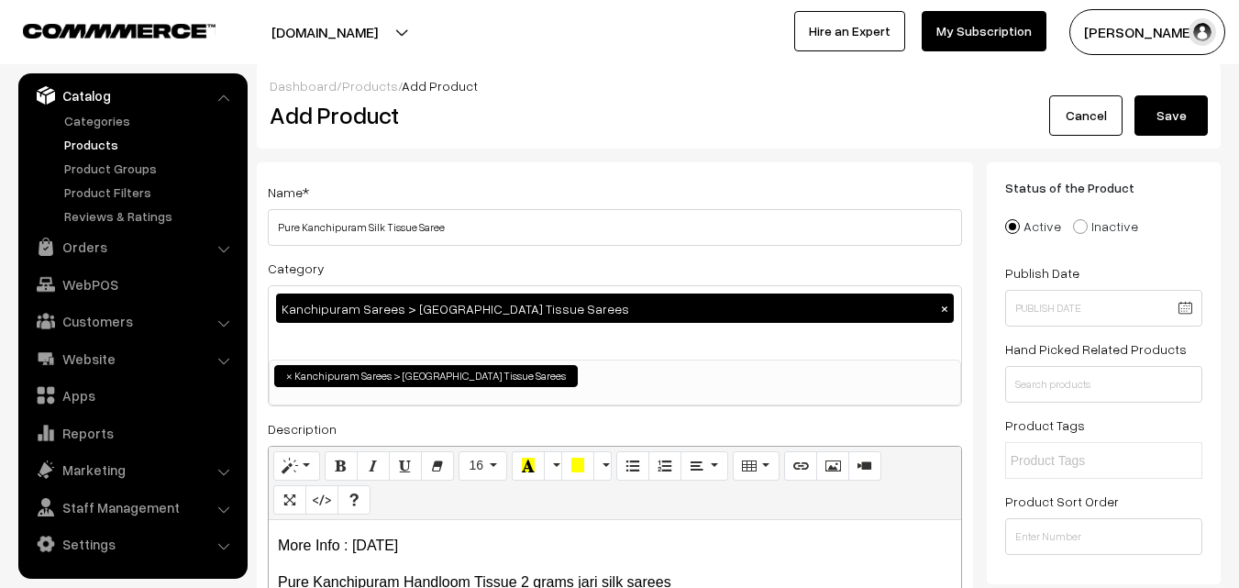
scroll to position [0, 0]
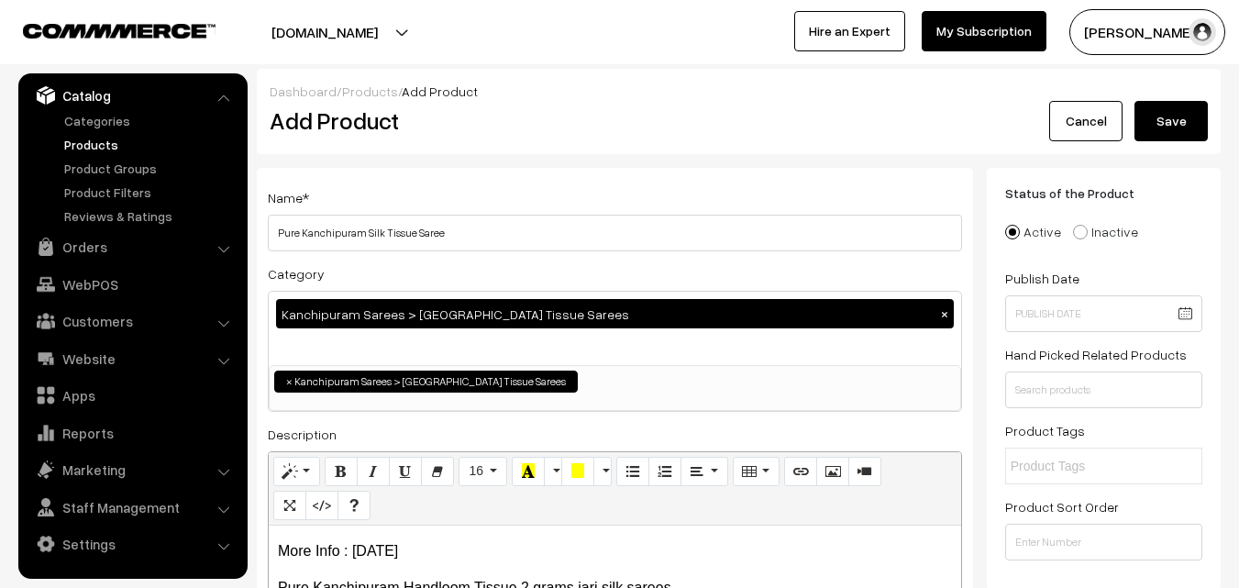
click at [1175, 105] on button "Save" at bounding box center [1171, 121] width 73 height 40
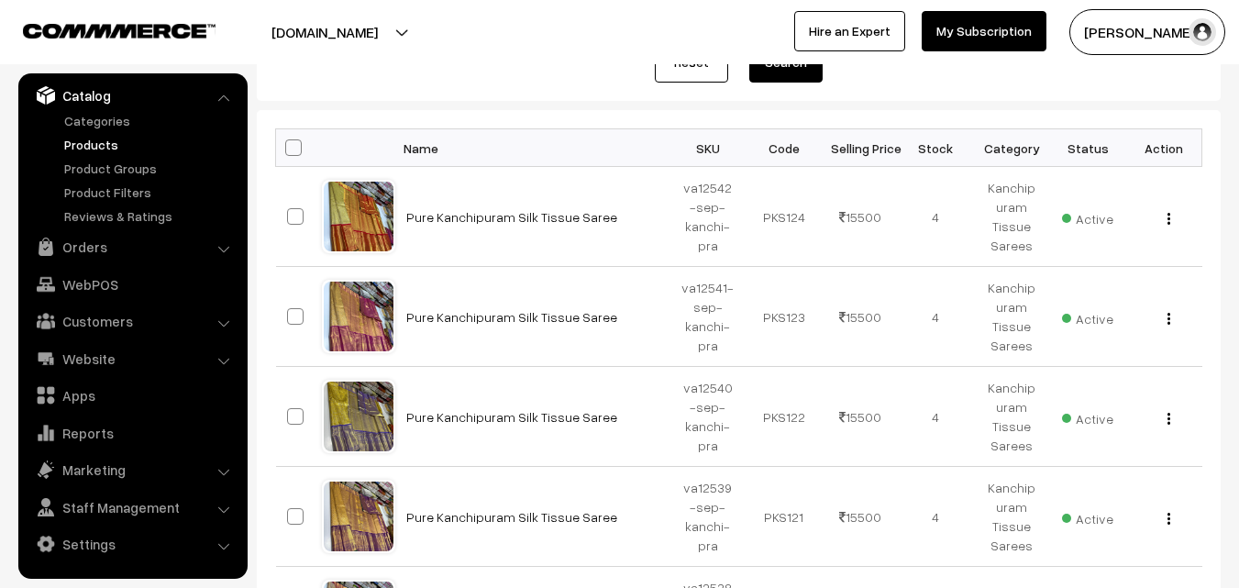
scroll to position [275, 0]
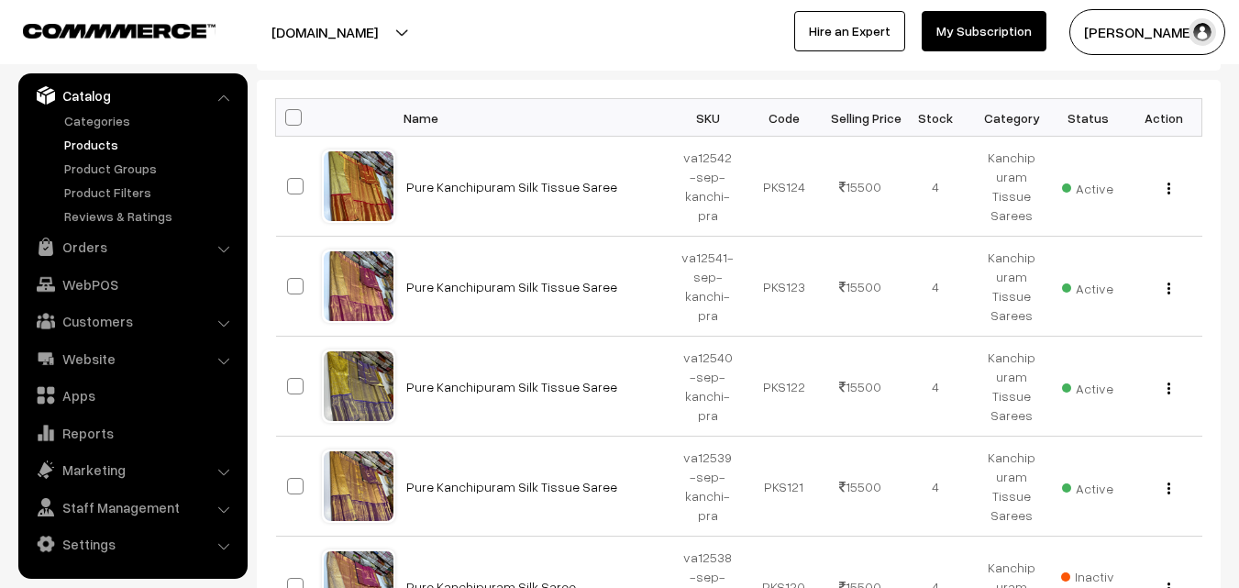
click at [103, 139] on link "Products" at bounding box center [151, 144] width 182 height 19
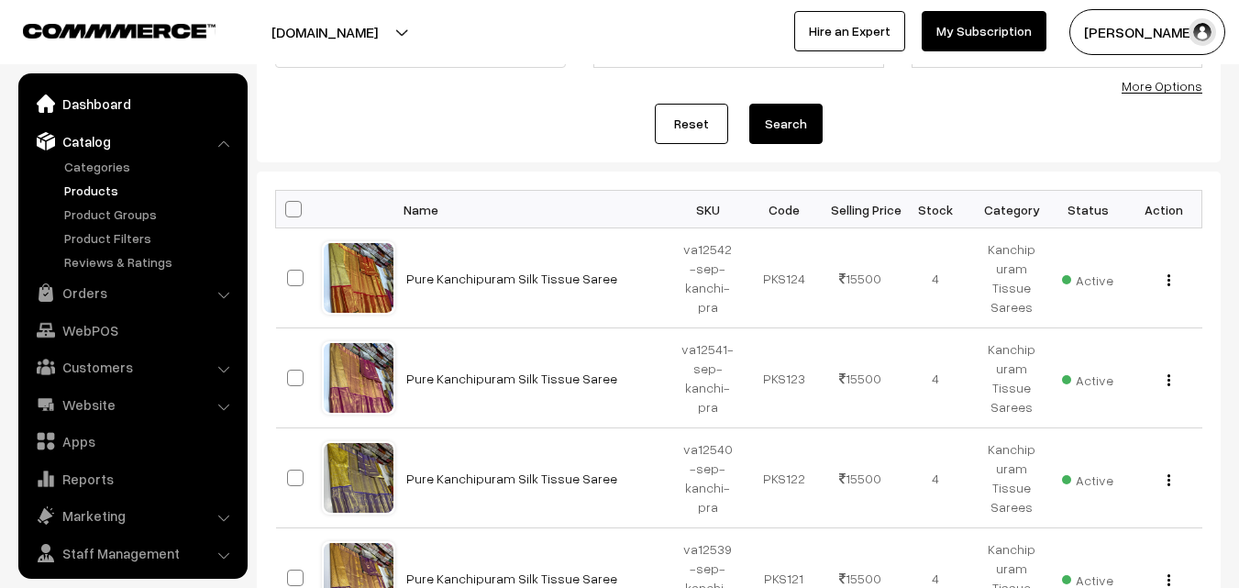
click at [107, 117] on link "Dashboard" at bounding box center [132, 103] width 218 height 33
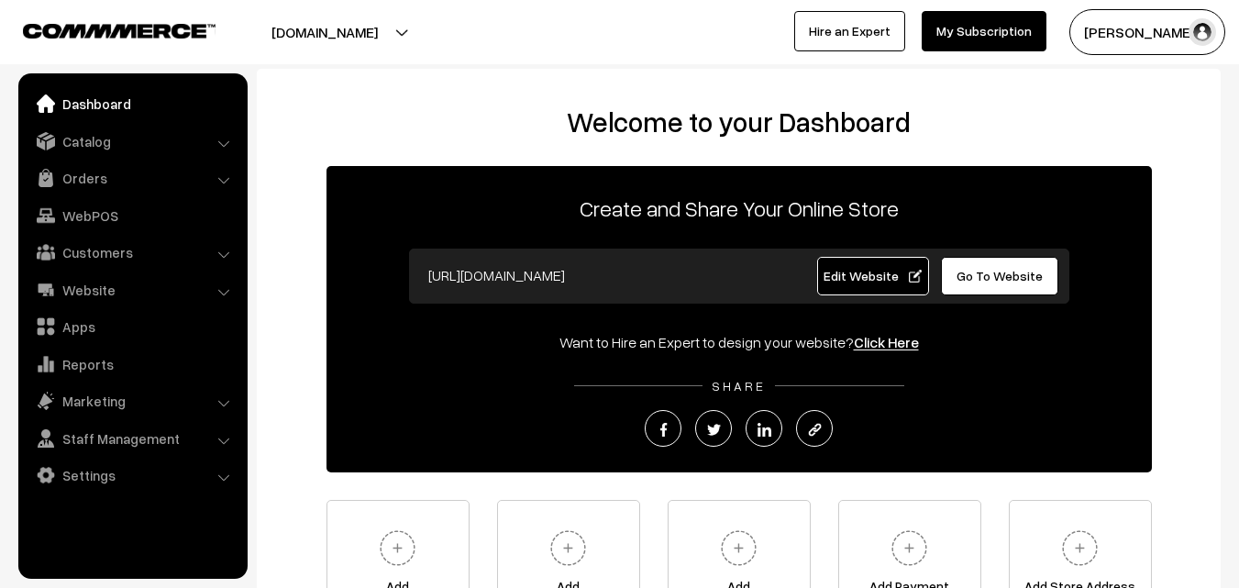
click at [78, 184] on link "Orders" at bounding box center [132, 177] width 218 height 33
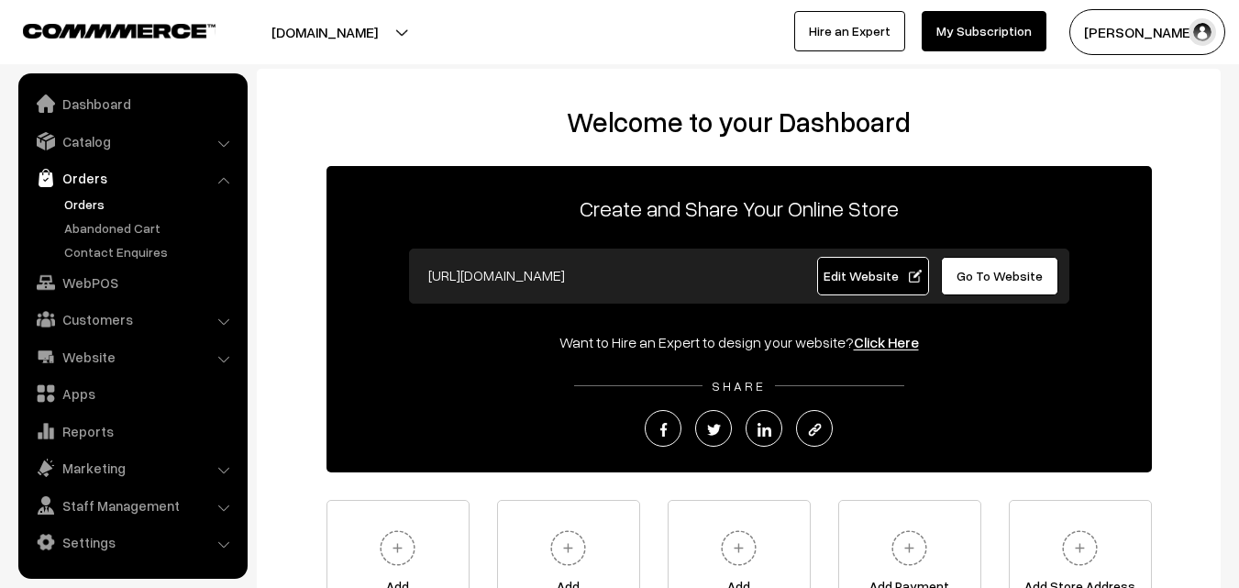
click at [82, 208] on link "Orders" at bounding box center [151, 203] width 182 height 19
